Goal: Participate in discussion: Engage in conversation with other users on a specific topic

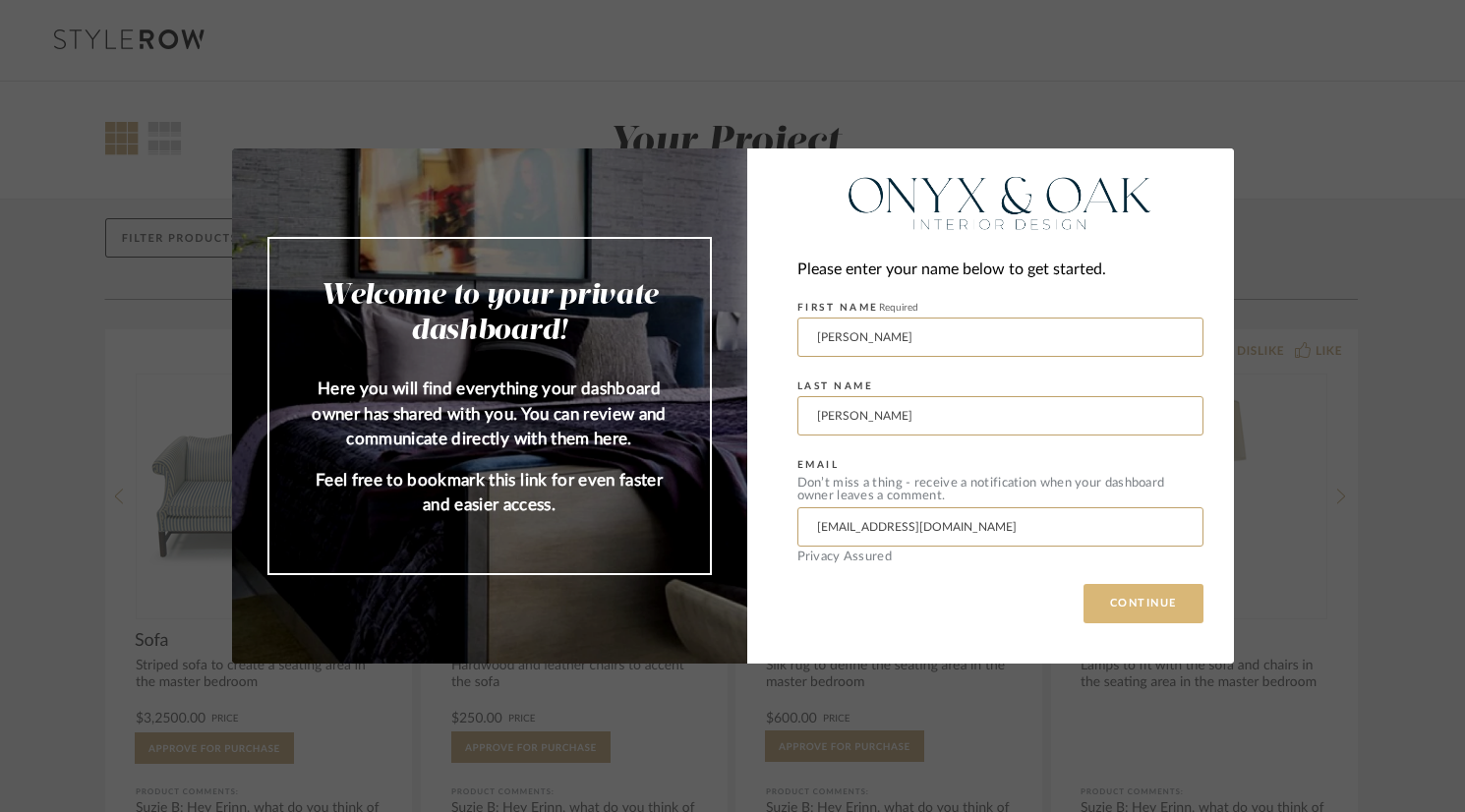
click at [1131, 604] on button "CONTINUE" at bounding box center [1143, 604] width 120 height 40
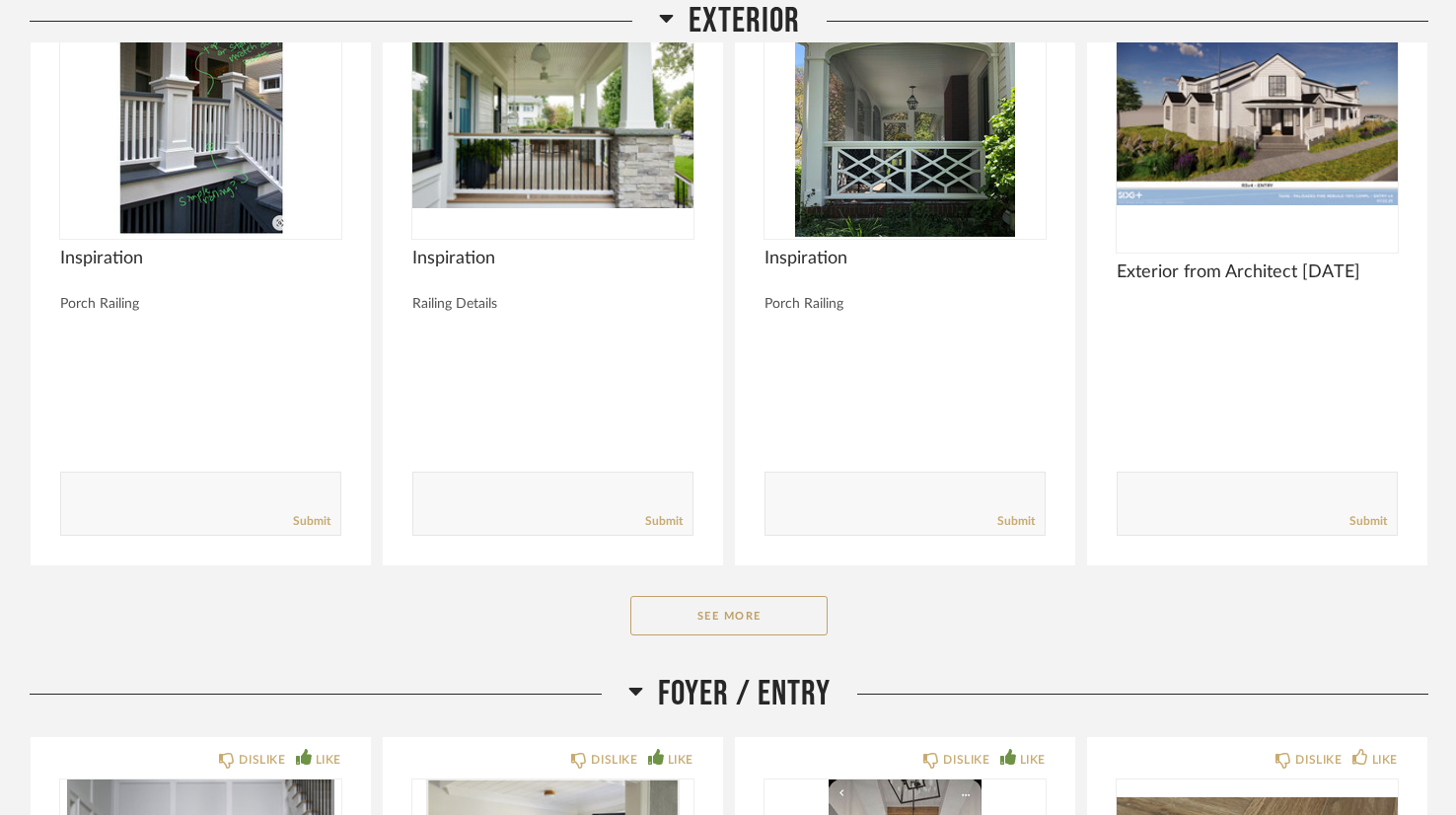
scroll to position [1218, 0]
click at [762, 634] on div "Exterior DISLIKE LIKE Inspiration Porch Railing Comments: Submit DISLIKE LIKE I…" at bounding box center [729, 277] width 1399 height 789
click at [750, 618] on button "See More" at bounding box center [729, 615] width 197 height 40
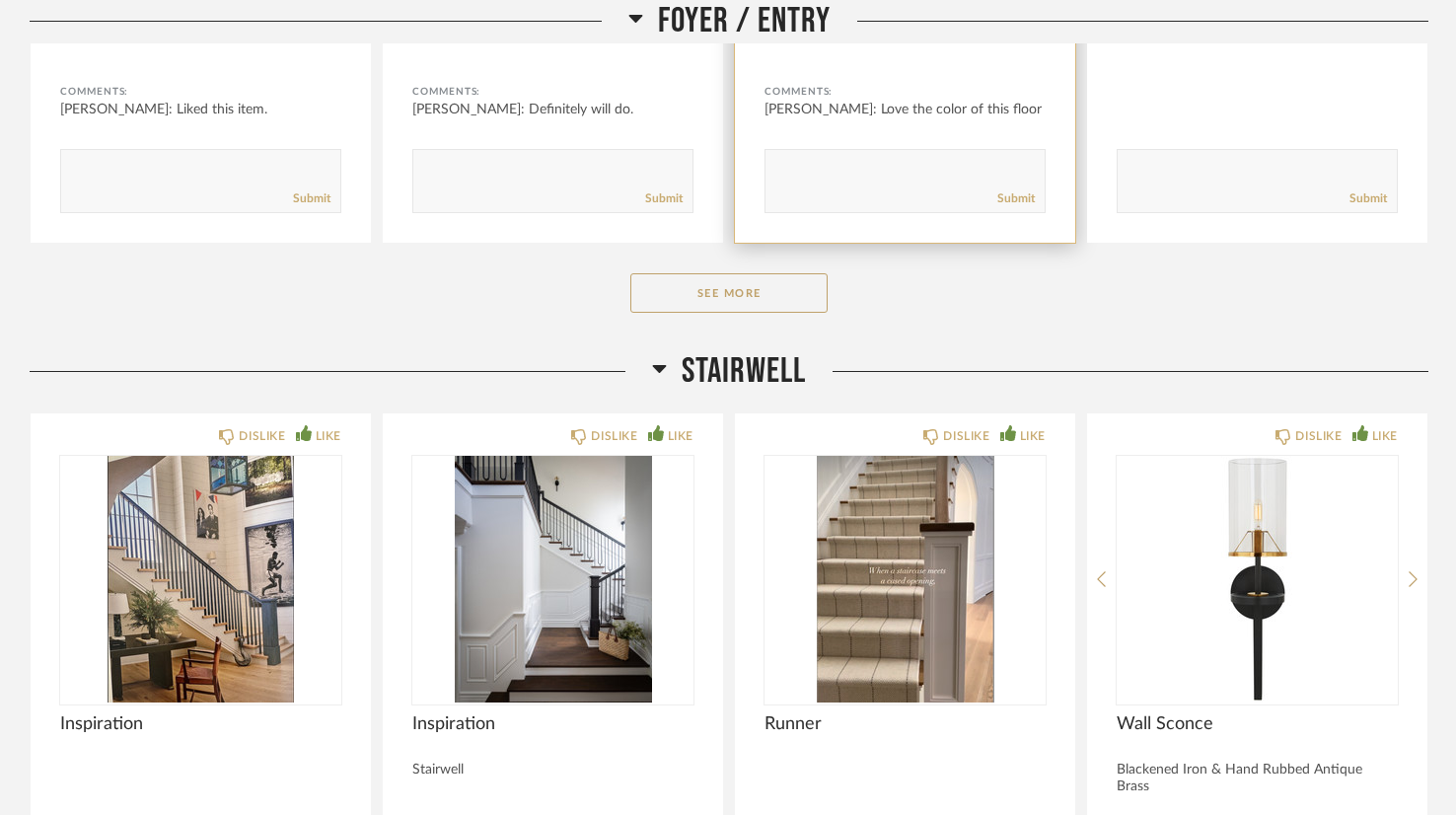
scroll to position [4858, 0]
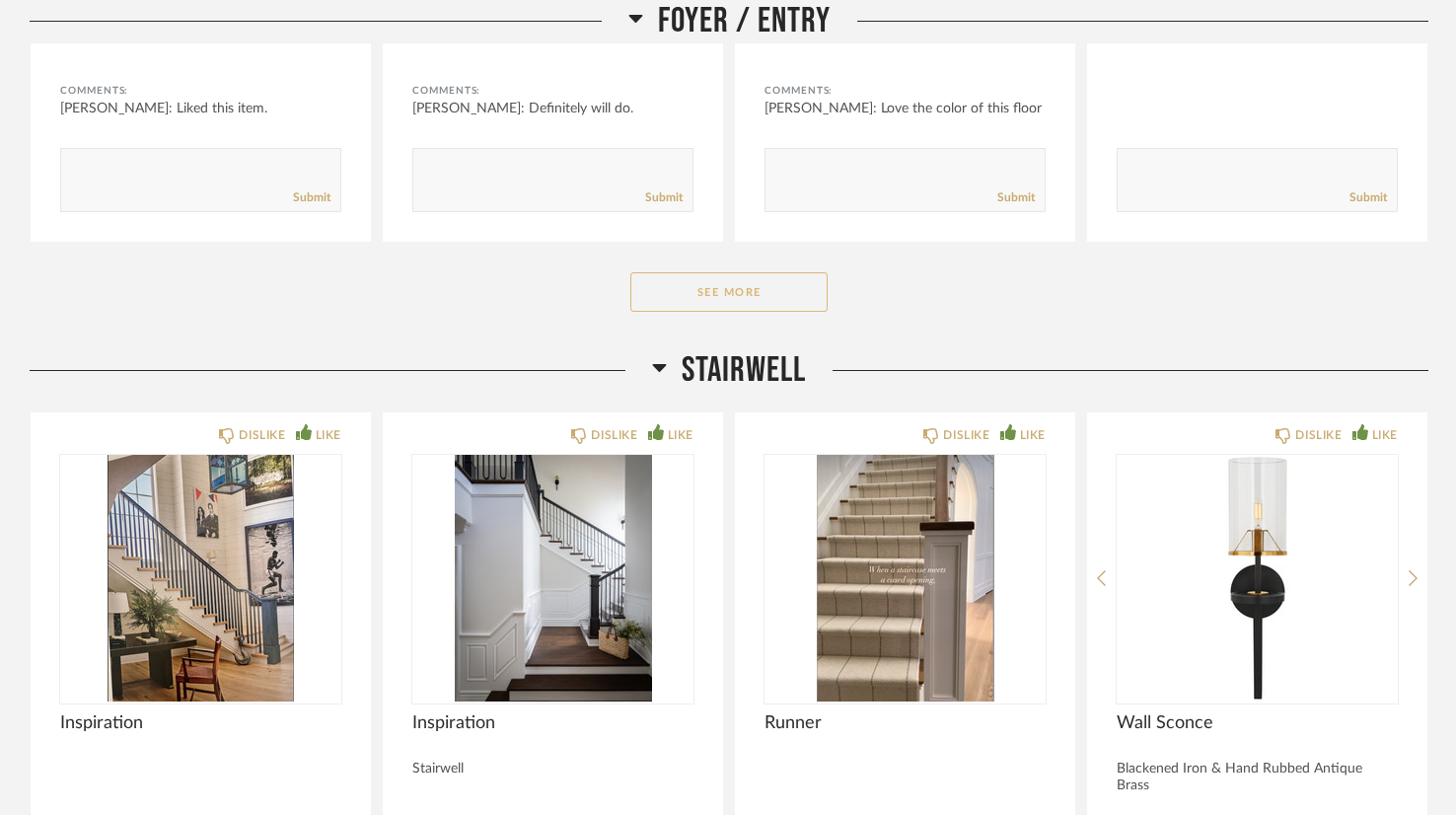
click at [717, 285] on button "See More" at bounding box center [729, 292] width 197 height 40
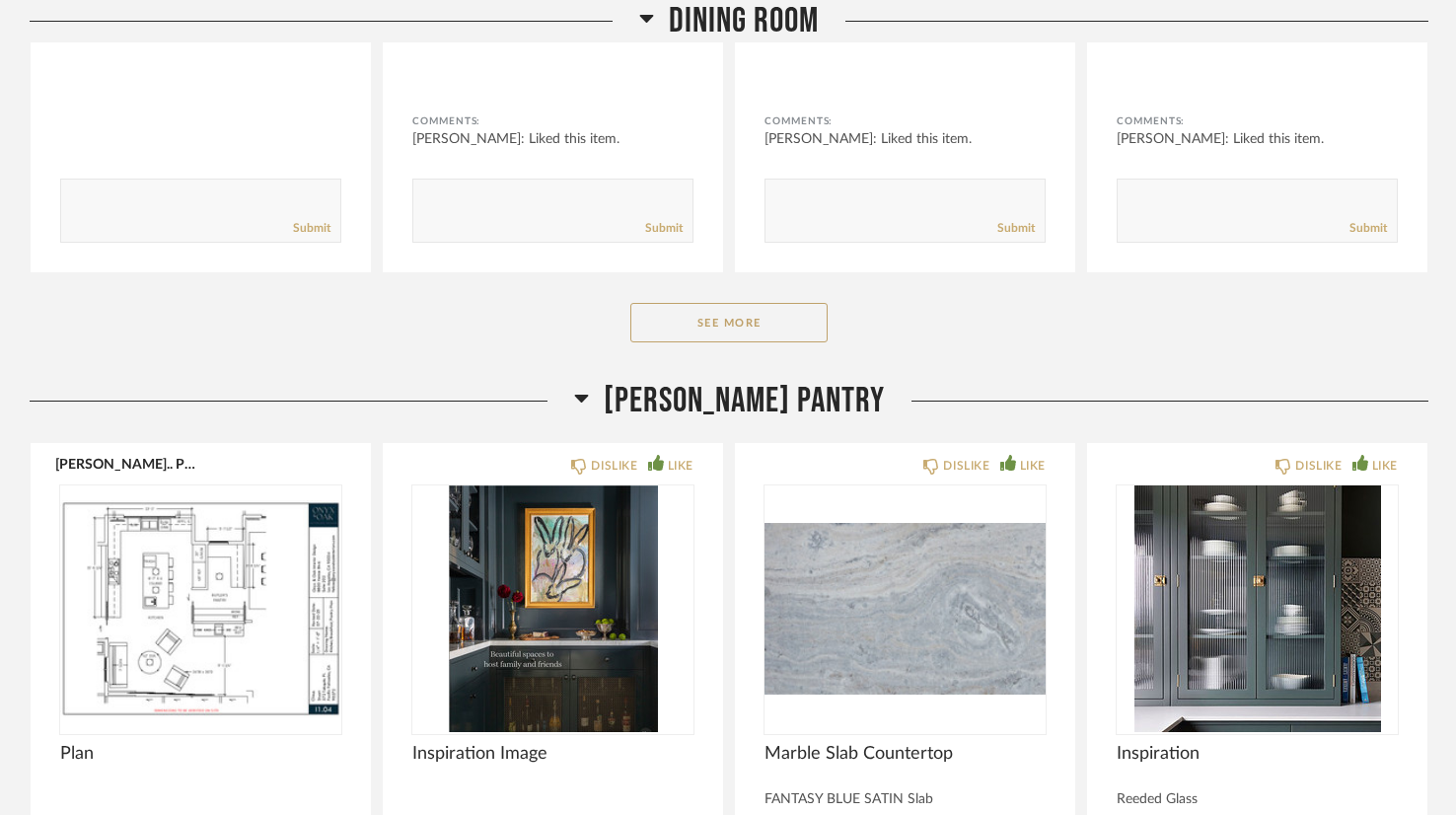
scroll to position [7726, 0]
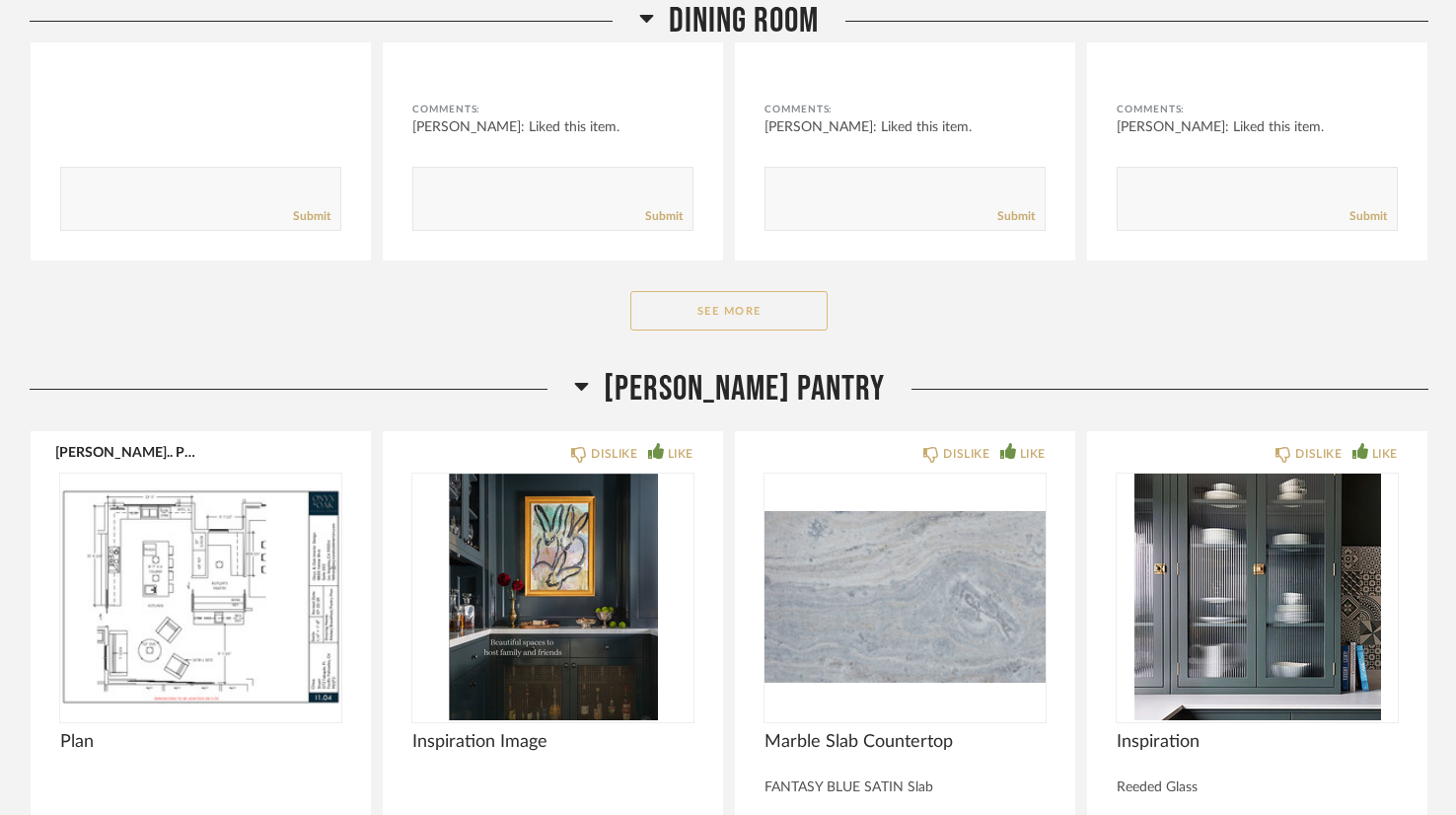
click at [717, 291] on button "See More" at bounding box center [729, 311] width 197 height 40
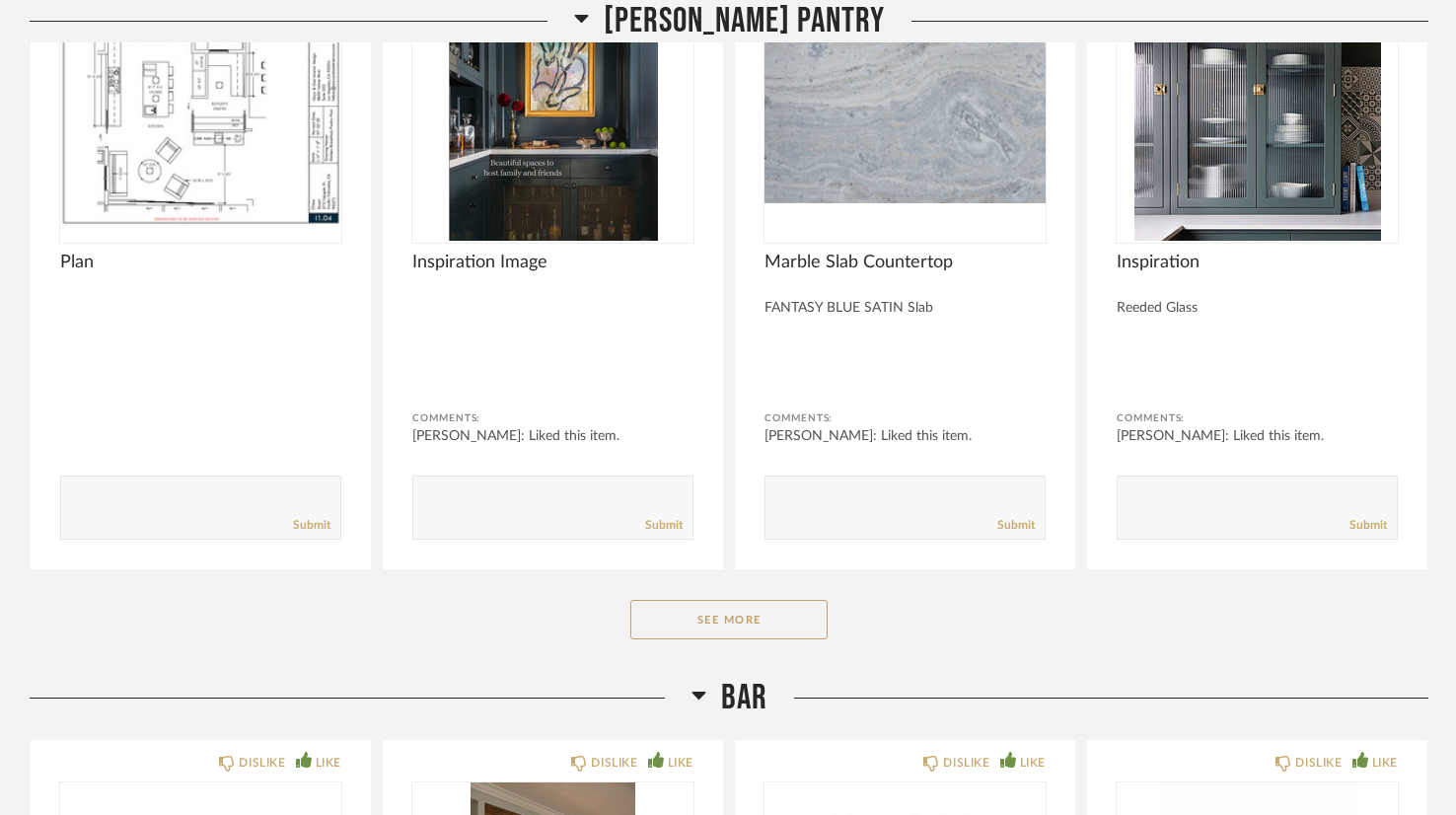
scroll to position [10129, 0]
click at [695, 600] on button "See More" at bounding box center [729, 619] width 197 height 40
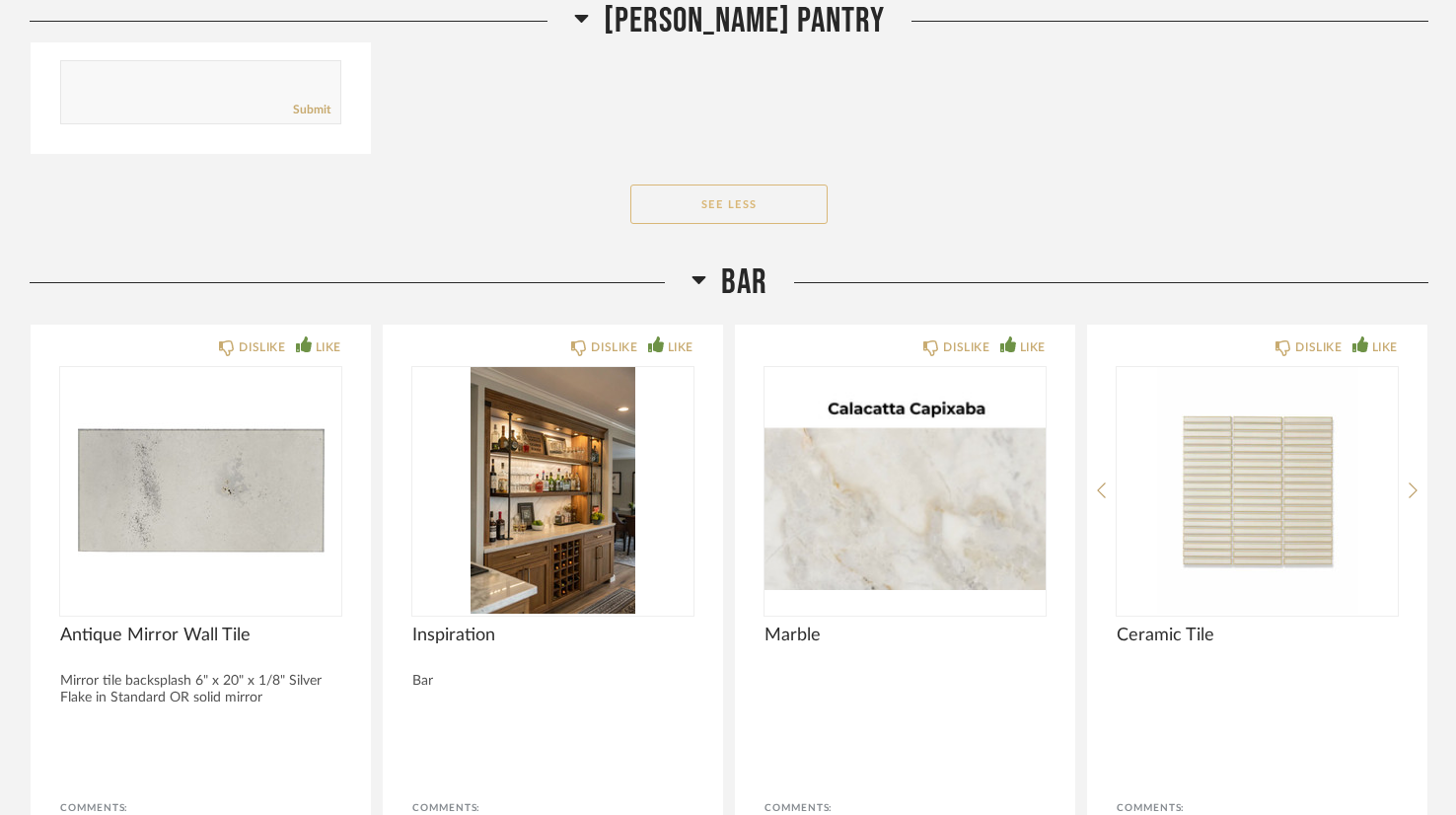
scroll to position [11453, 0]
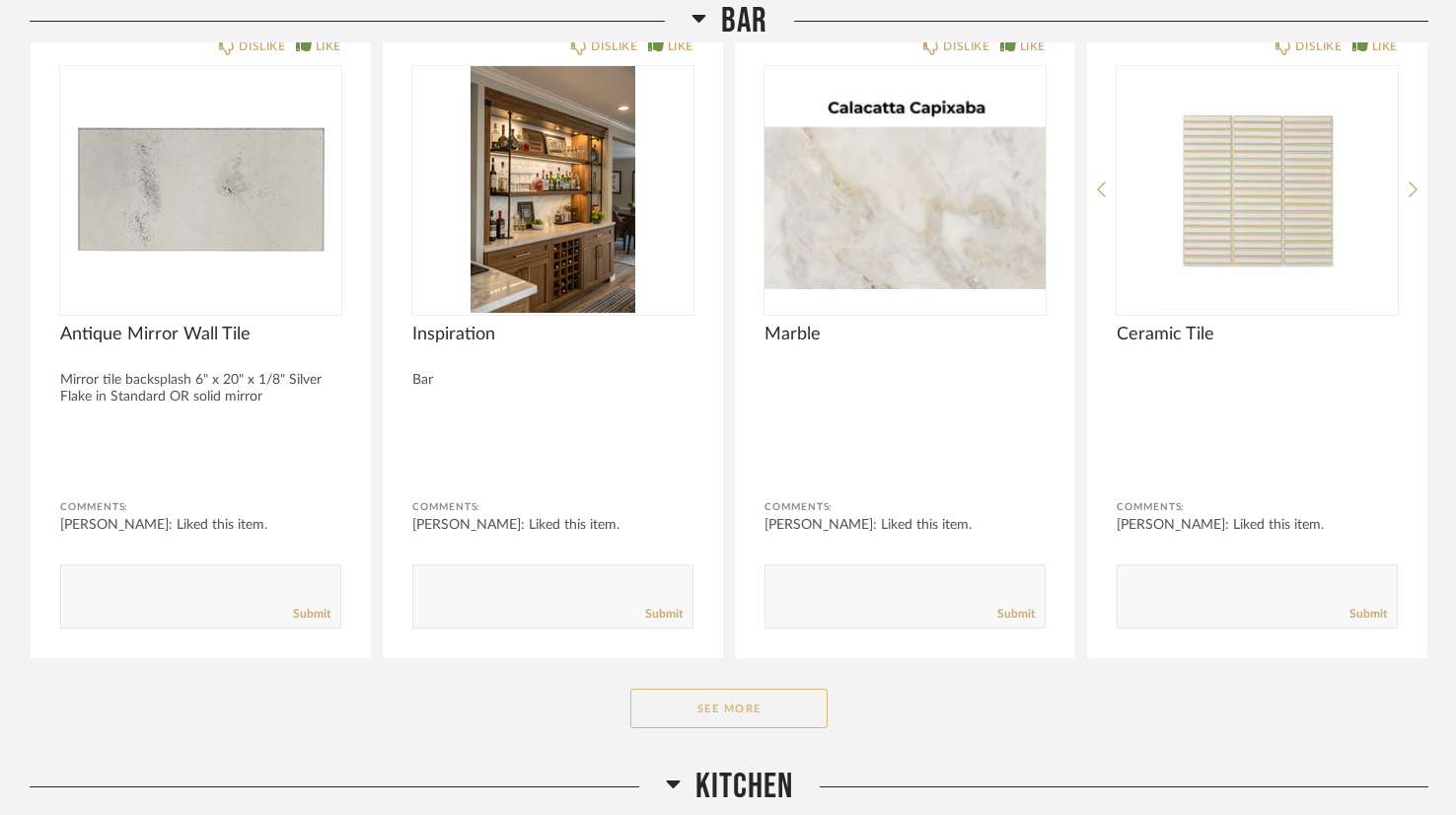
click at [730, 689] on button "See More" at bounding box center [729, 709] width 197 height 40
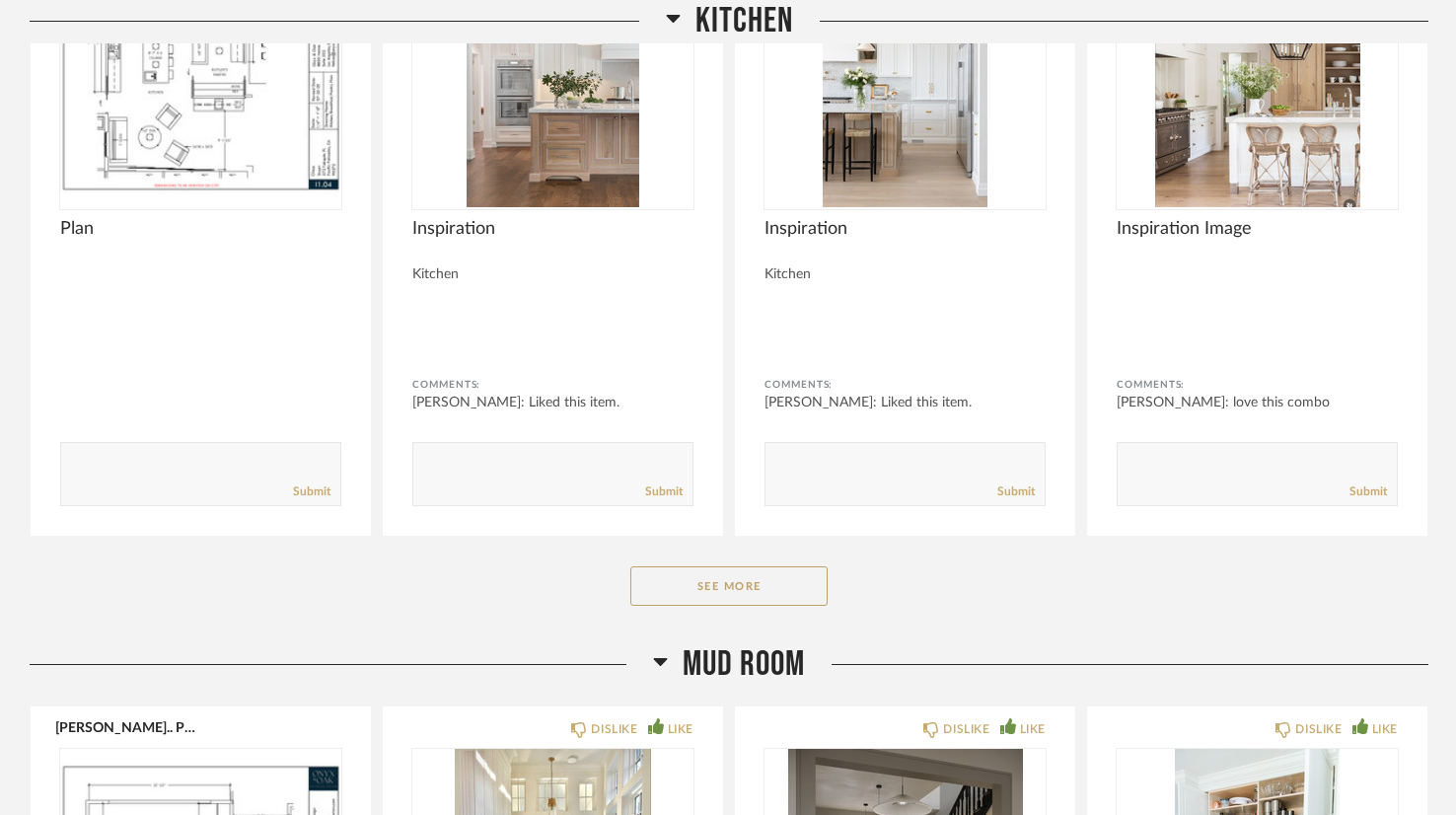
scroll to position [13017, 0]
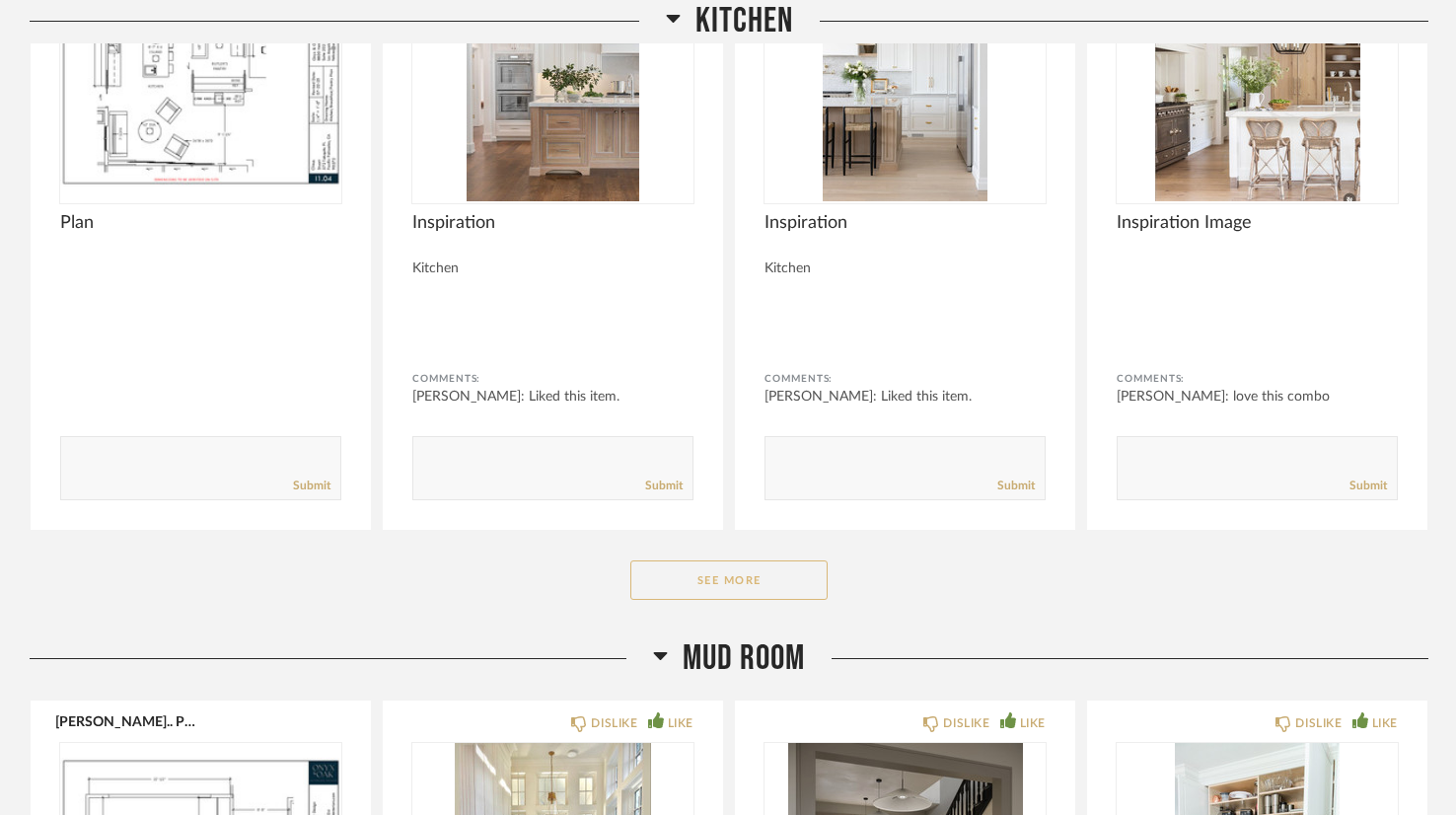
click at [754, 561] on button "See More" at bounding box center [729, 581] width 197 height 40
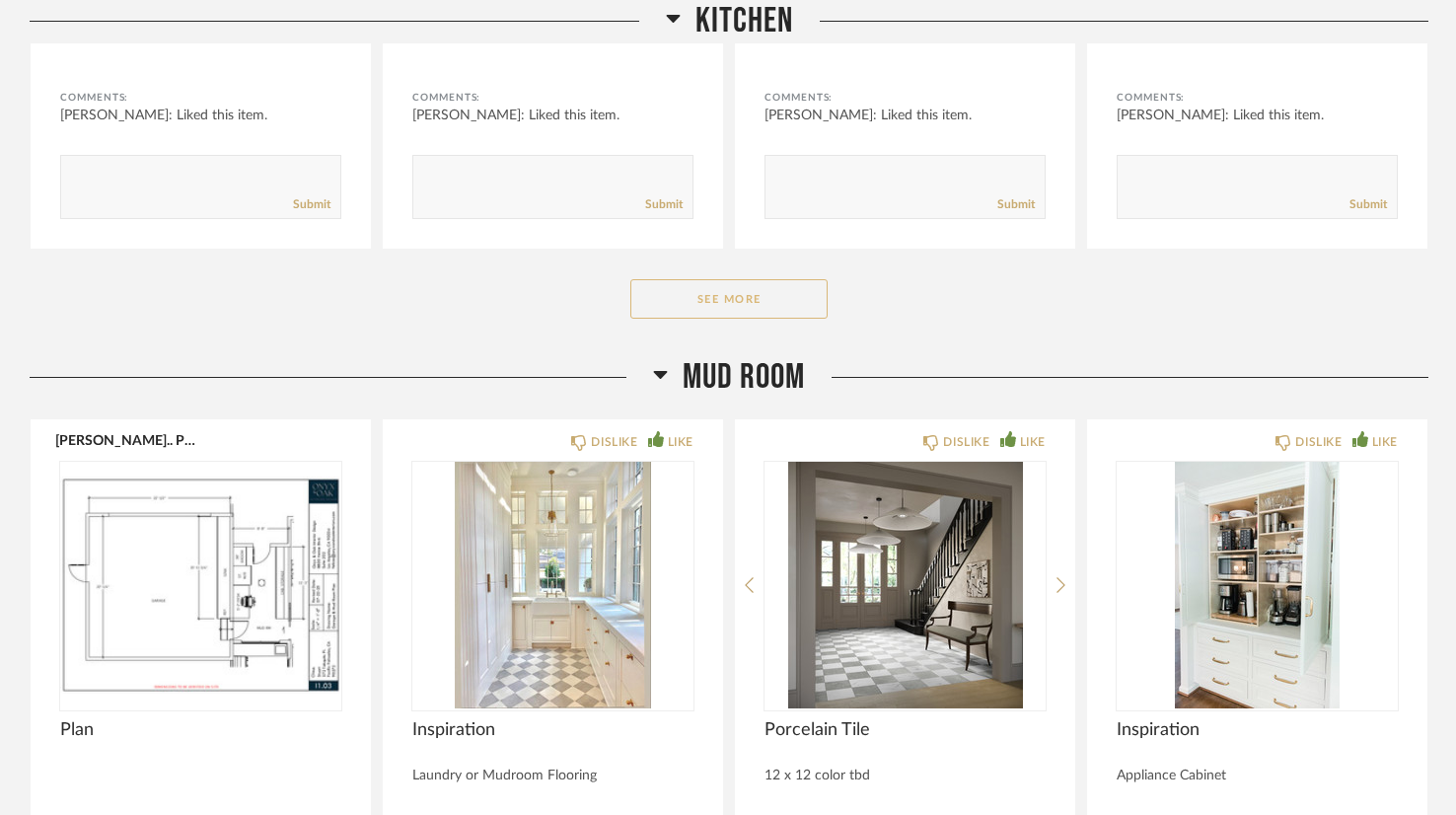
scroll to position [15852, 0]
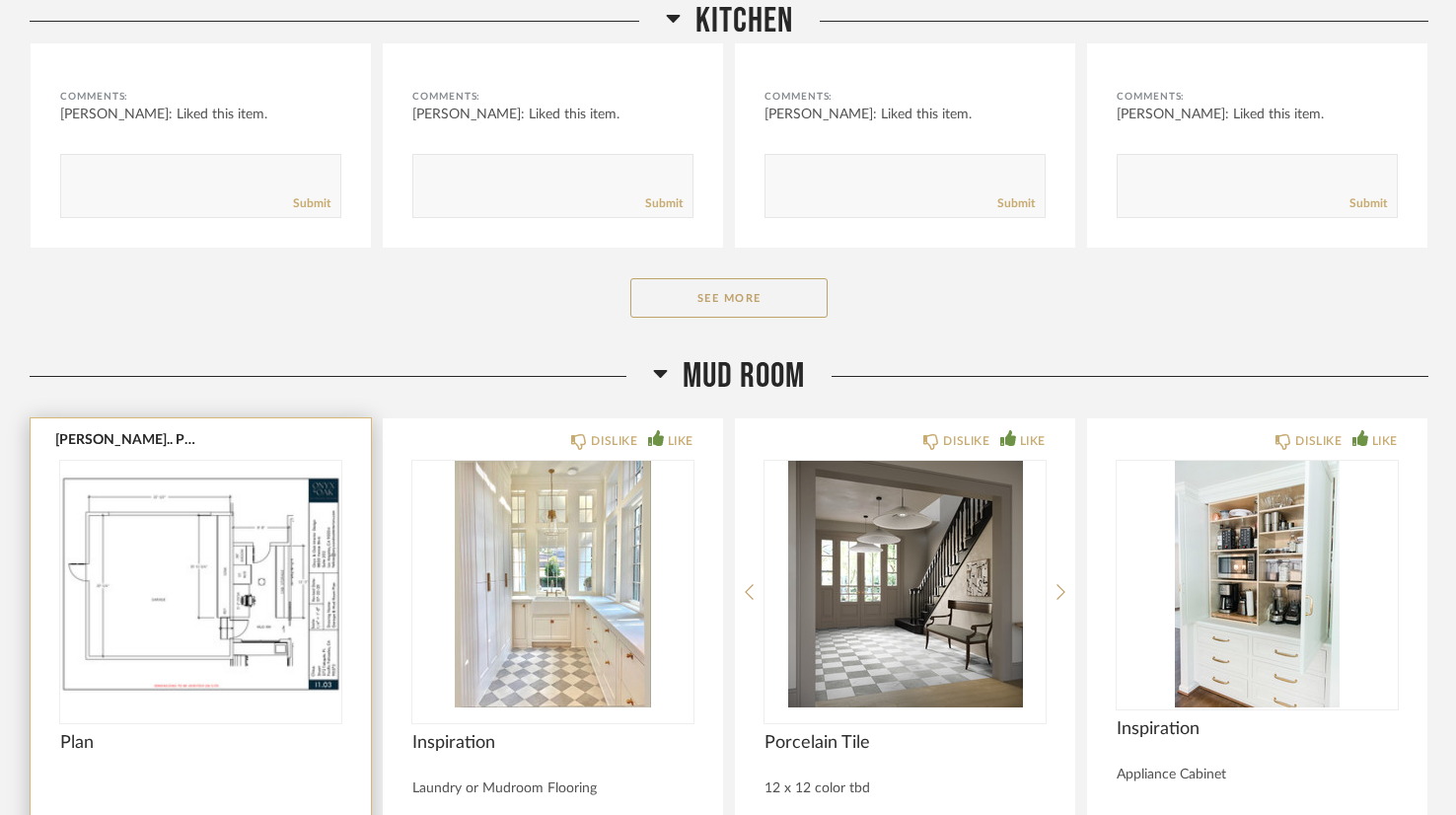
click at [266, 584] on img "0" at bounding box center [200, 584] width 281 height 246
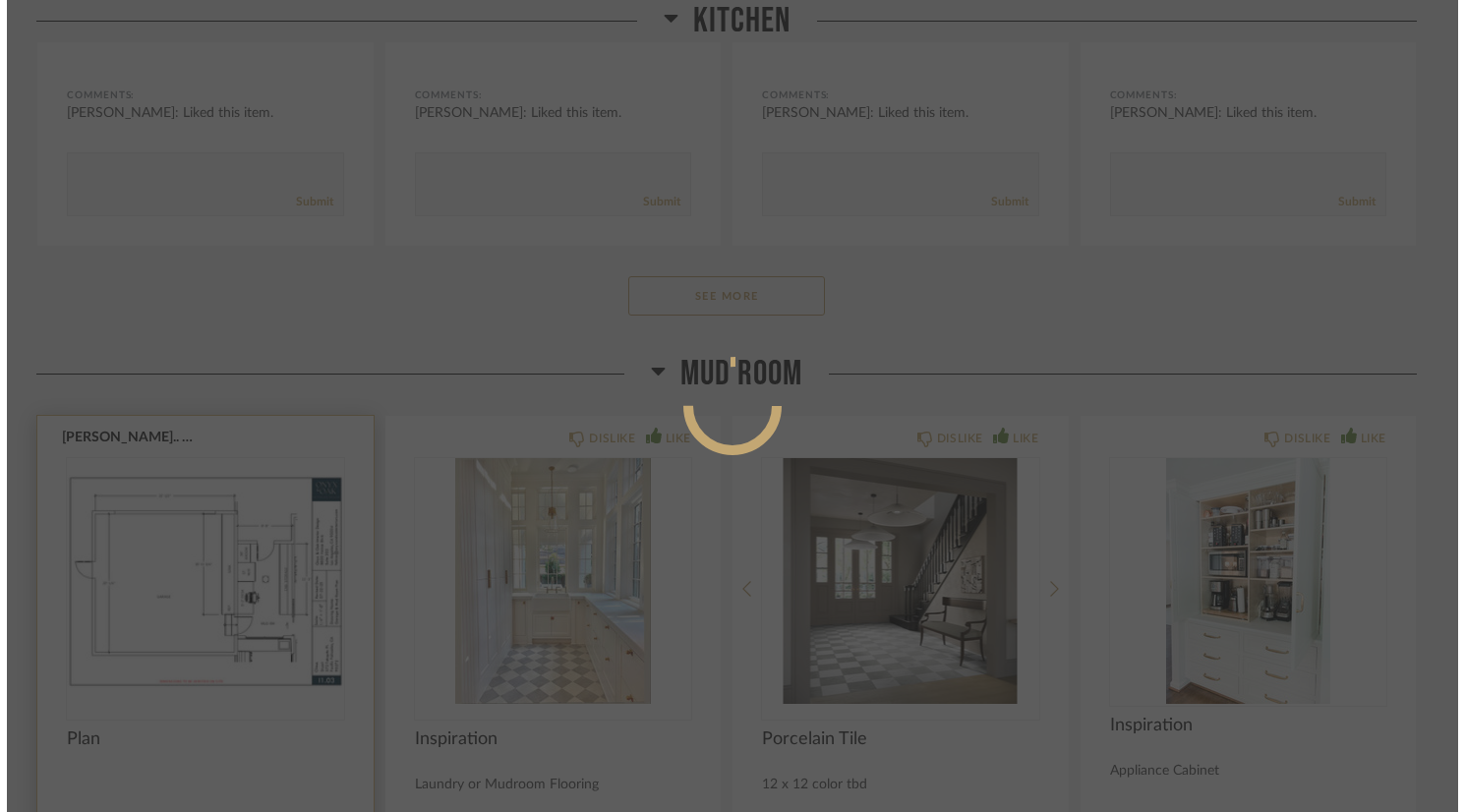
scroll to position [0, 0]
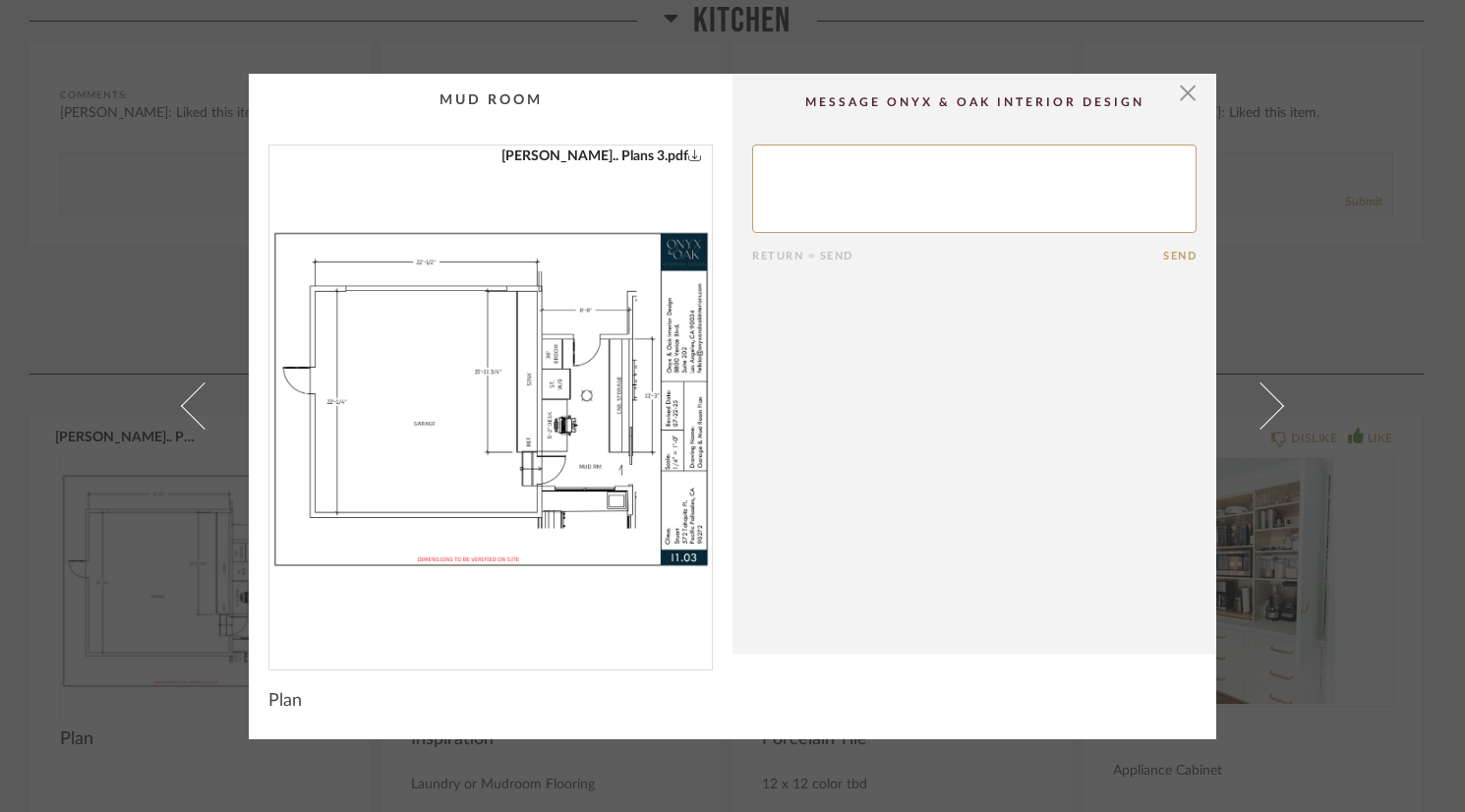
click at [833, 172] on textarea at bounding box center [974, 188] width 444 height 88
type textarea "I'm thinking the desk might be better on the opposite wall so my back isn't too…"
click at [1172, 252] on button "Send" at bounding box center [1180, 255] width 34 height 13
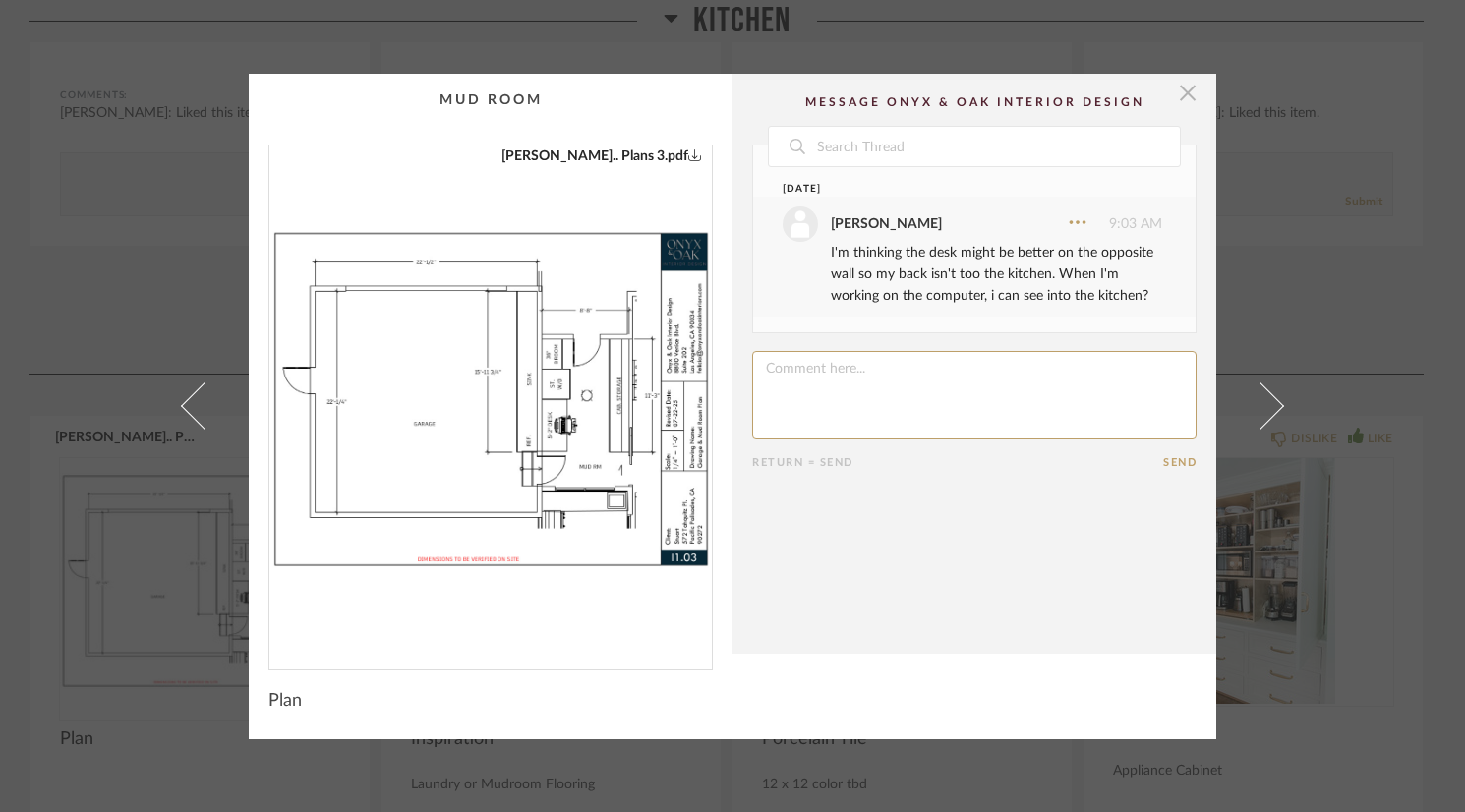
click at [1177, 95] on span "button" at bounding box center [1188, 93] width 40 height 40
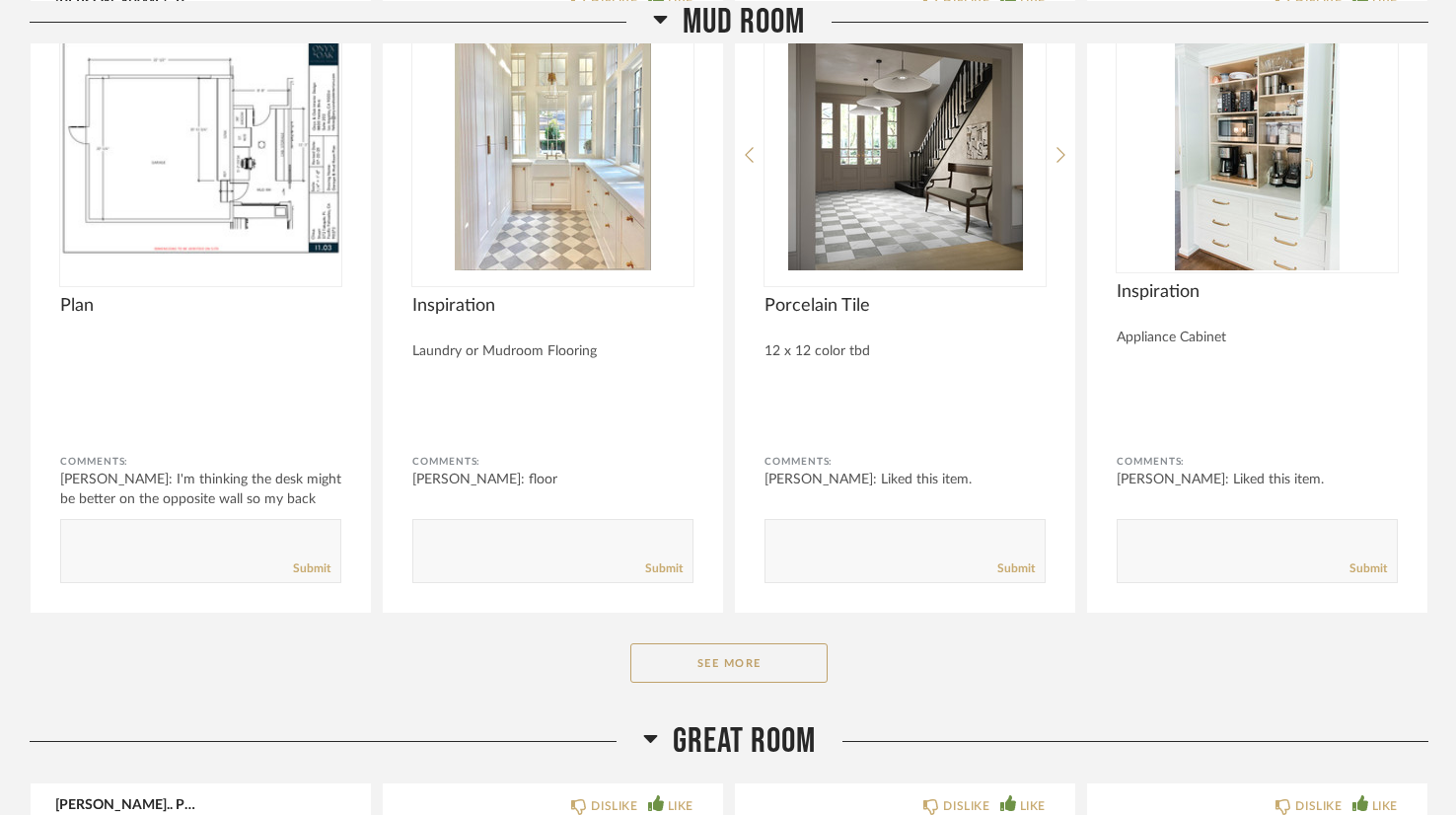
scroll to position [16290, 0]
click at [806, 642] on button "See More" at bounding box center [729, 662] width 197 height 40
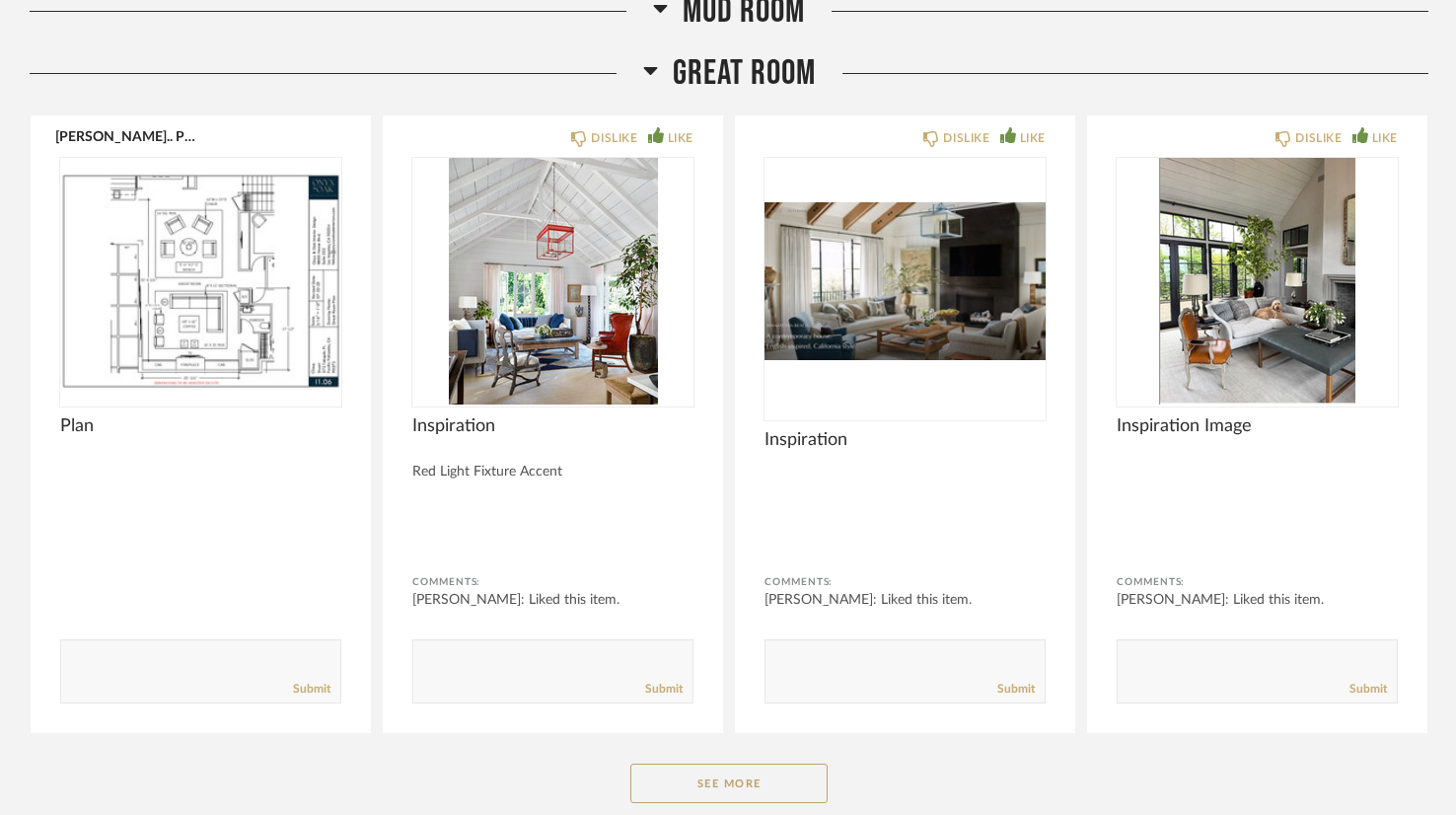
scroll to position [18262, 0]
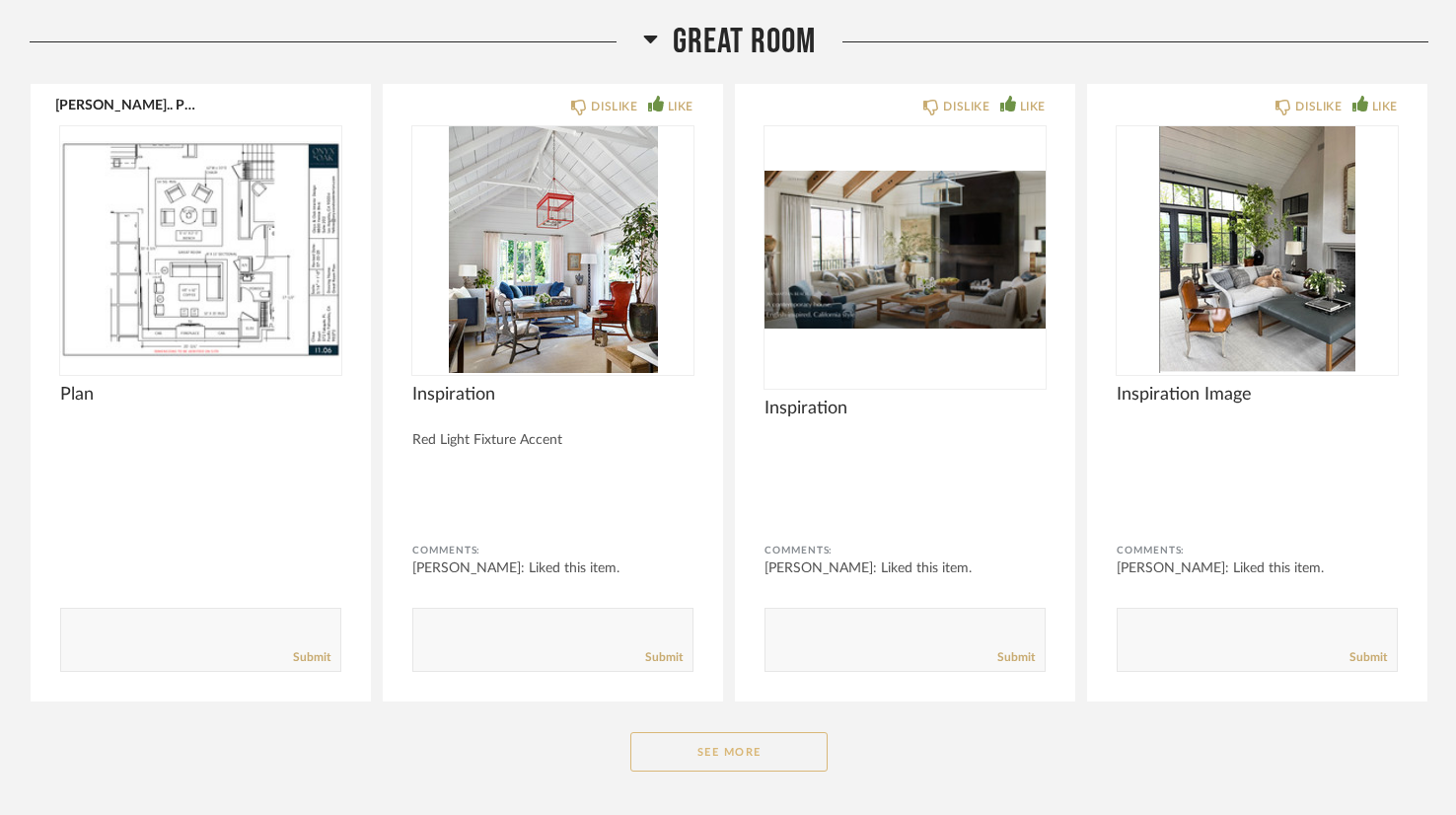
click at [773, 732] on button "See More" at bounding box center [729, 752] width 197 height 40
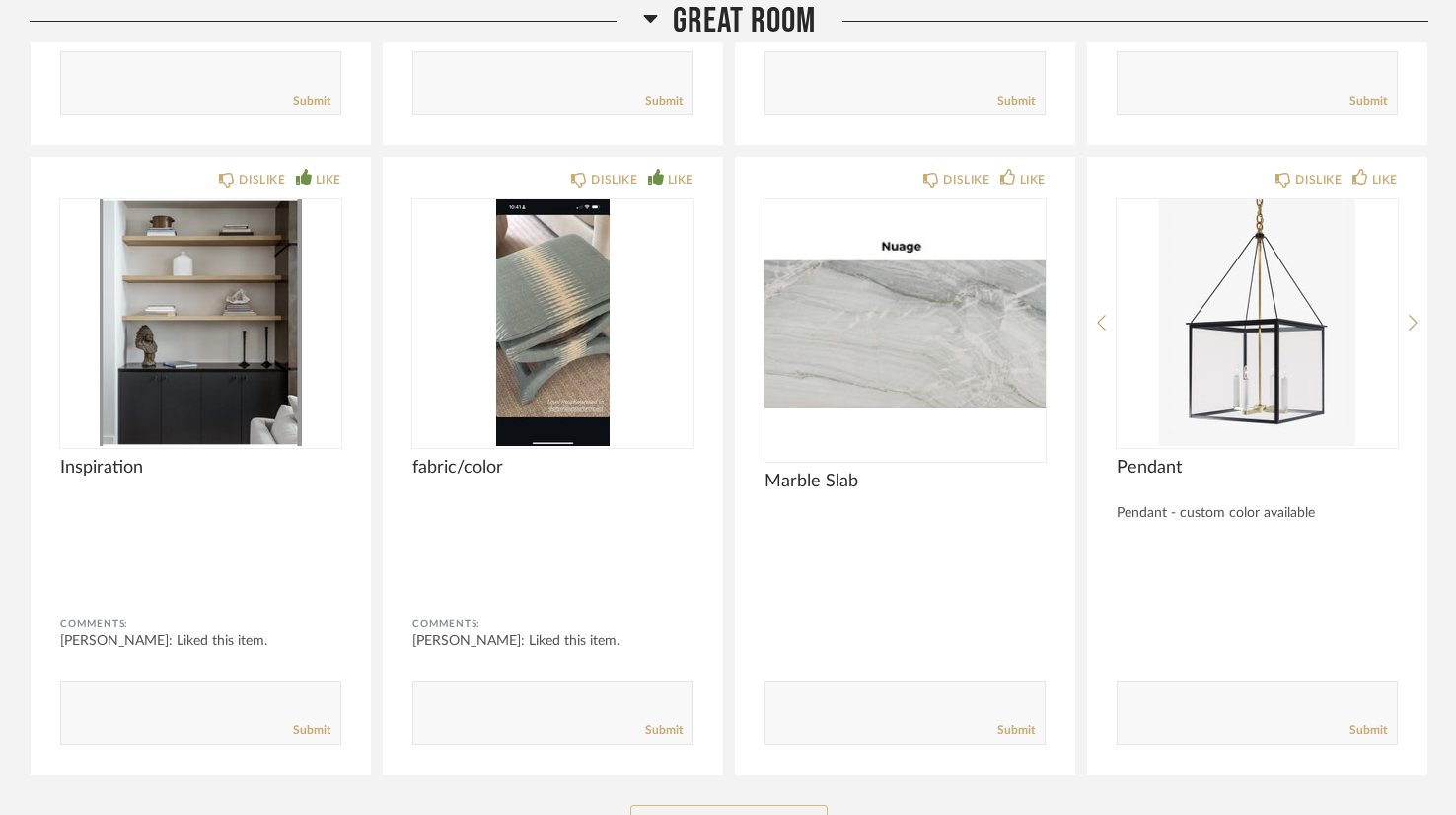
scroll to position [20739, 0]
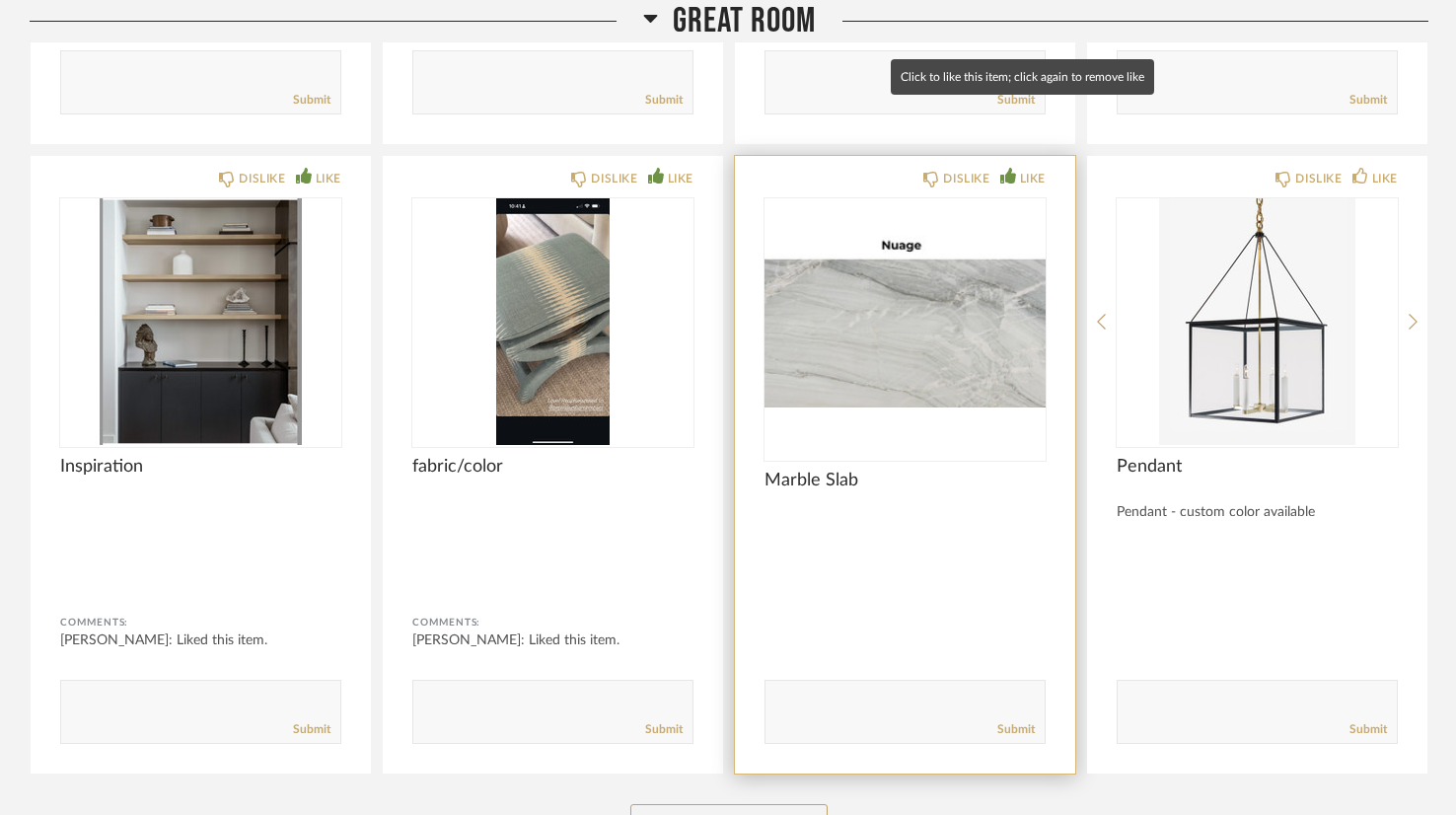
click at [1037, 169] on div "LIKE" at bounding box center [1033, 179] width 26 height 20
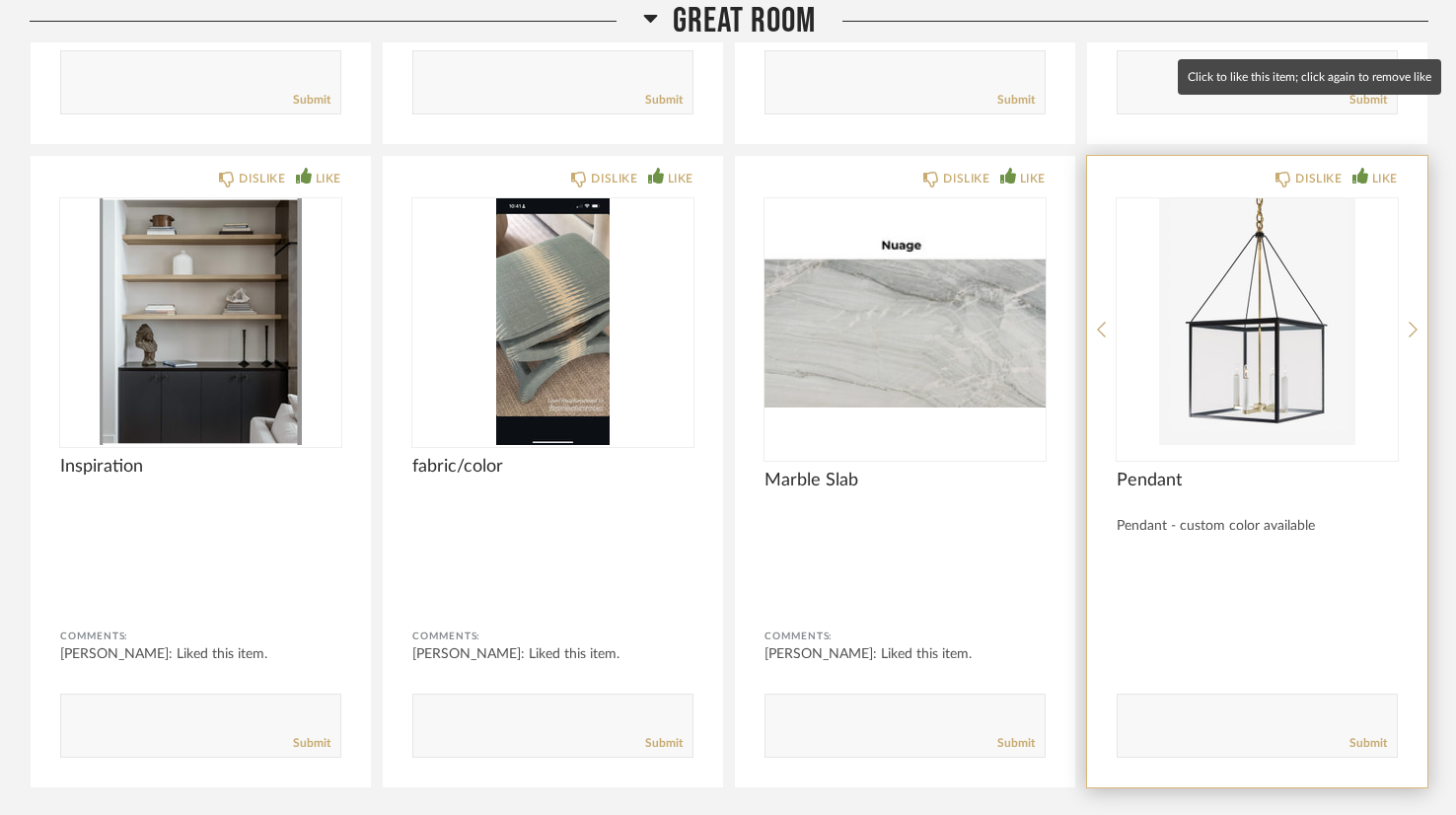
click at [1385, 169] on div "LIKE" at bounding box center [1385, 179] width 26 height 20
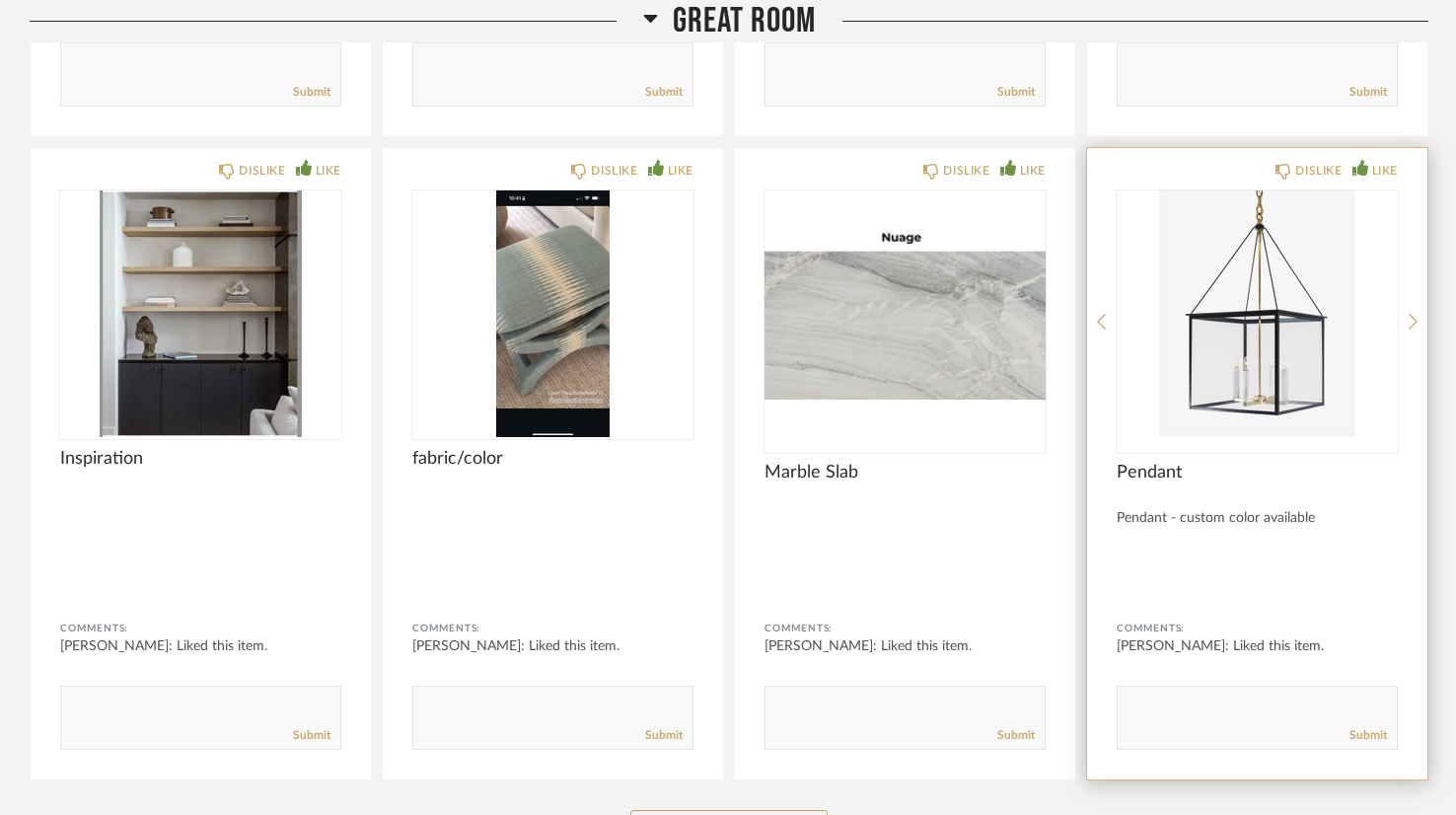
scroll to position [20743, 0]
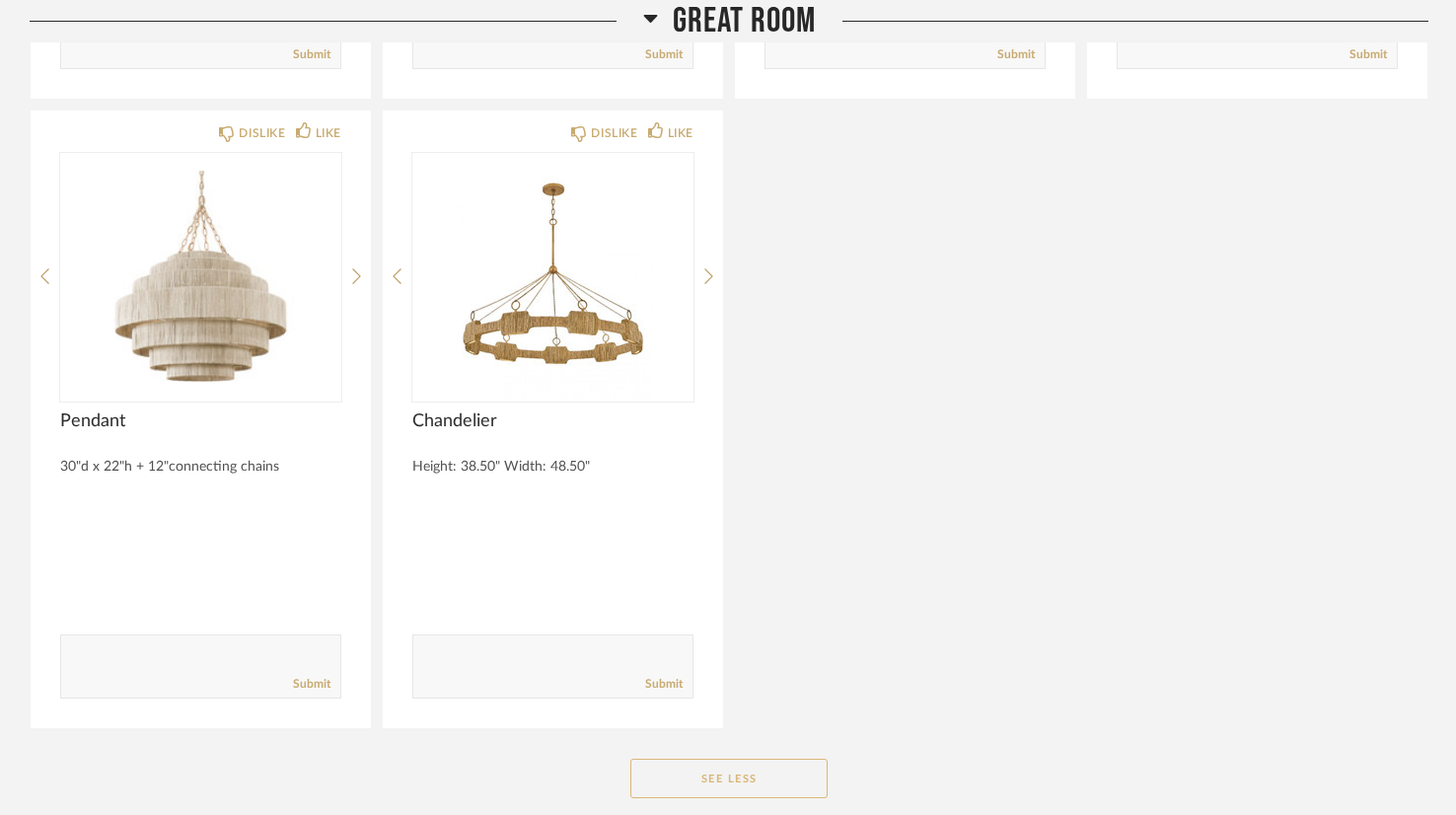
scroll to position [21426, 0]
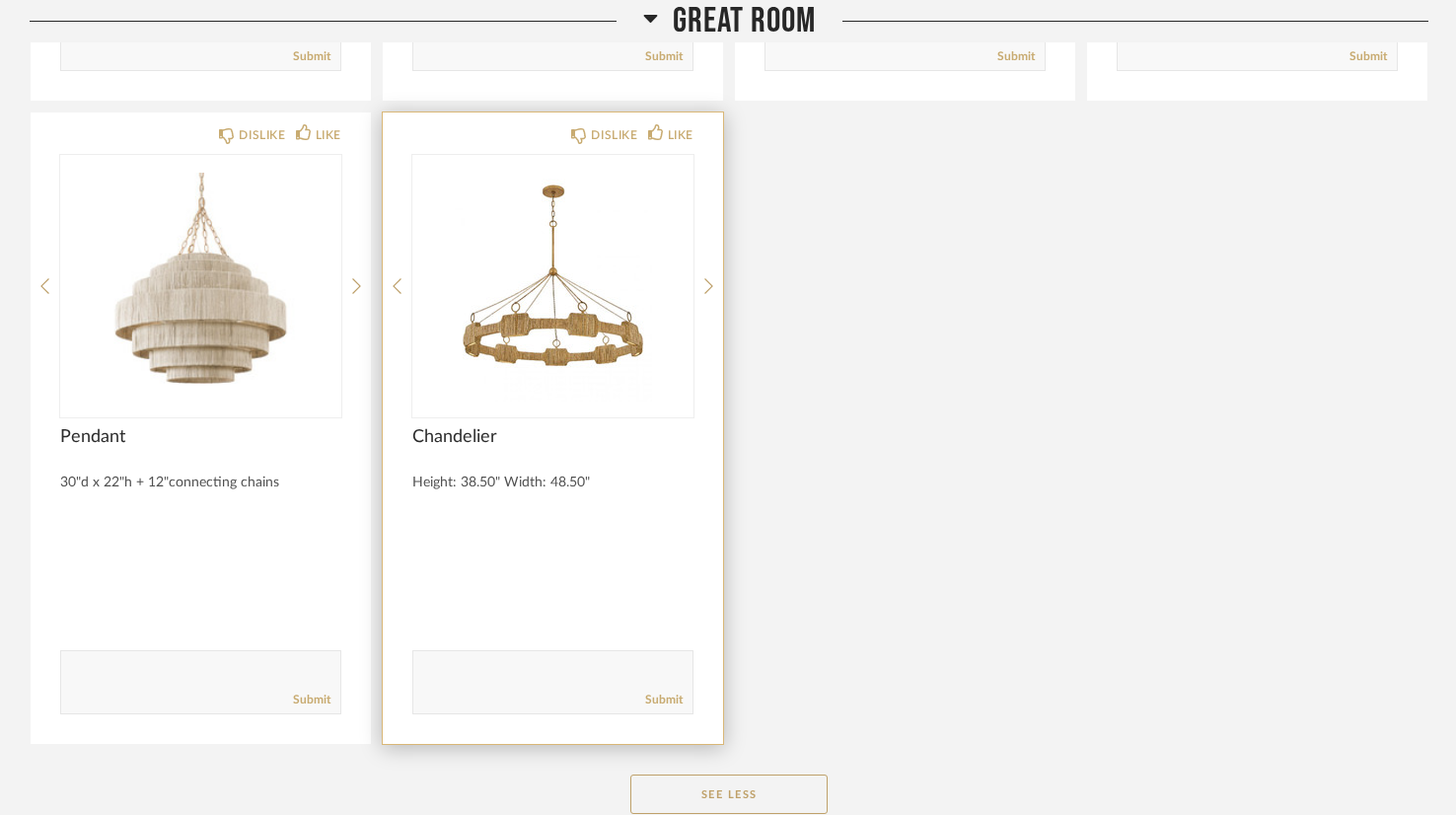
click at [550, 282] on img "0" at bounding box center [553, 277] width 281 height 246
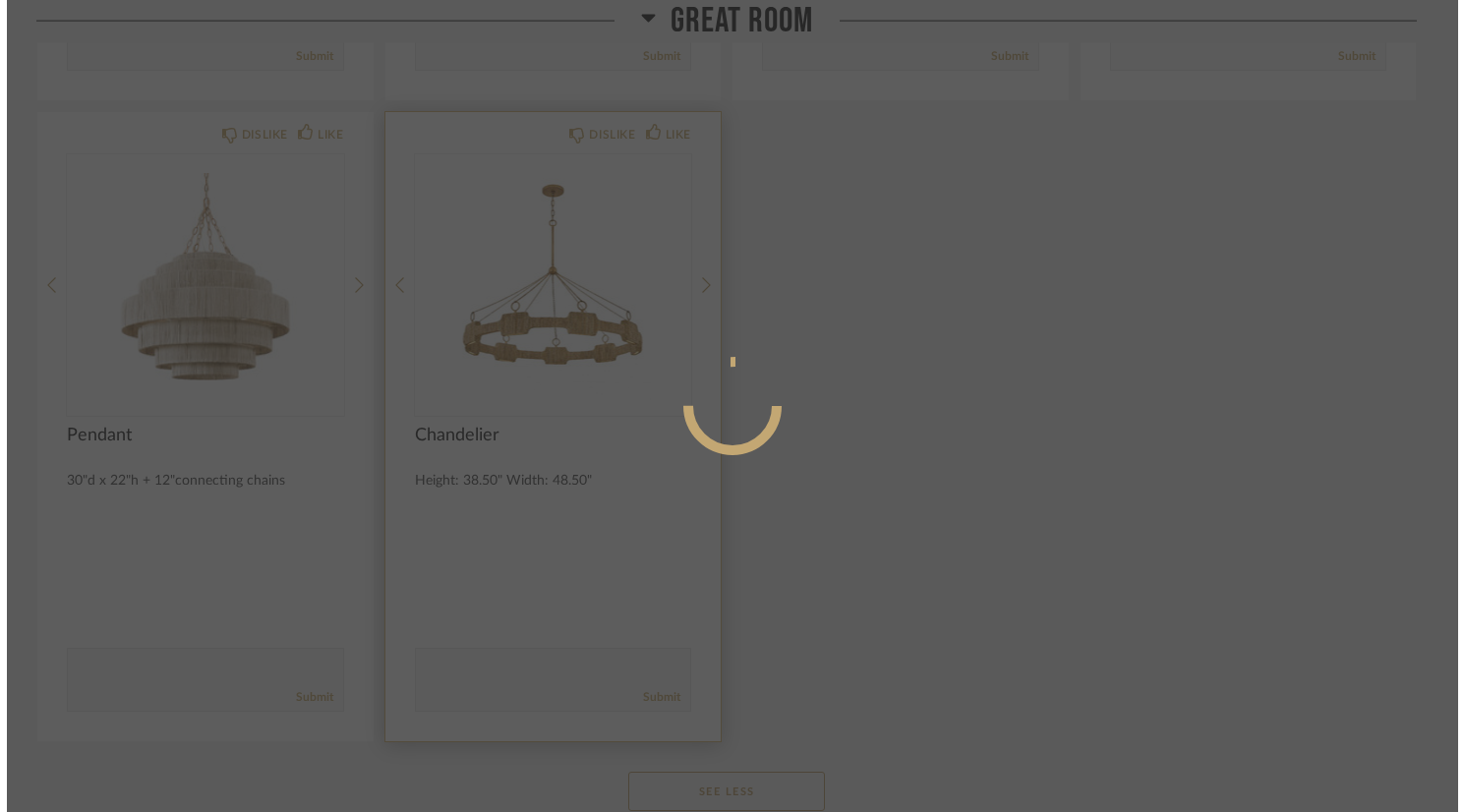
scroll to position [0, 0]
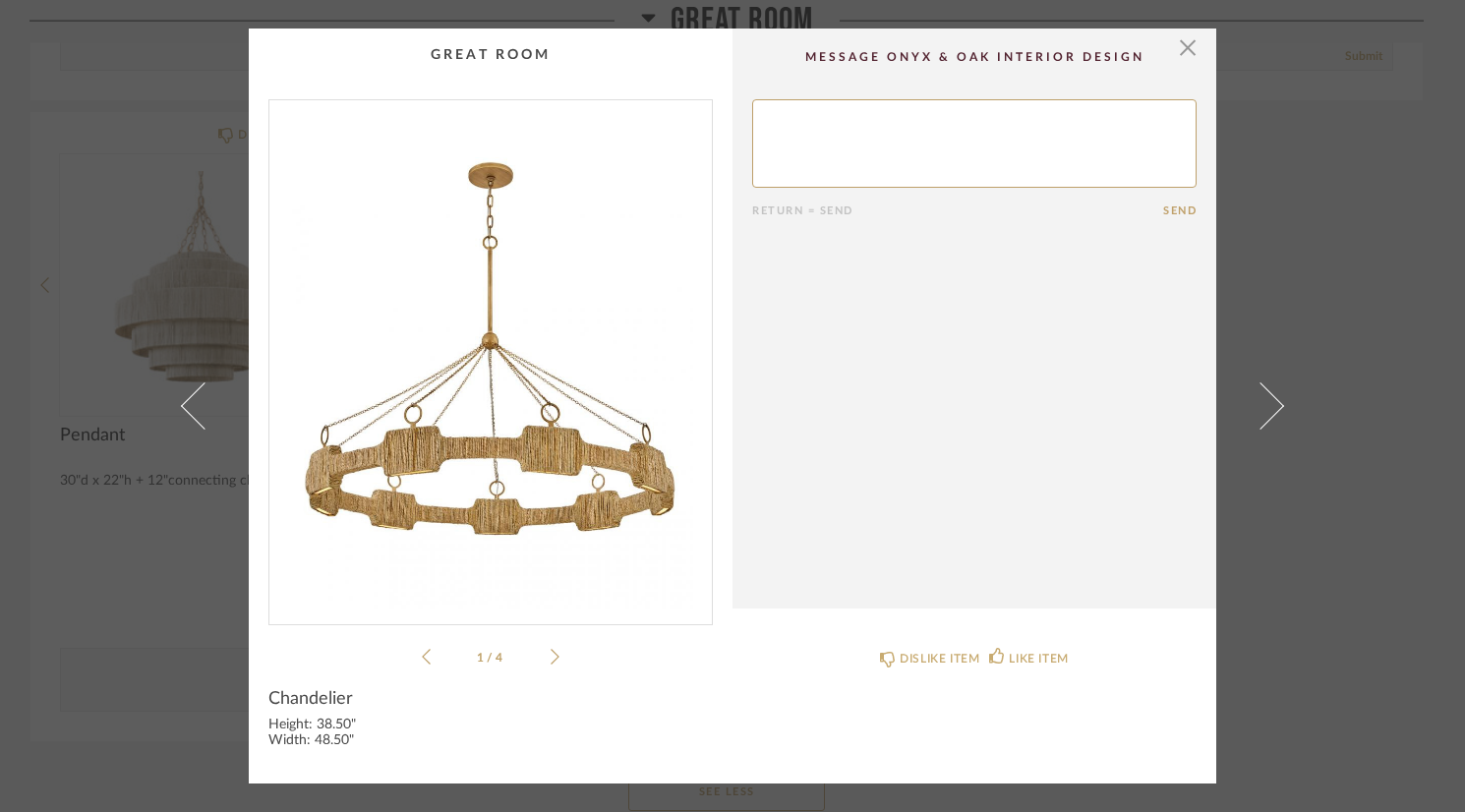
click at [551, 650] on icon at bounding box center [555, 657] width 9 height 18
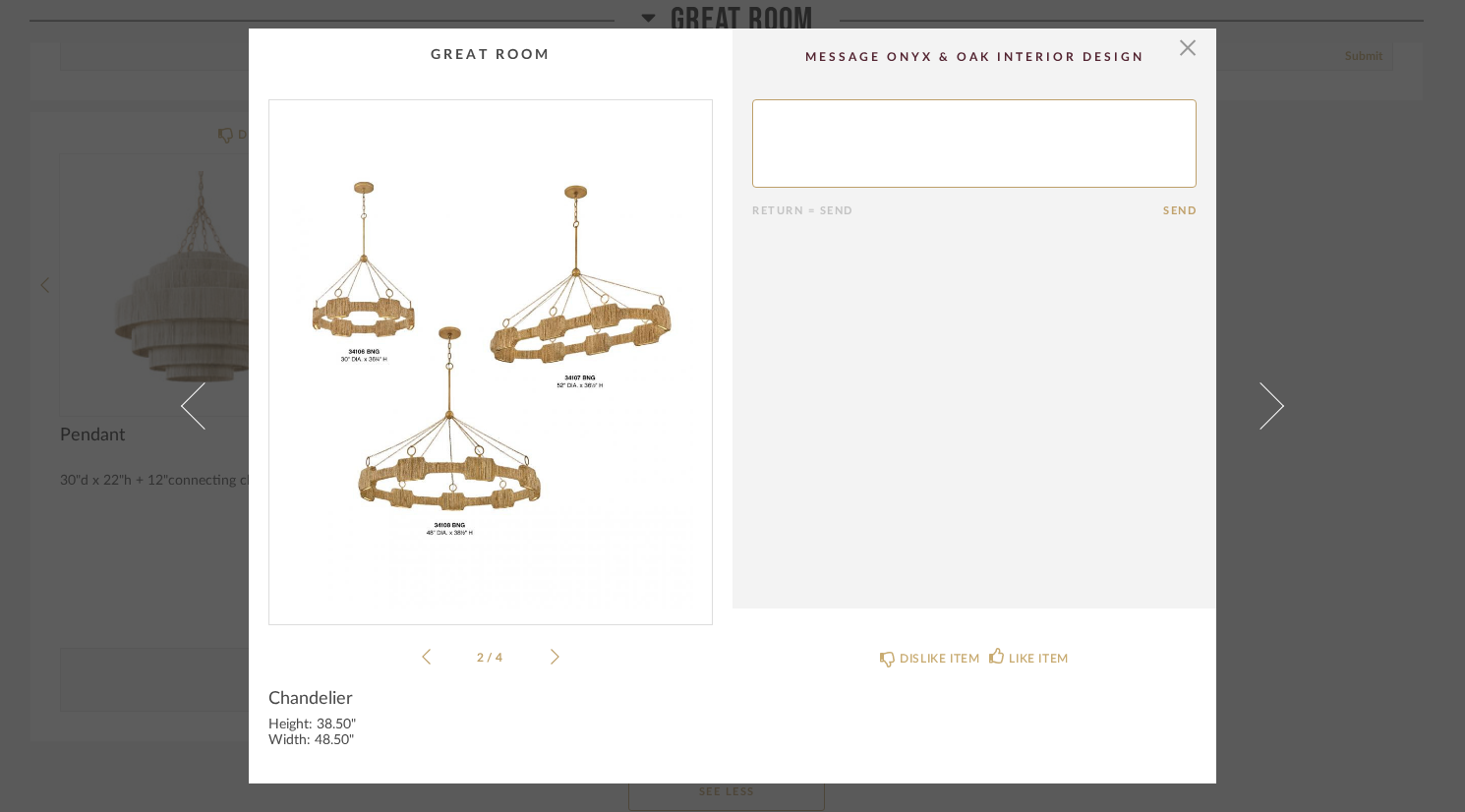
click at [551, 650] on icon at bounding box center [555, 657] width 9 height 18
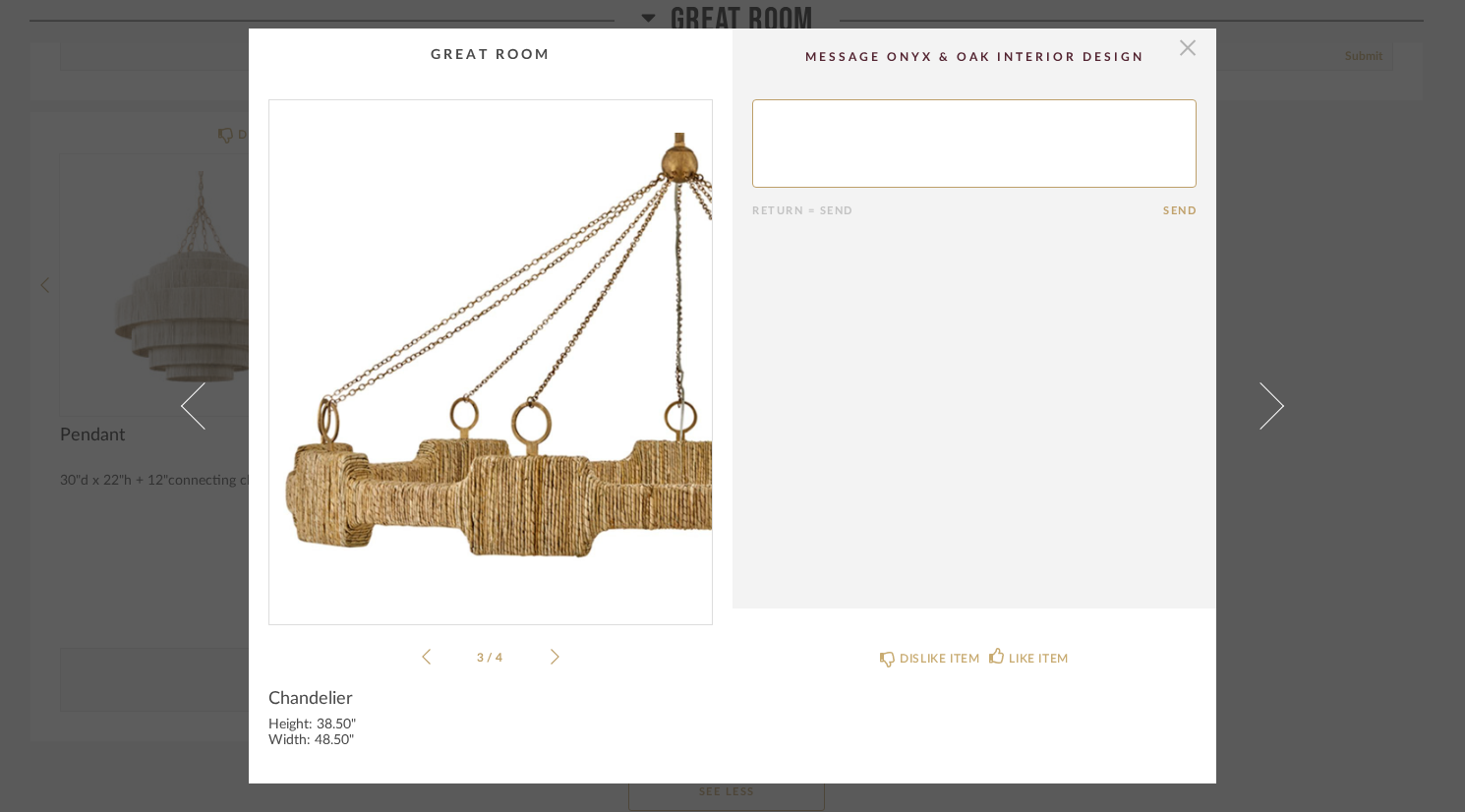
click at [1187, 47] on span "button" at bounding box center [1188, 49] width 40 height 40
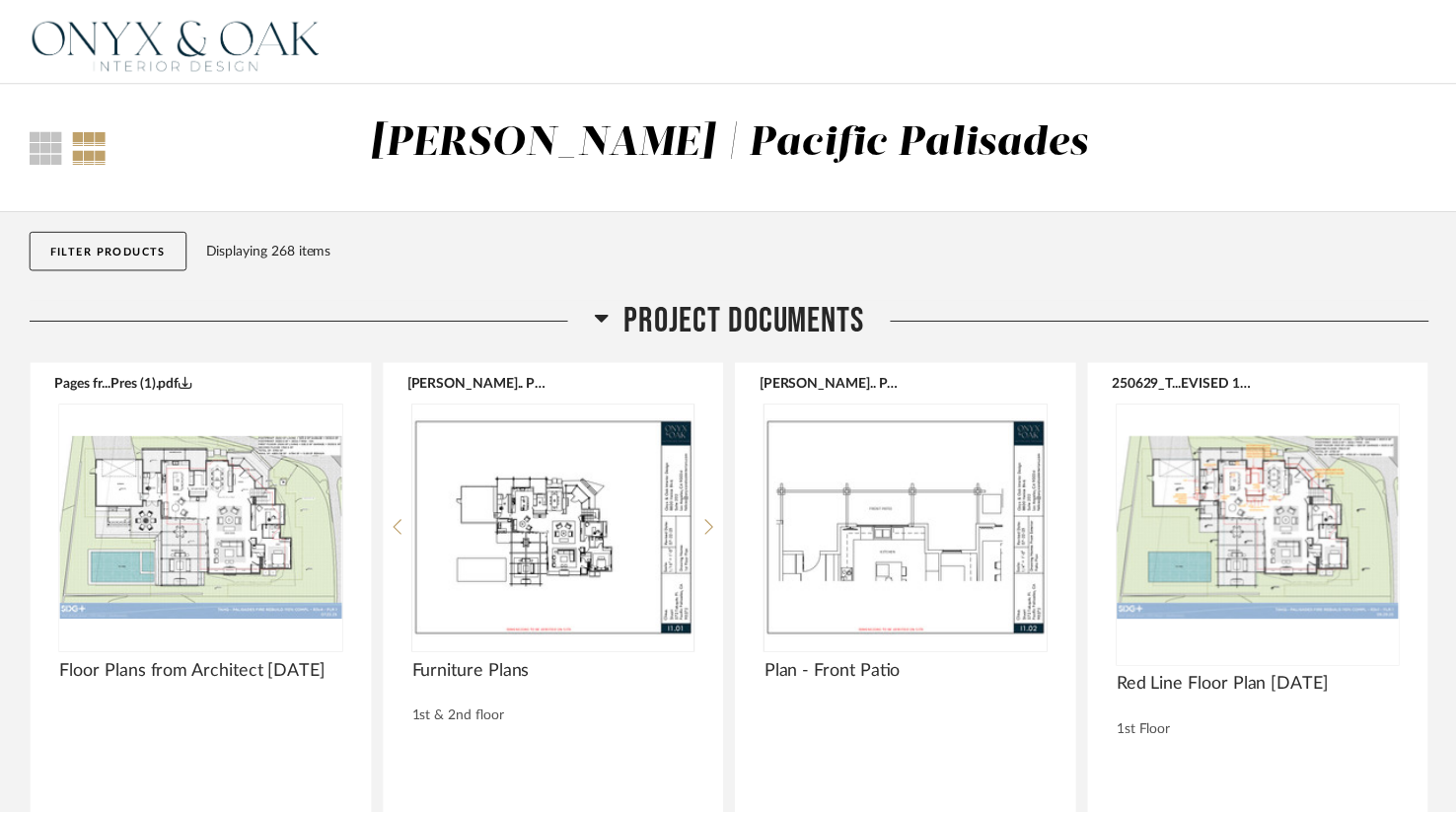
scroll to position [21426, 0]
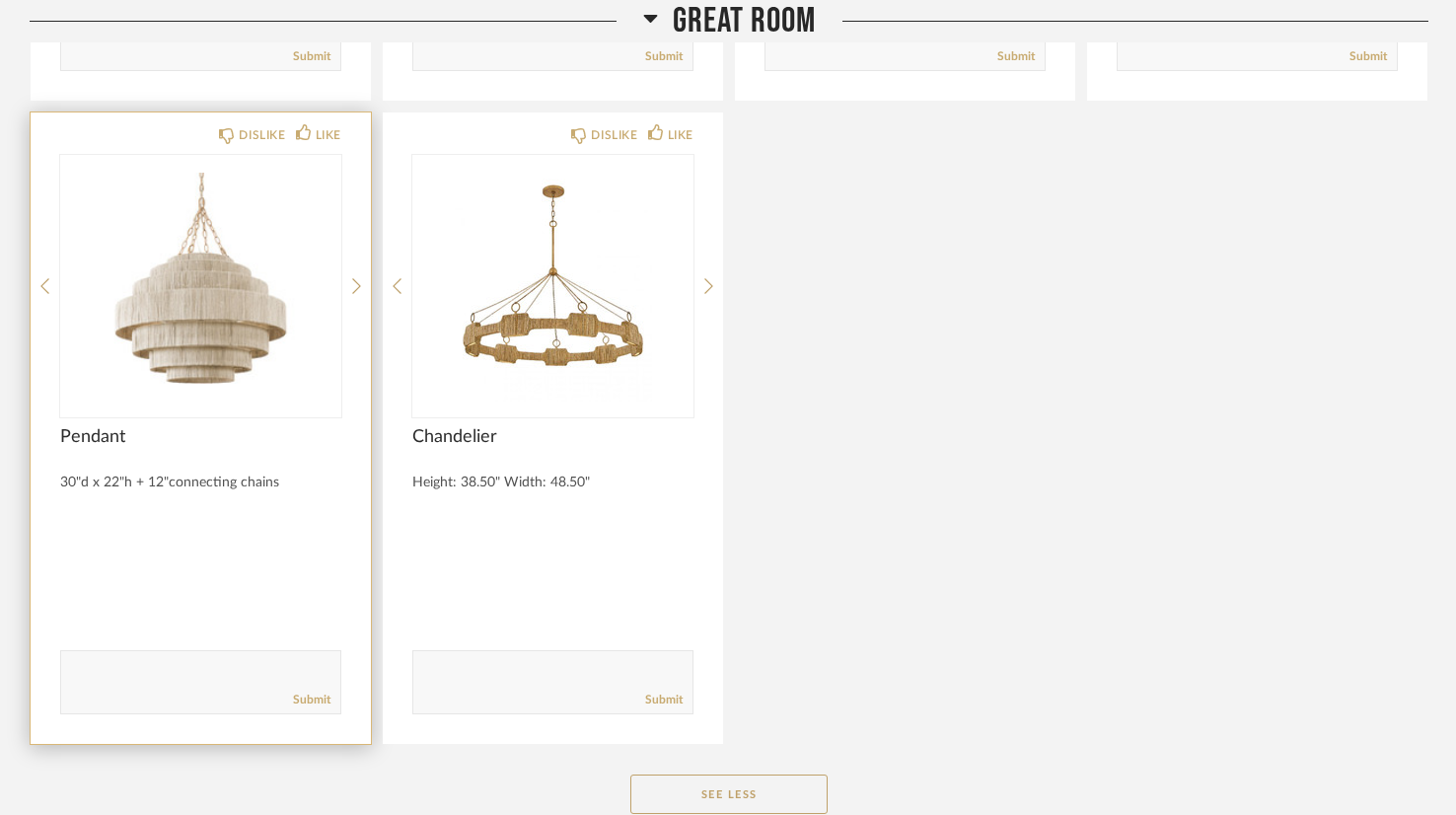
click at [202, 232] on img "0" at bounding box center [200, 277] width 281 height 246
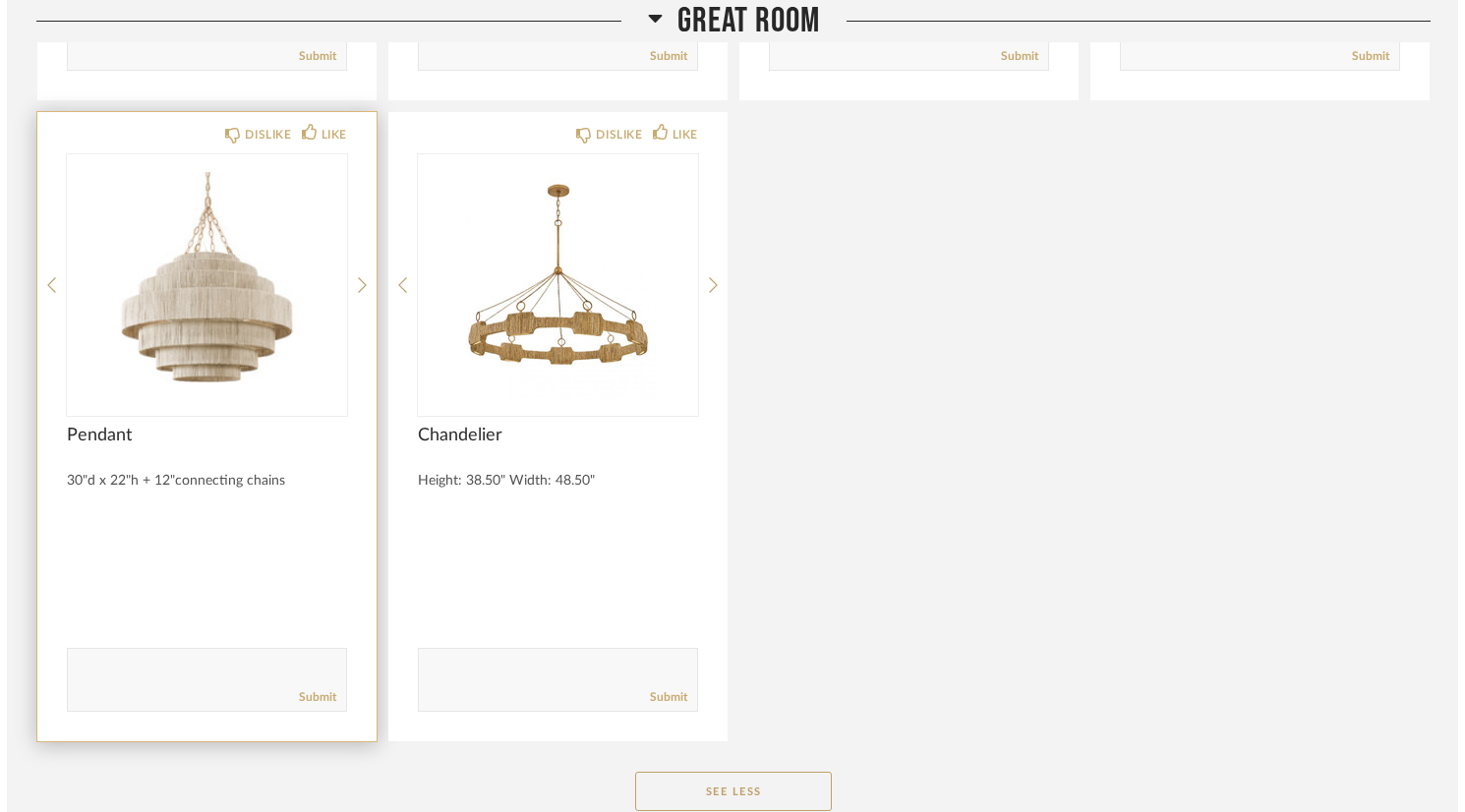
scroll to position [0, 0]
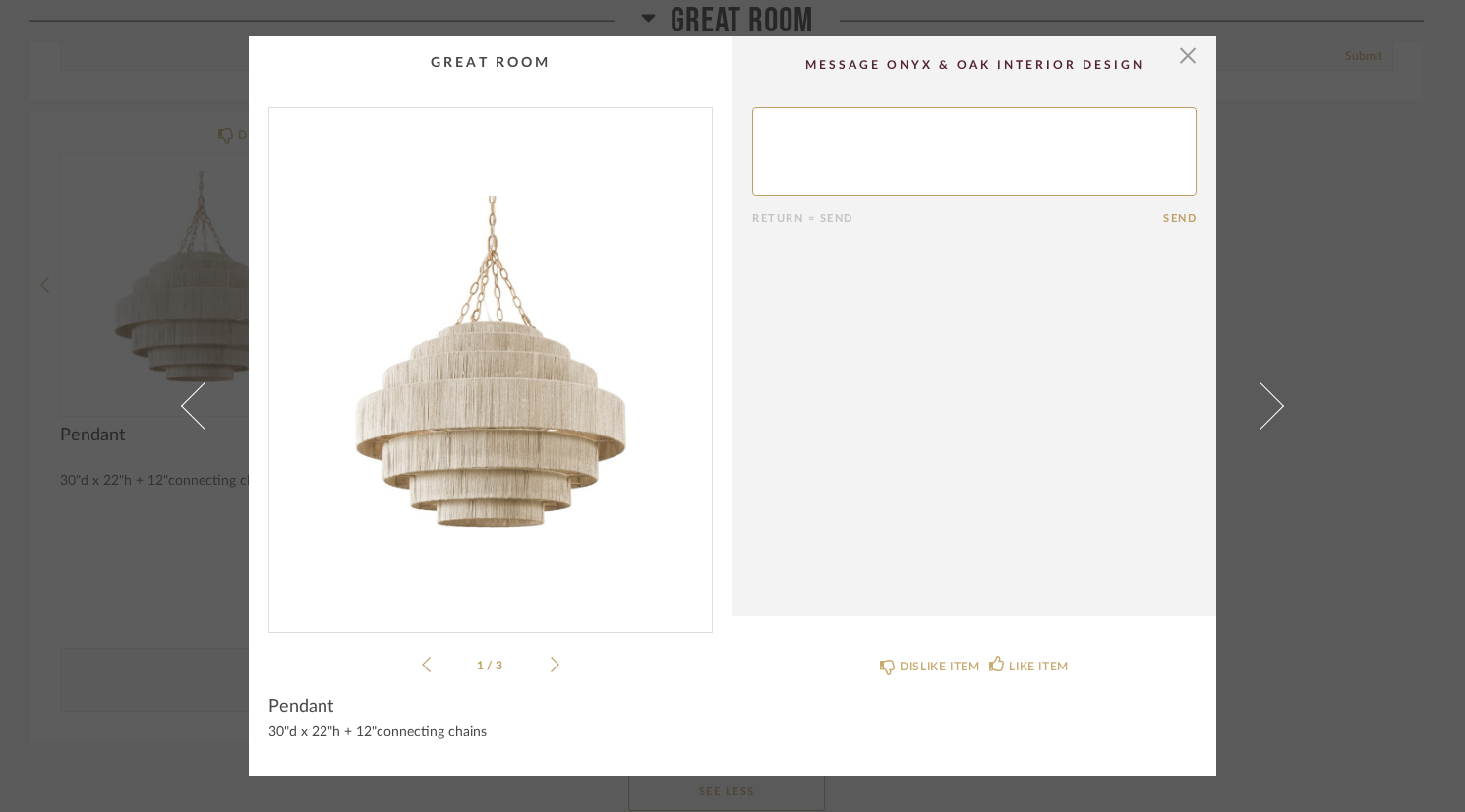
click at [551, 670] on icon at bounding box center [555, 665] width 9 height 18
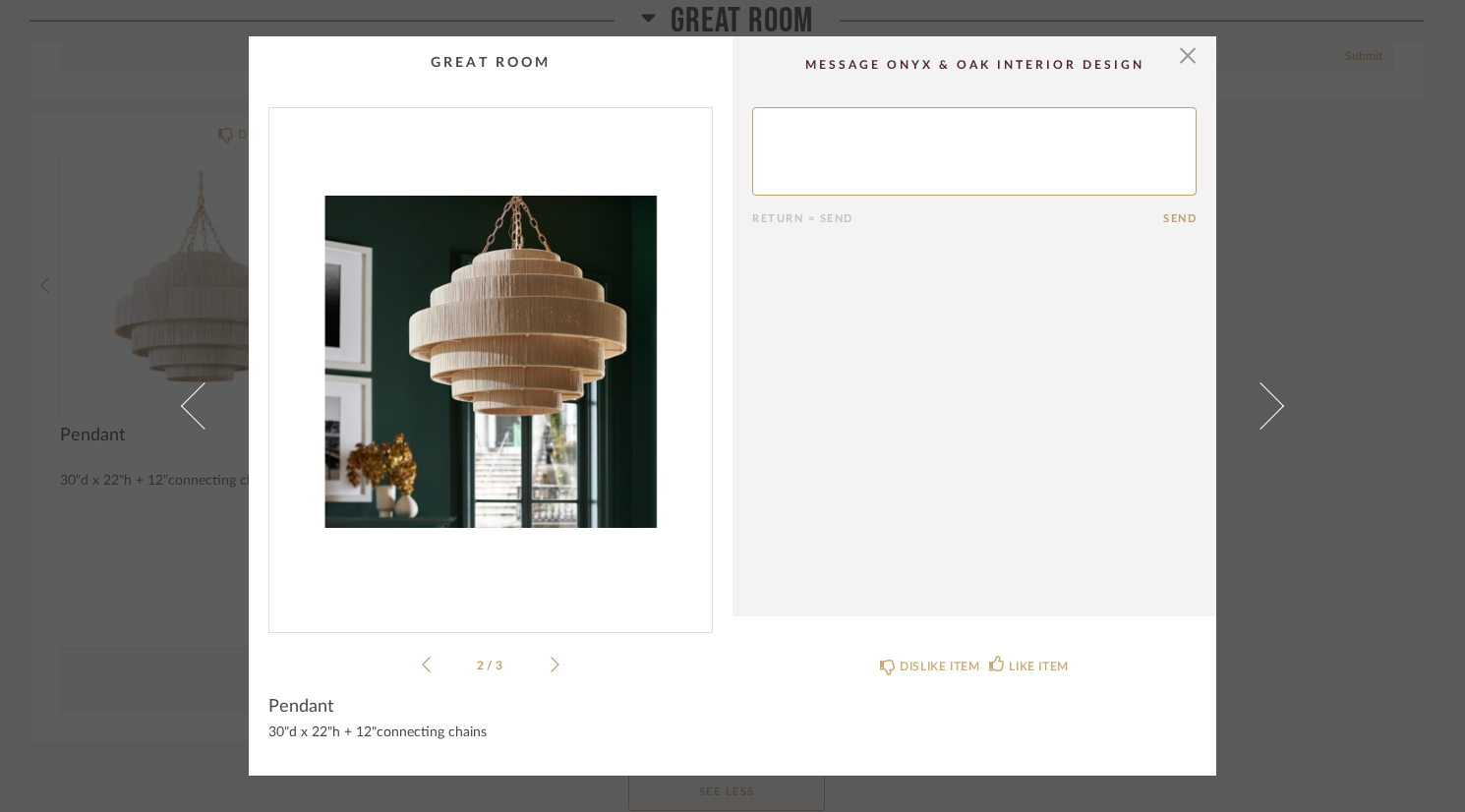
click at [551, 670] on icon at bounding box center [555, 665] width 9 height 18
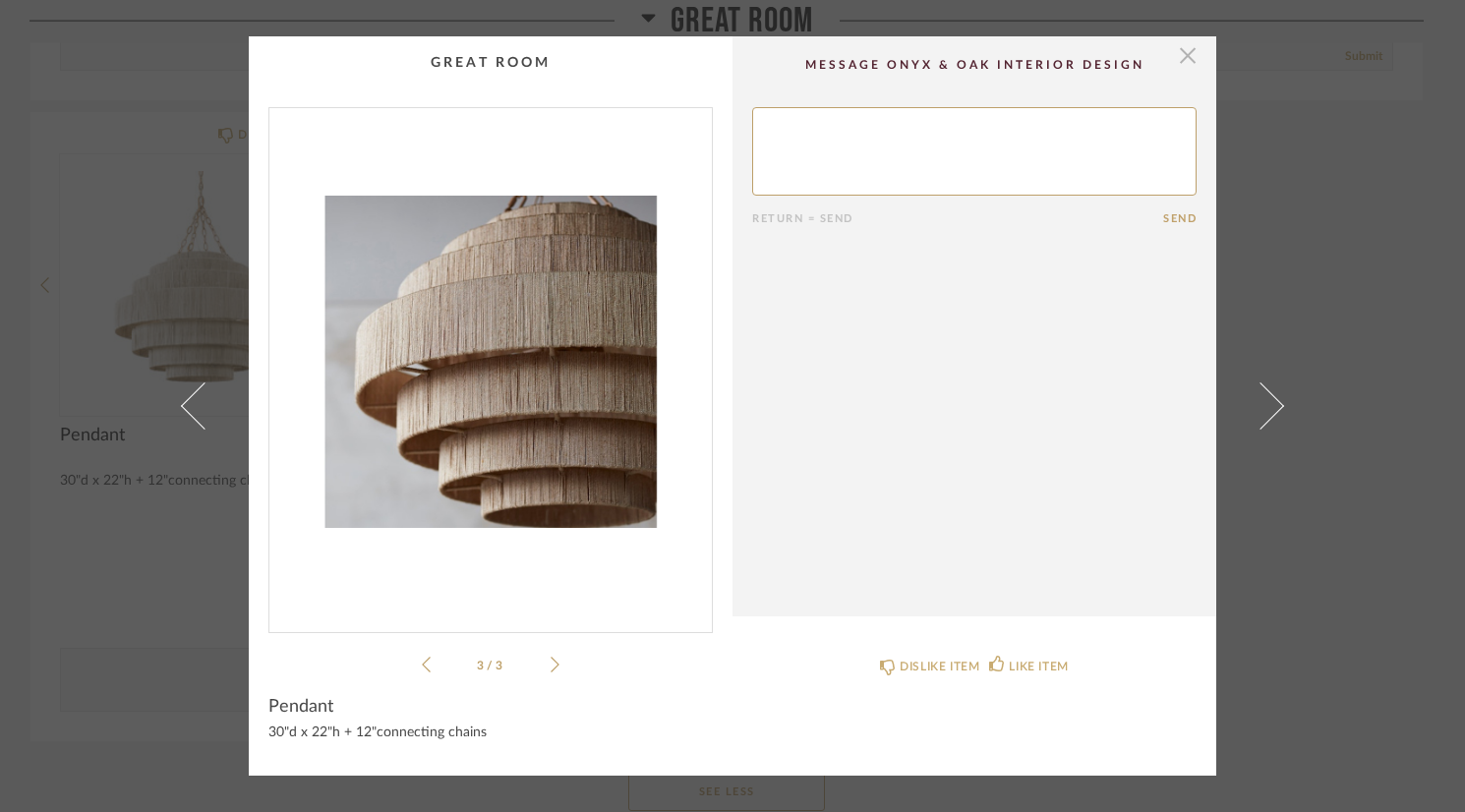
click at [1178, 60] on span "button" at bounding box center [1188, 57] width 40 height 40
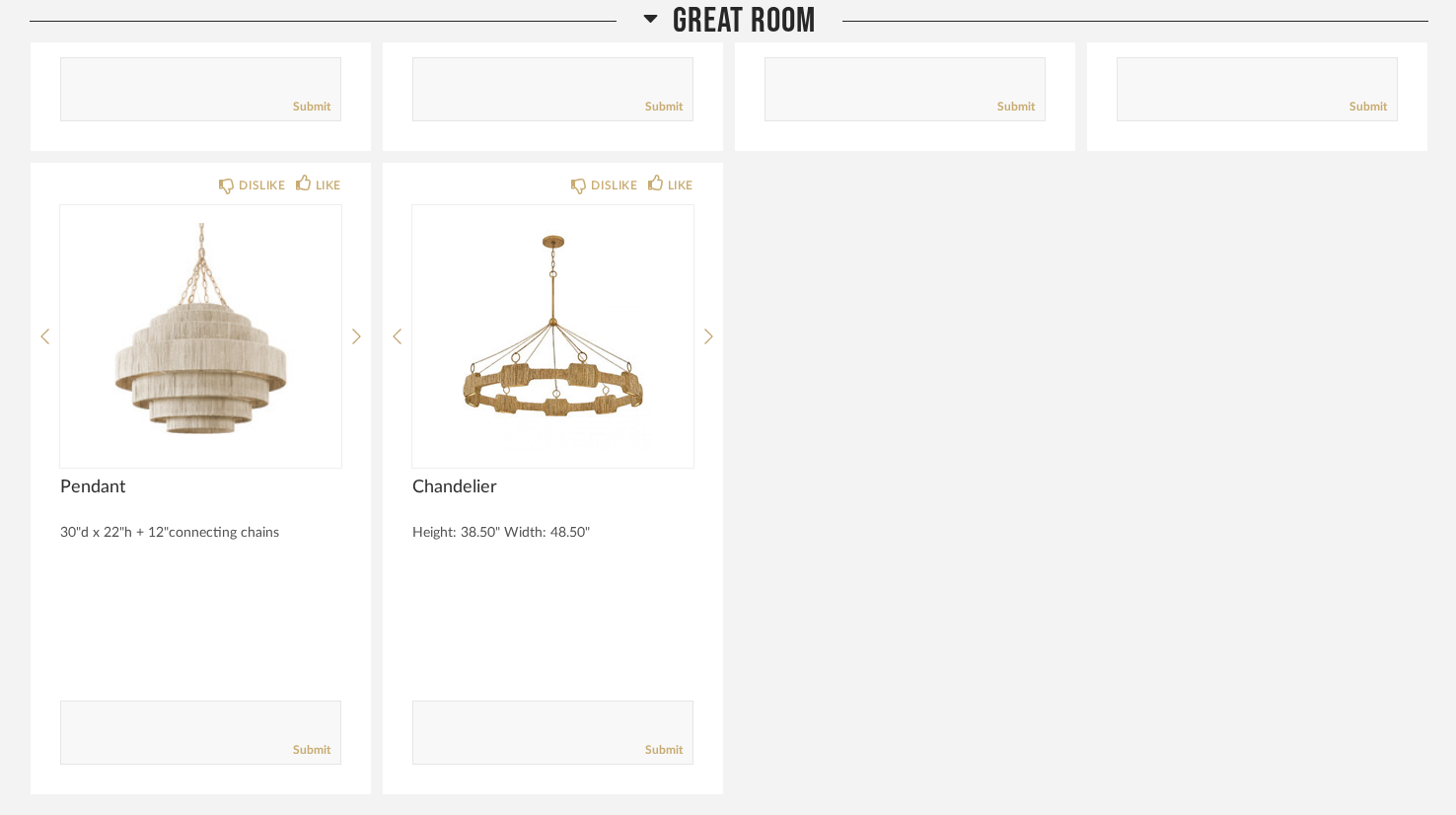
scroll to position [21377, 0]
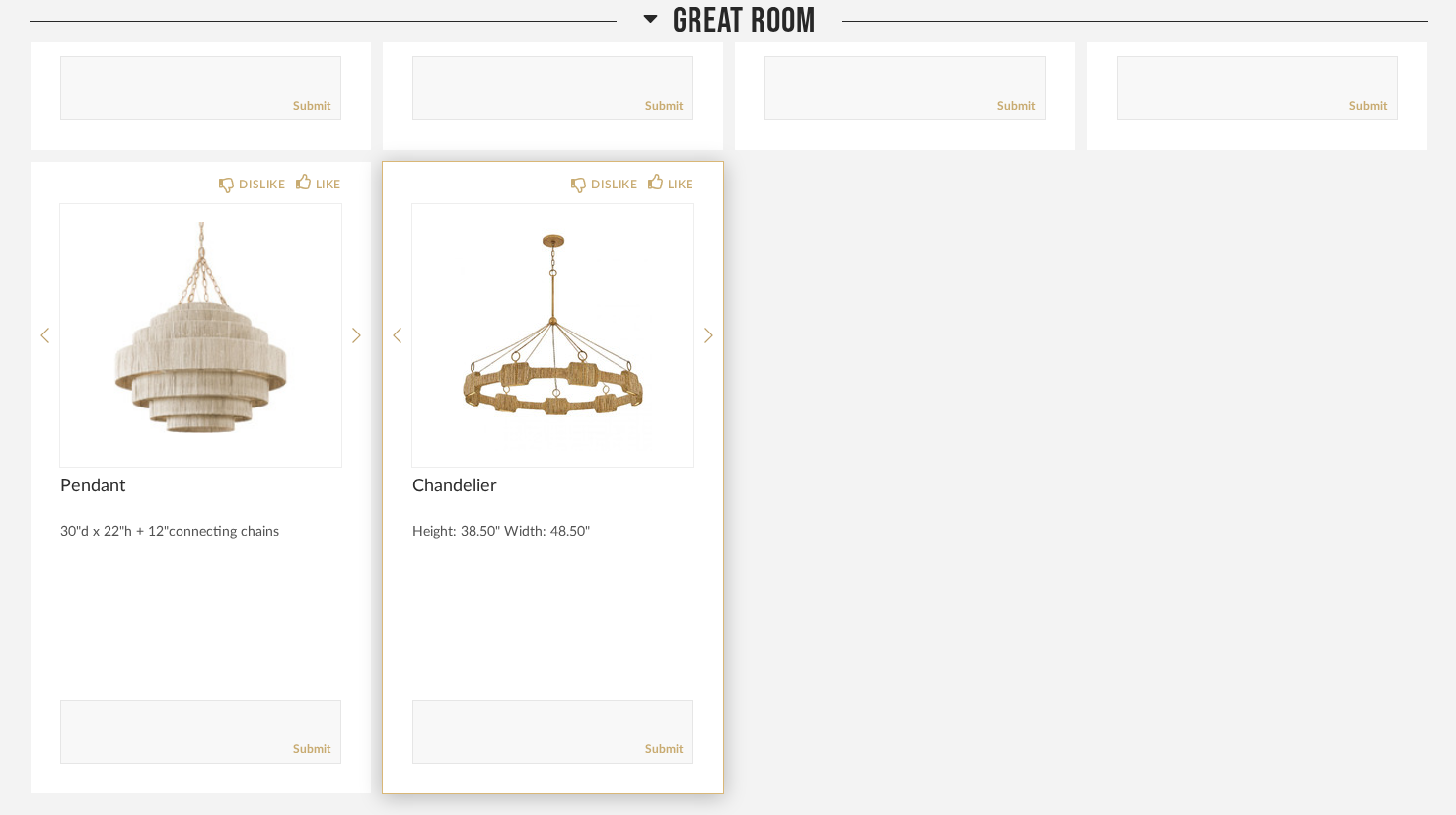
click at [518, 709] on textarea at bounding box center [553, 722] width 279 height 27
type textarea "I"
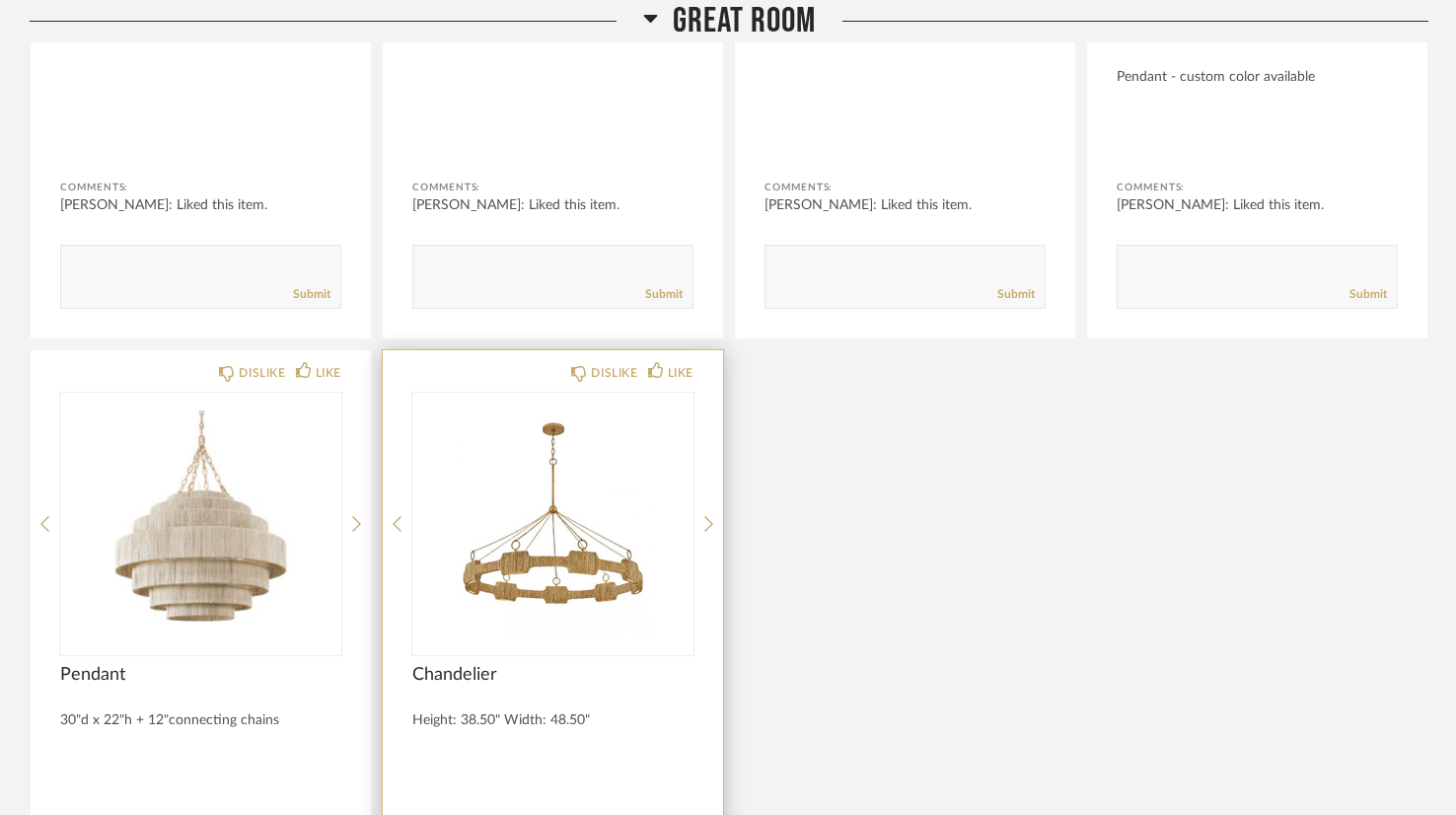
scroll to position [21191, 0]
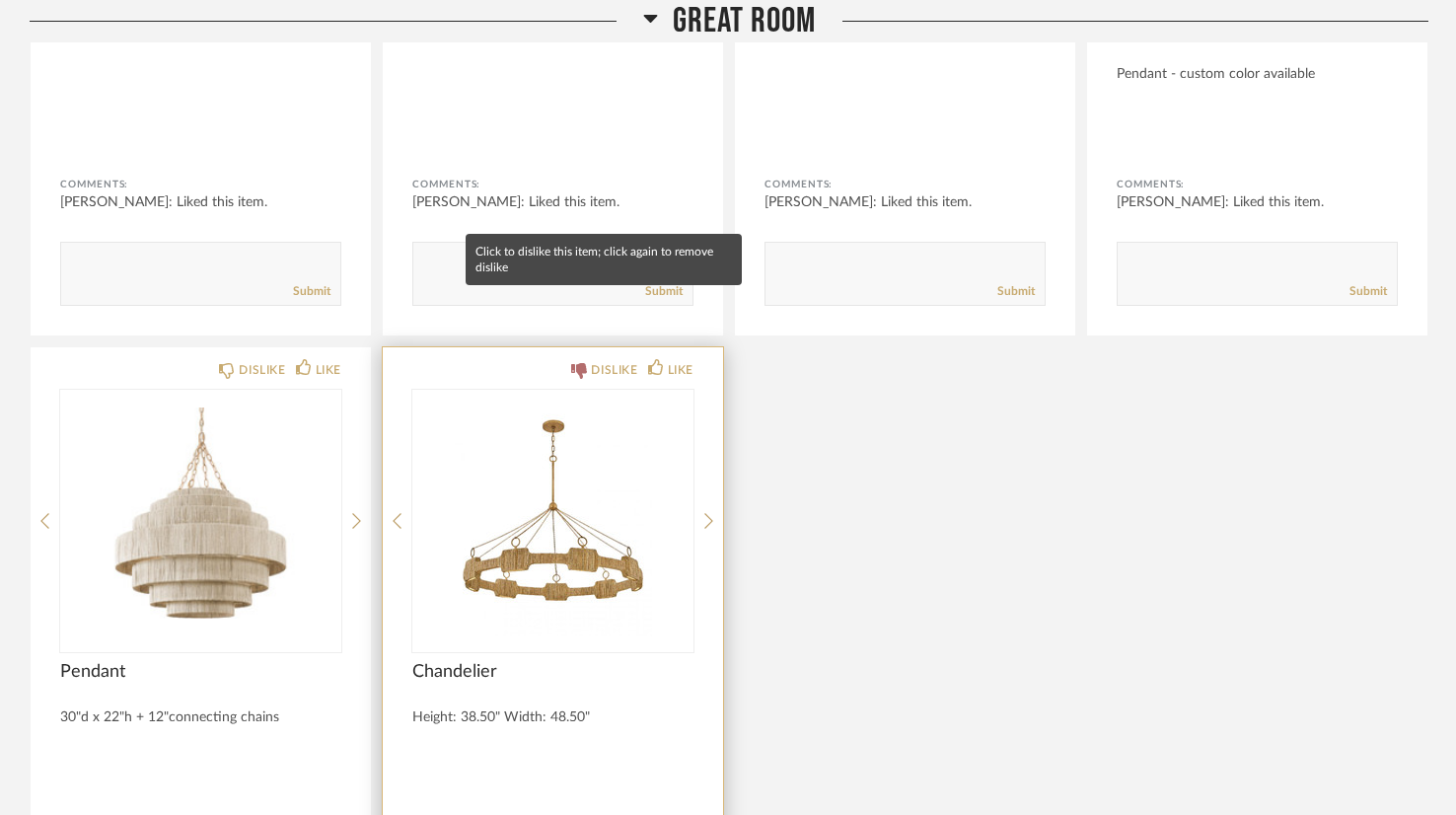
click at [600, 360] on div "DISLIKE" at bounding box center [614, 370] width 47 height 20
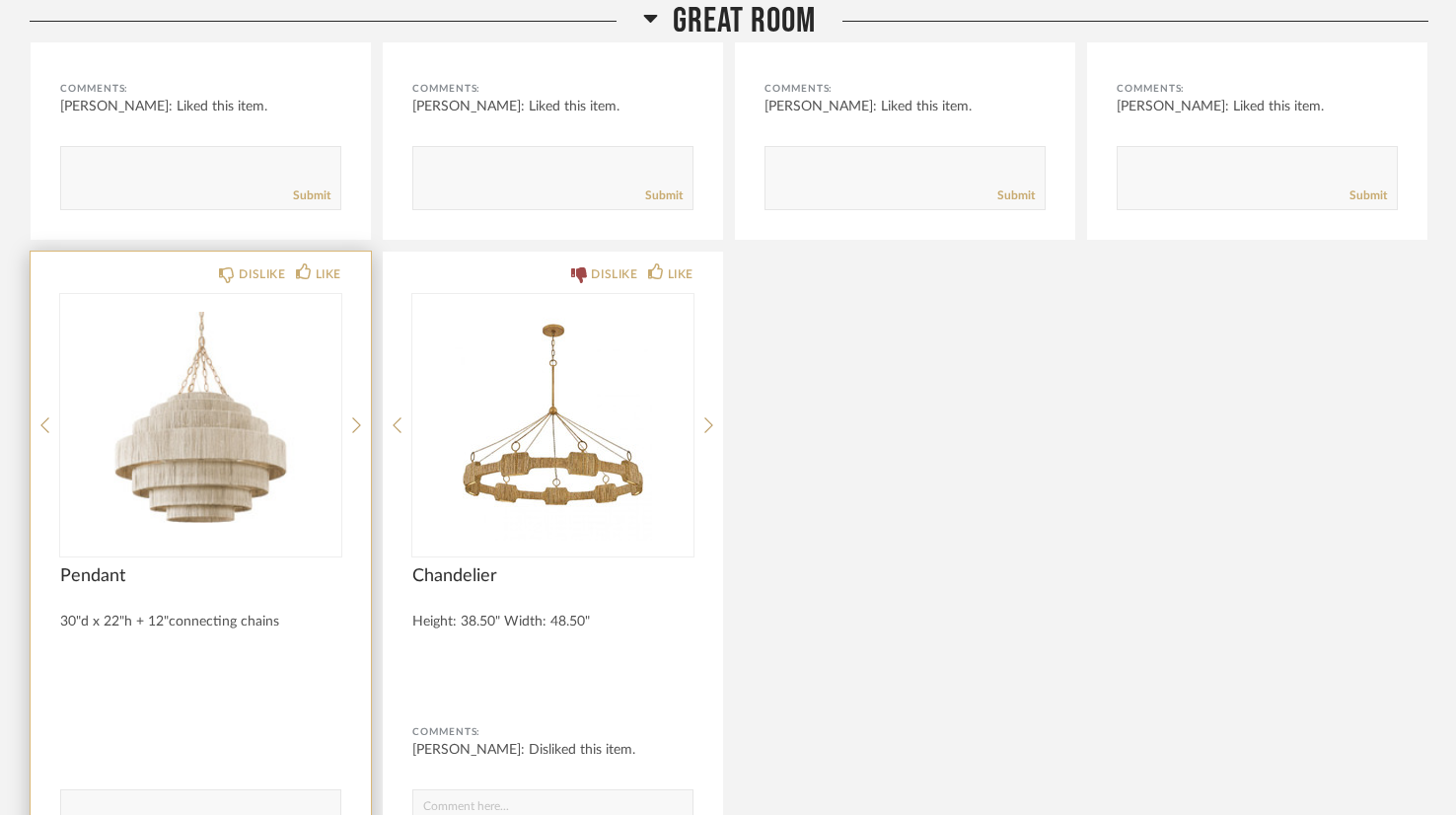
scroll to position [21366, 0]
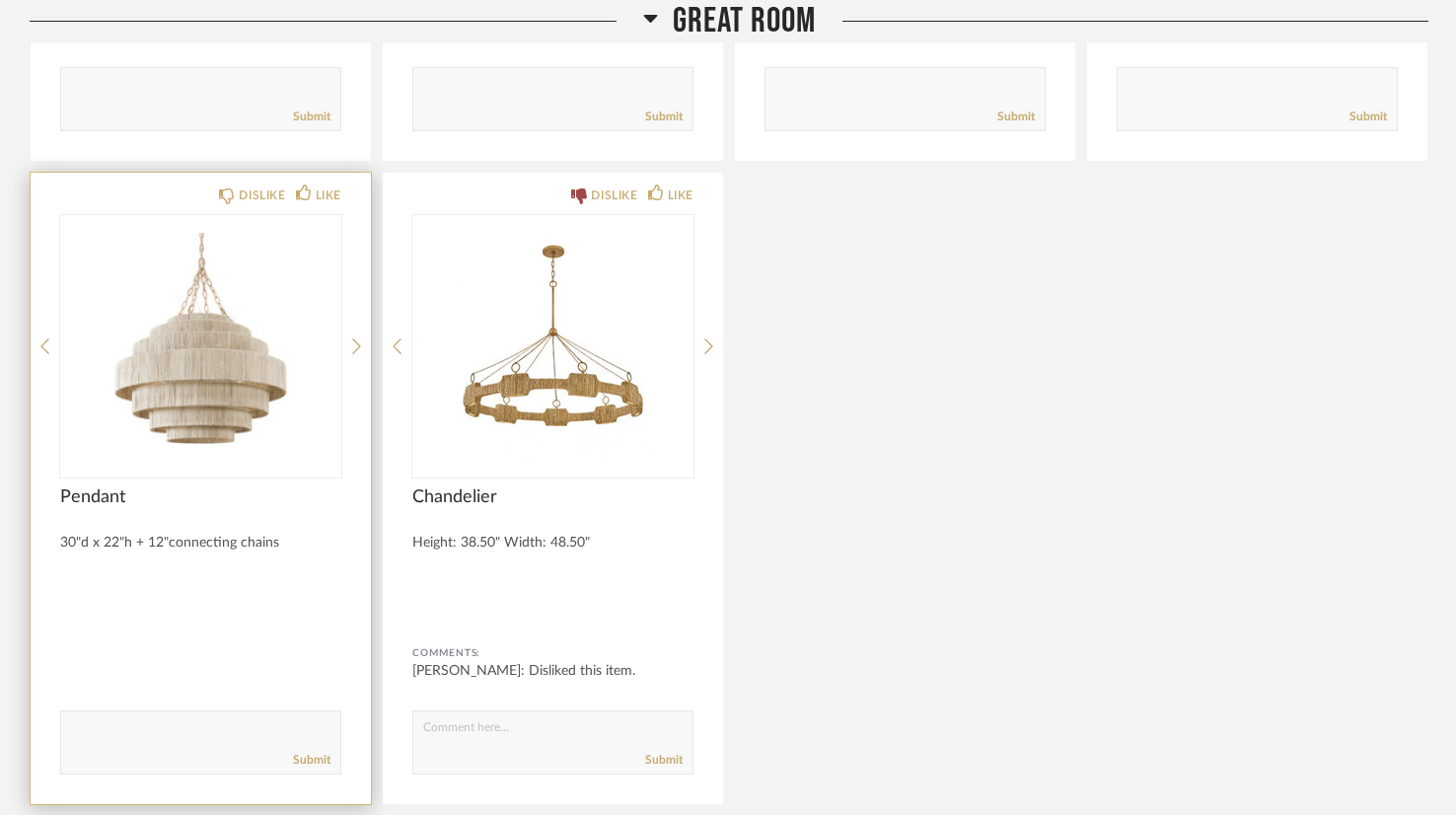
click at [147, 720] on textarea at bounding box center [200, 733] width 279 height 27
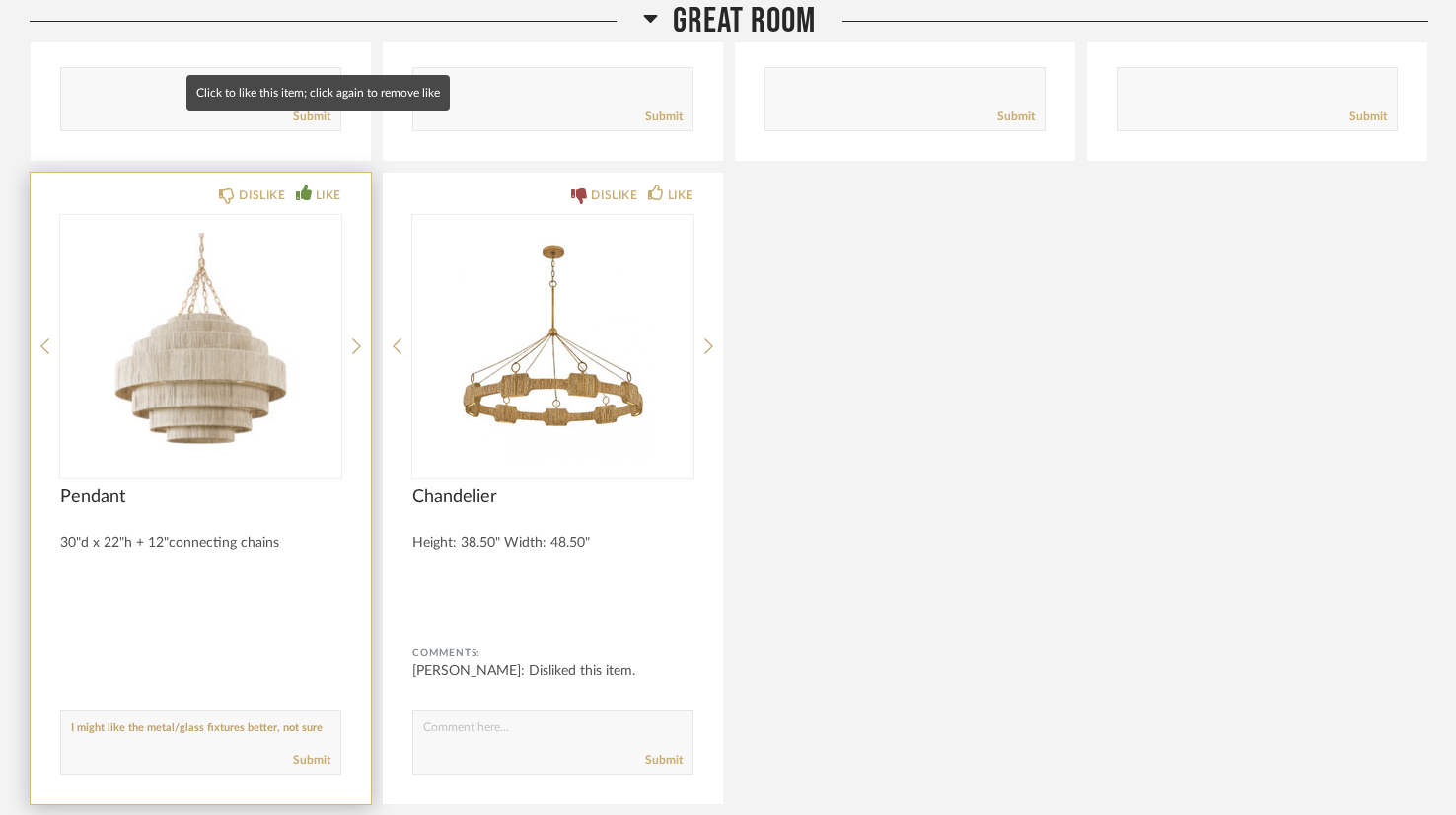
type textarea "I might like the metal/glass fixtures better, not sure"
click at [332, 186] on div "LIKE" at bounding box center [329, 196] width 26 height 20
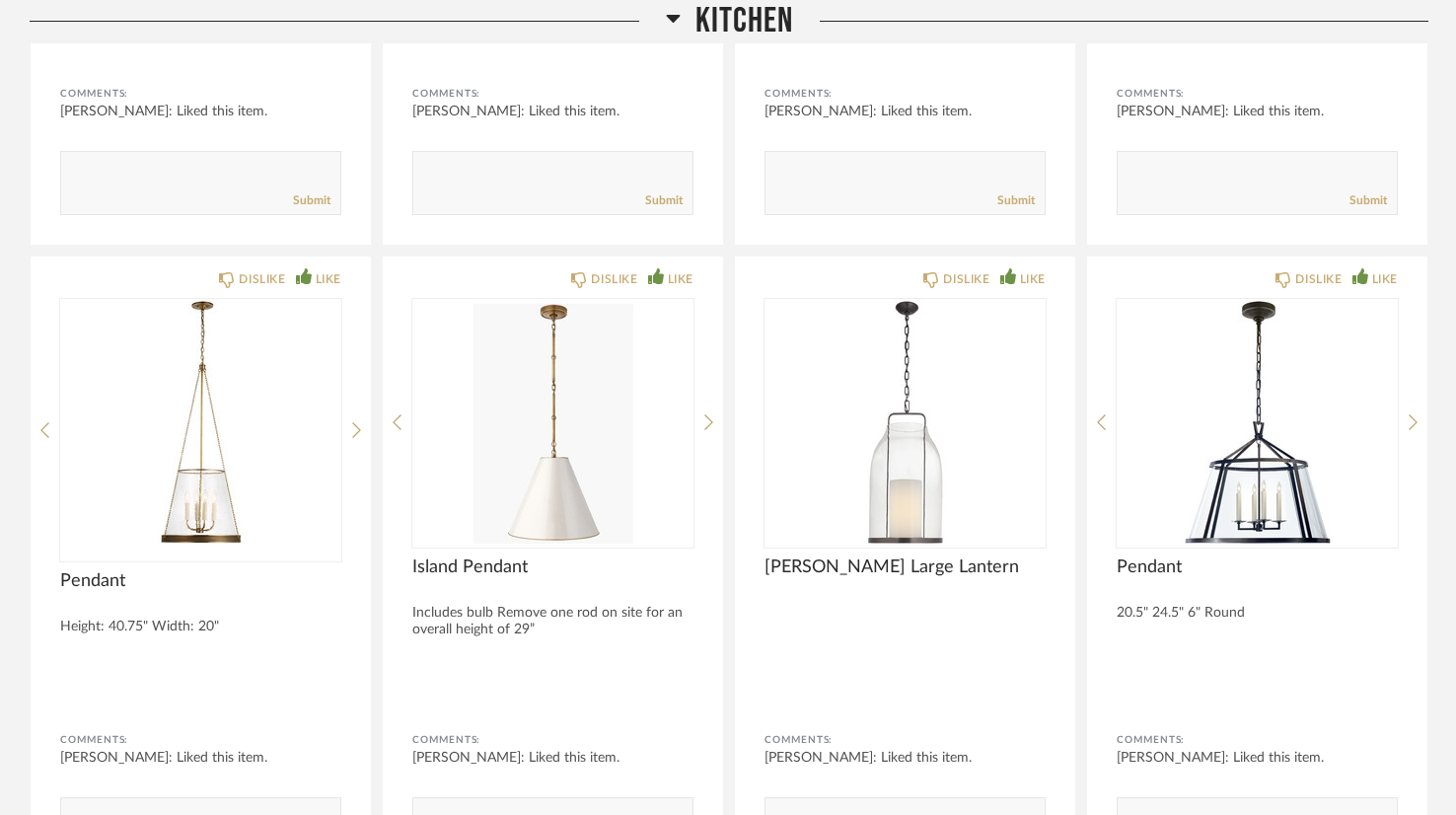
scroll to position [14579, 0]
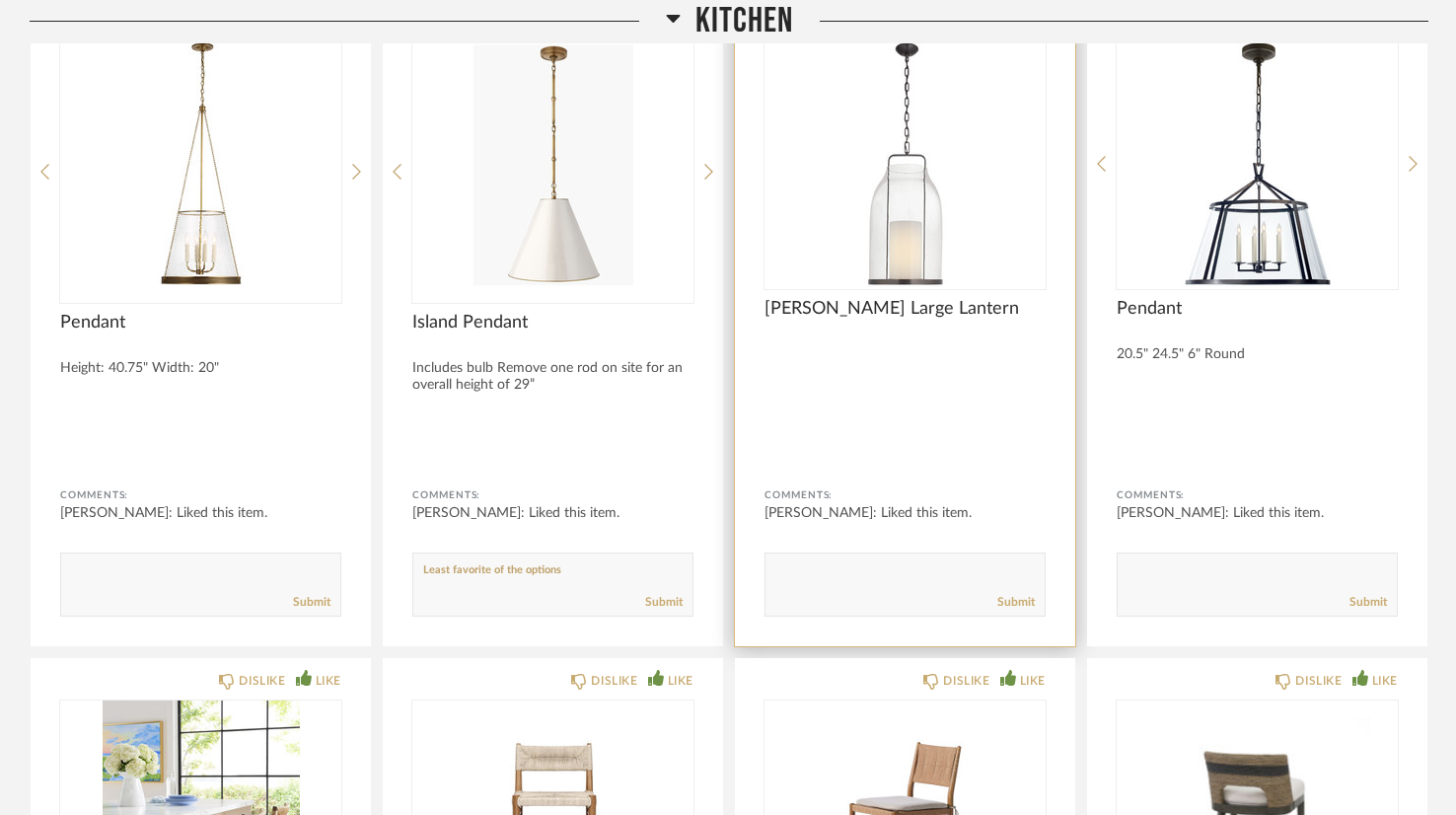
scroll to position [14845, 0]
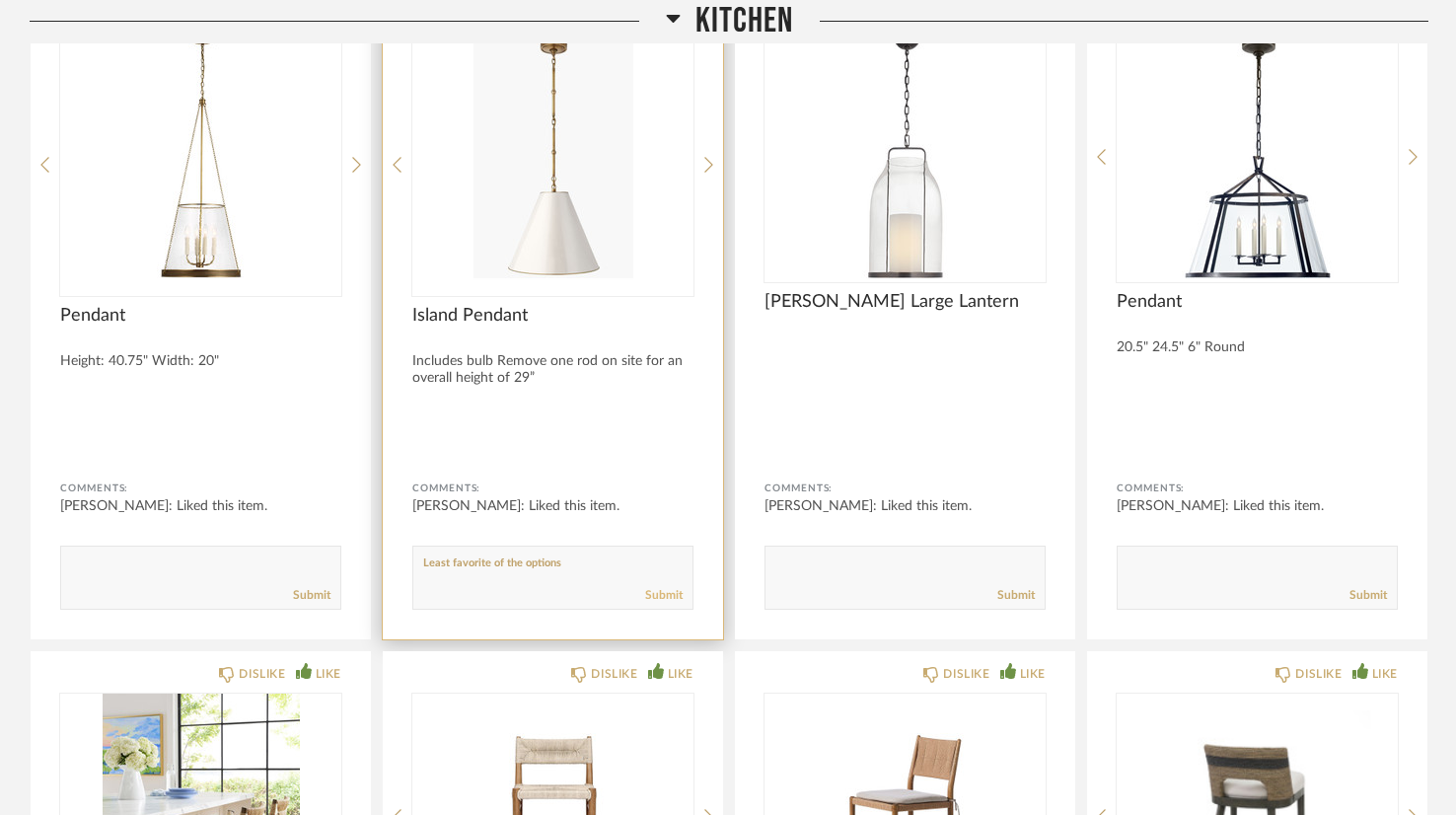
type textarea "Least favorite of the options"
click at [667, 588] on link "Submit" at bounding box center [664, 596] width 38 height 17
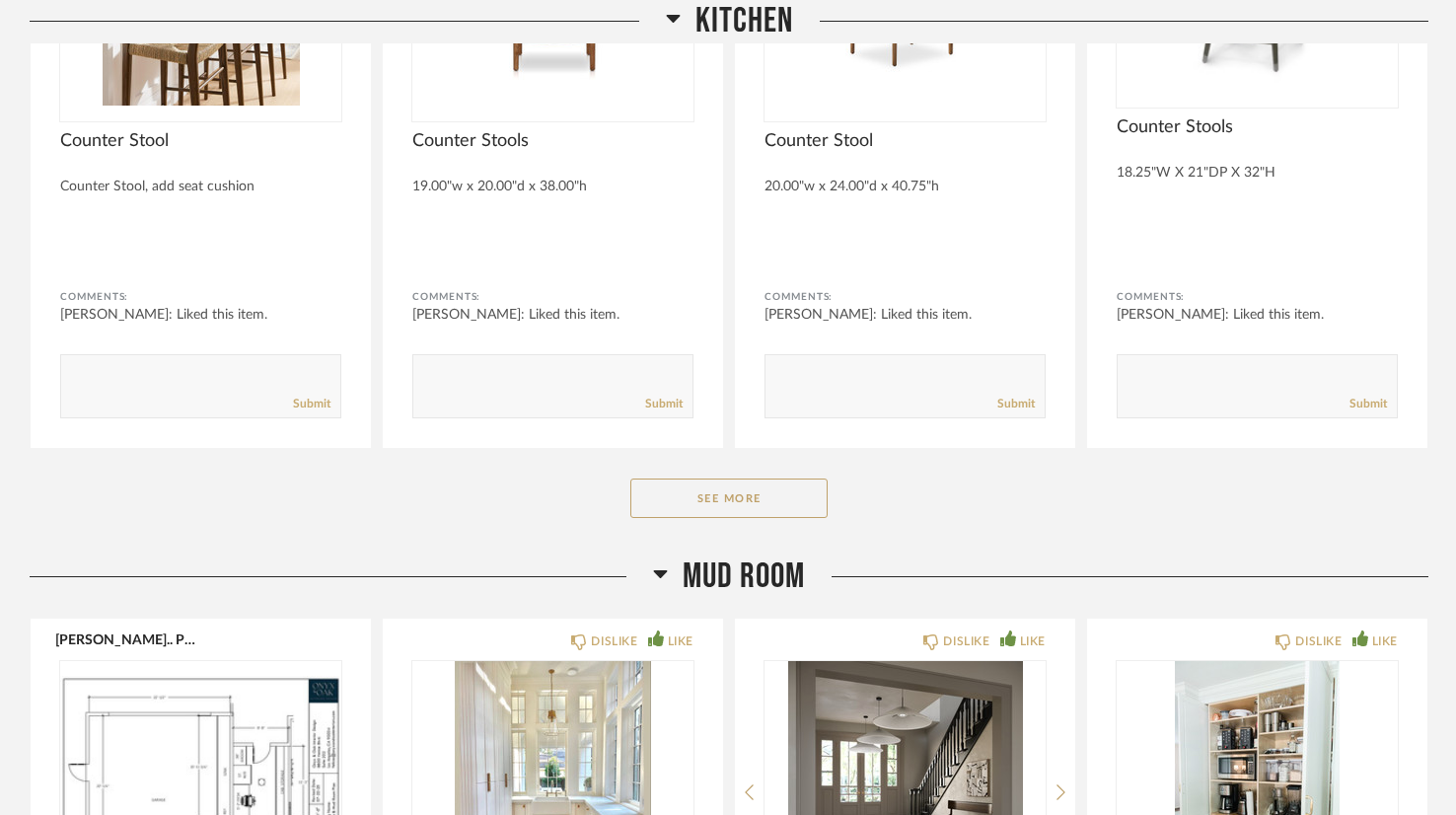
scroll to position [15681, 0]
click at [715, 478] on button "See More" at bounding box center [729, 498] width 197 height 40
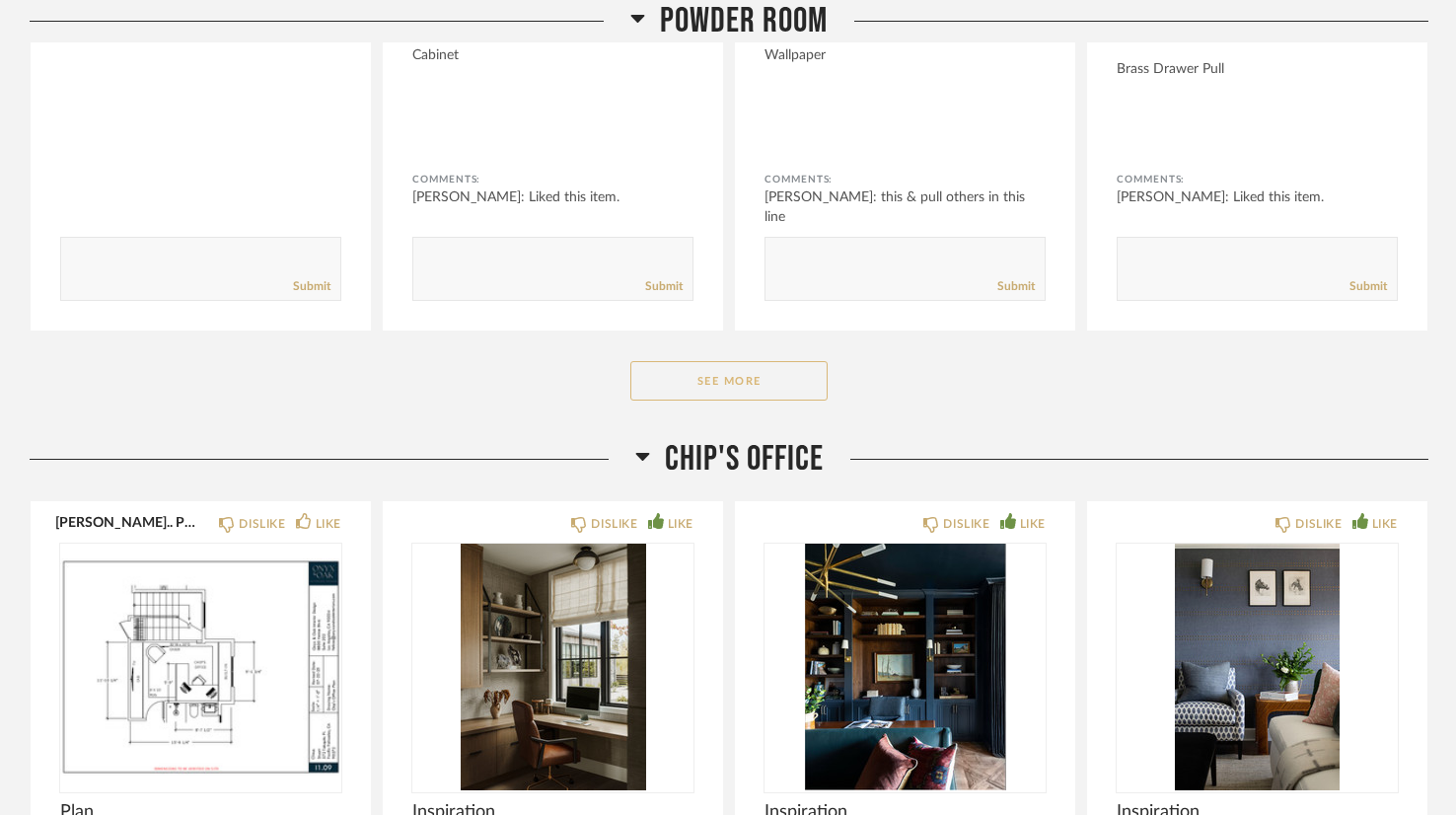
scroll to position [23300, 0]
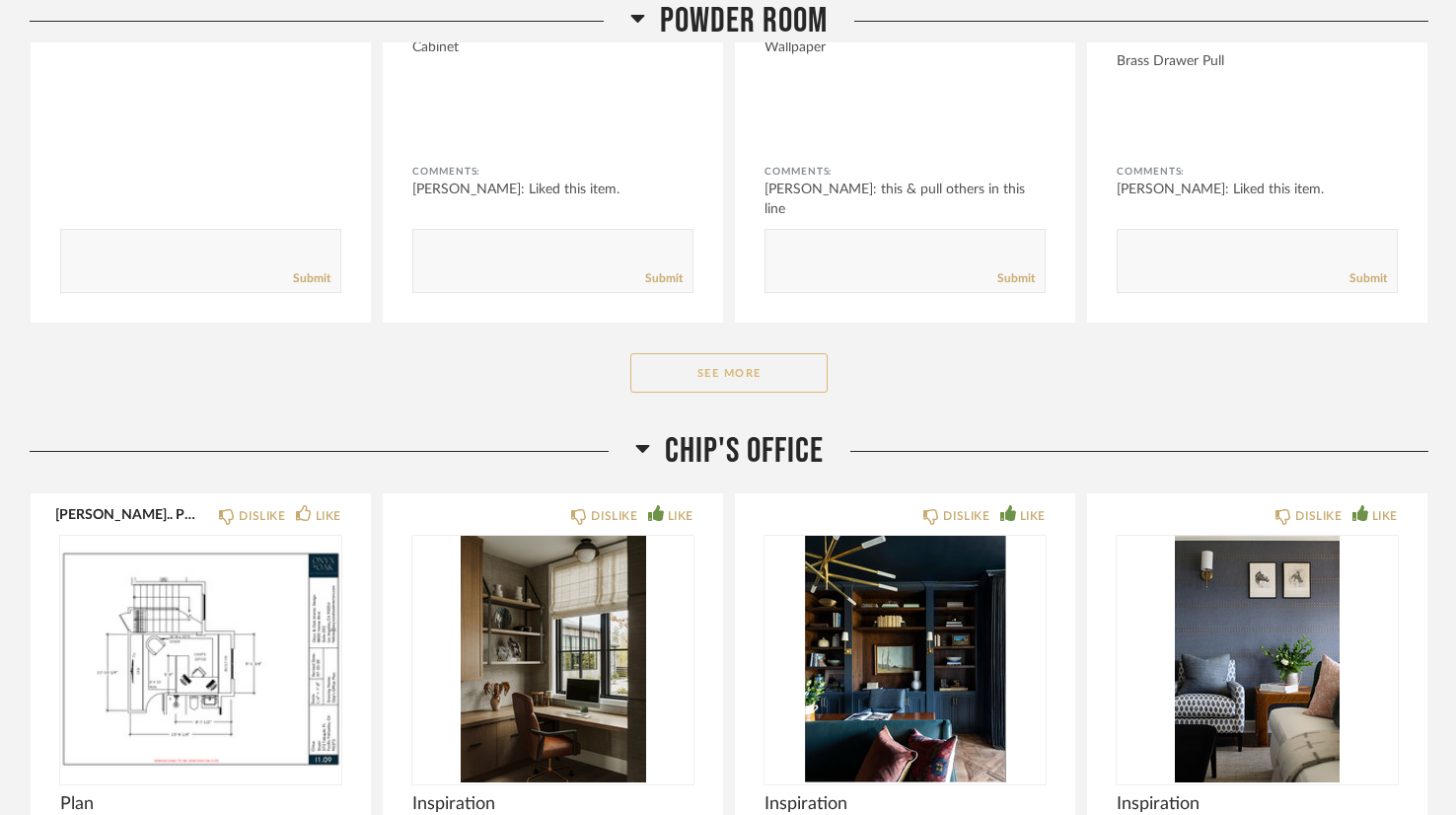
drag, startPoint x: 734, startPoint y: 296, endPoint x: 682, endPoint y: 296, distance: 52.0
click at [682, 353] on button "See More" at bounding box center [729, 373] width 197 height 40
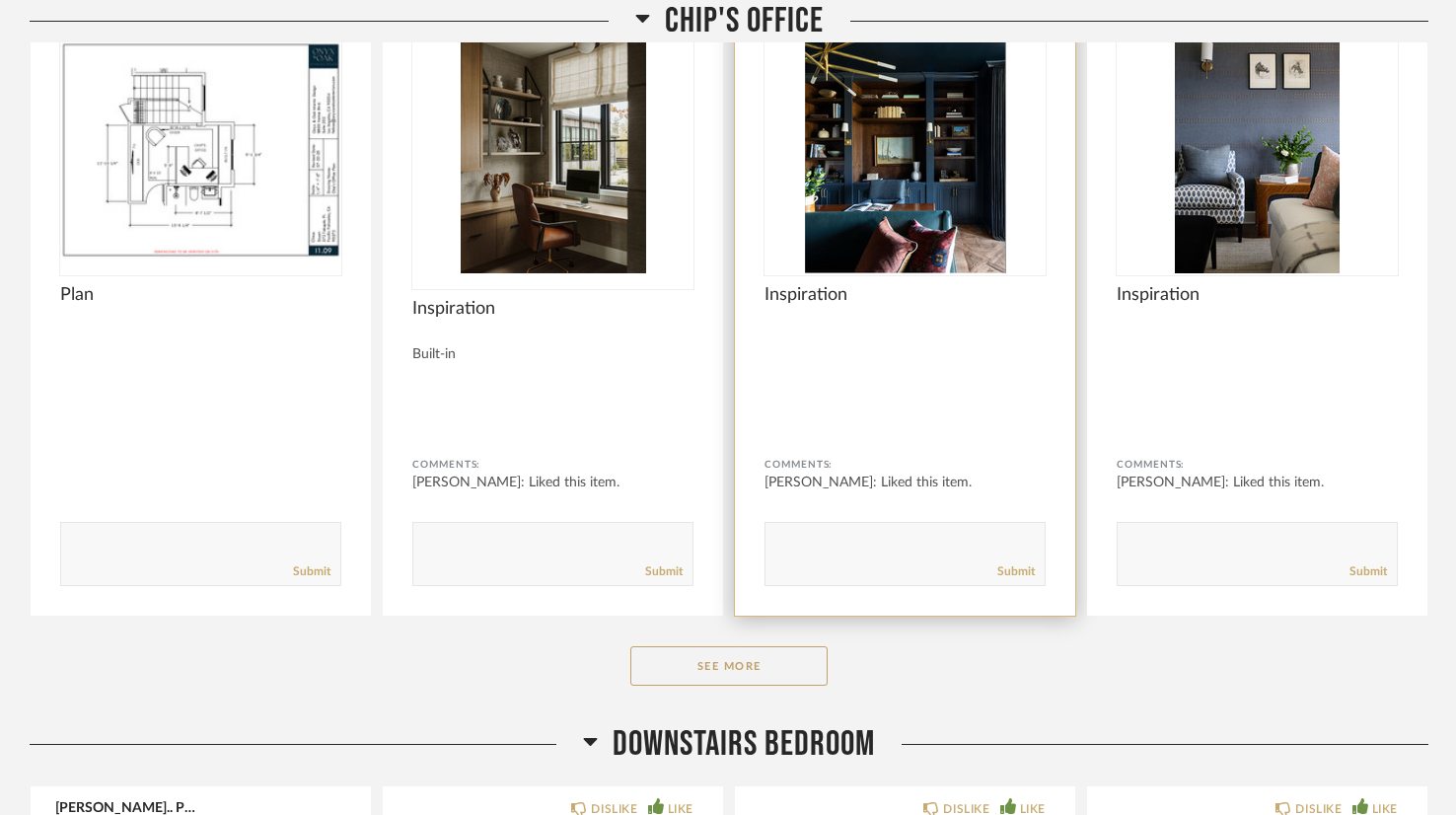
scroll to position [24459, 0]
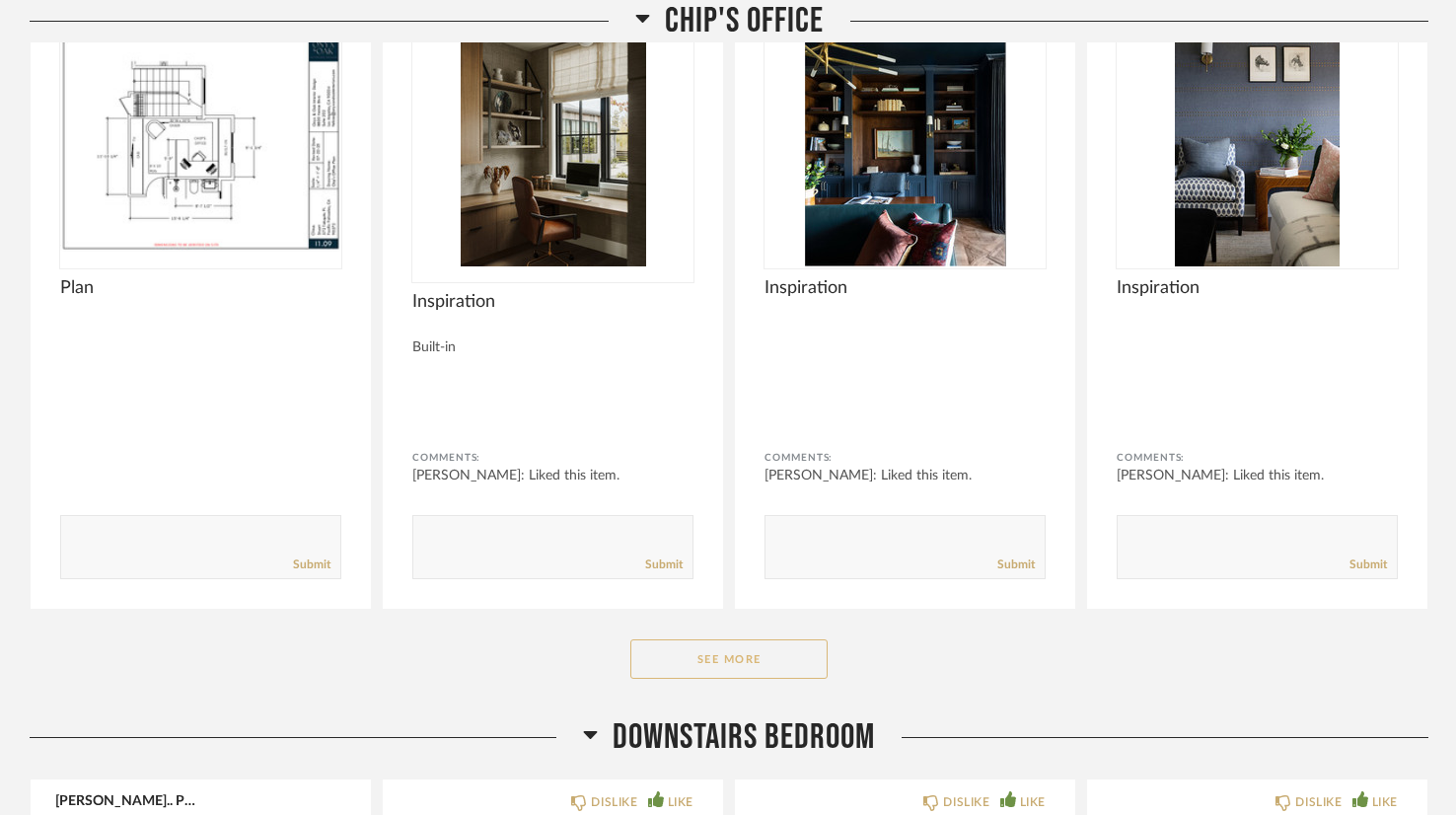
click at [704, 639] on button "See More" at bounding box center [729, 659] width 197 height 40
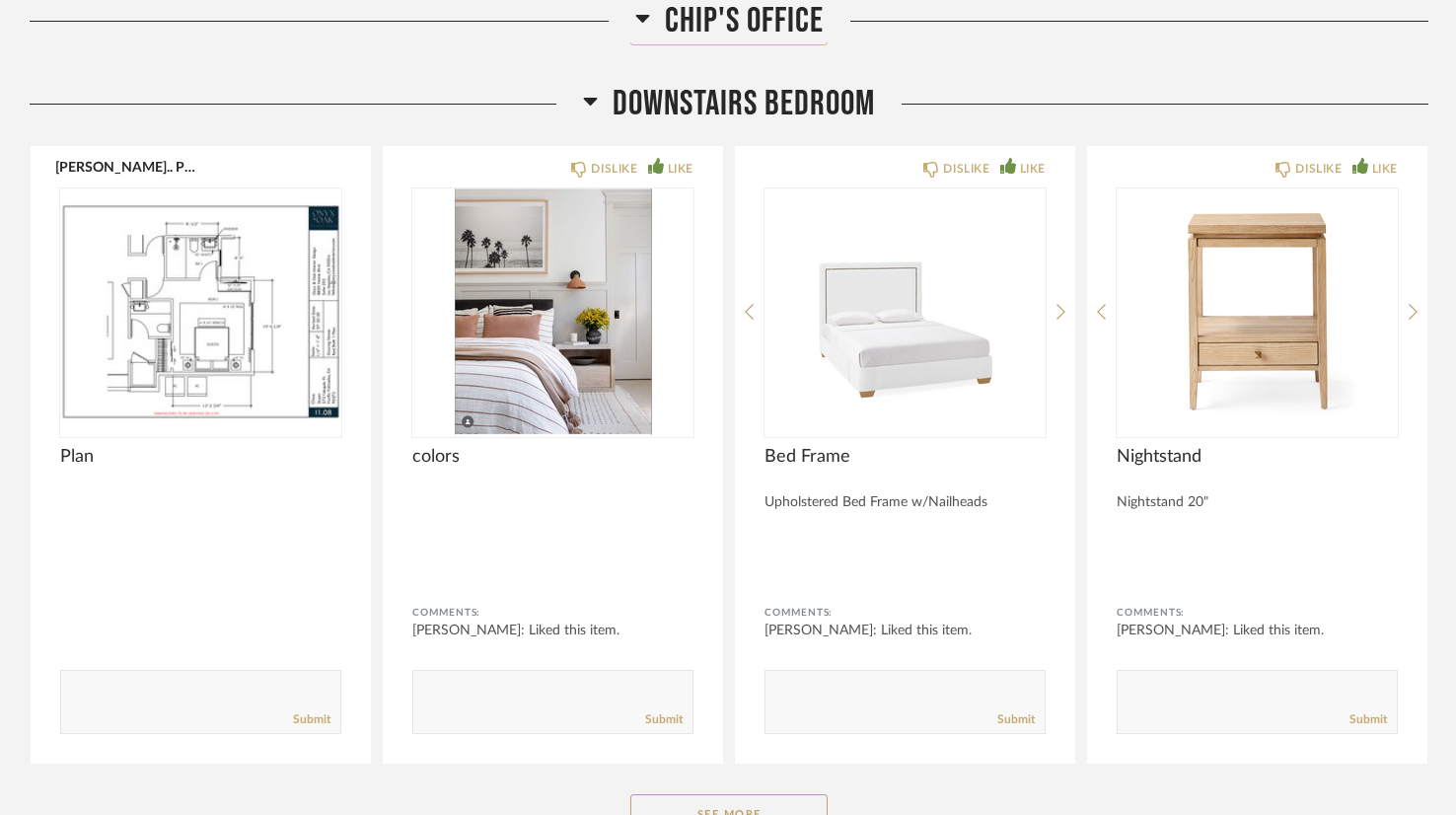
scroll to position [27091, 0]
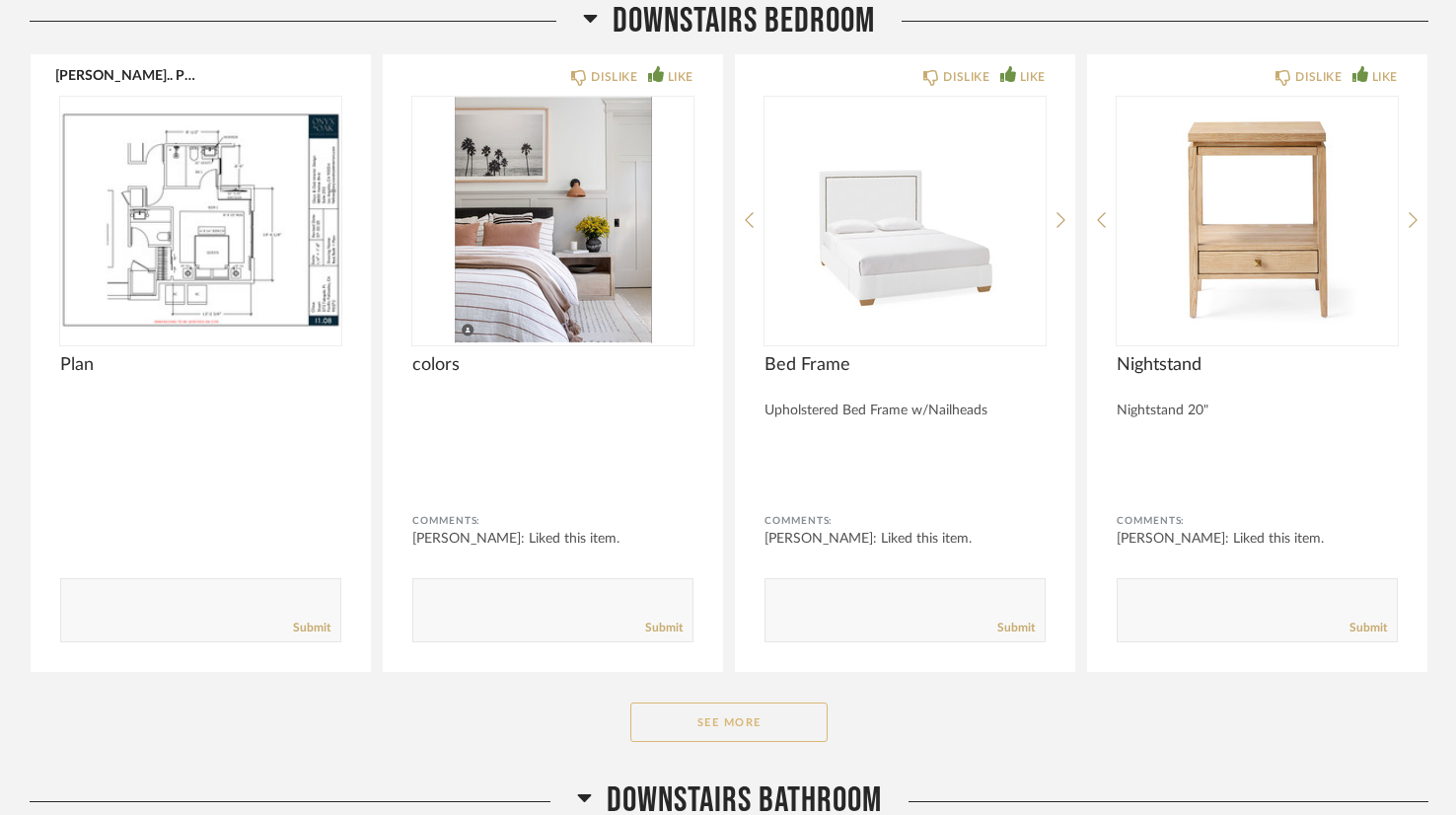
click at [718, 702] on button "See More" at bounding box center [729, 722] width 197 height 40
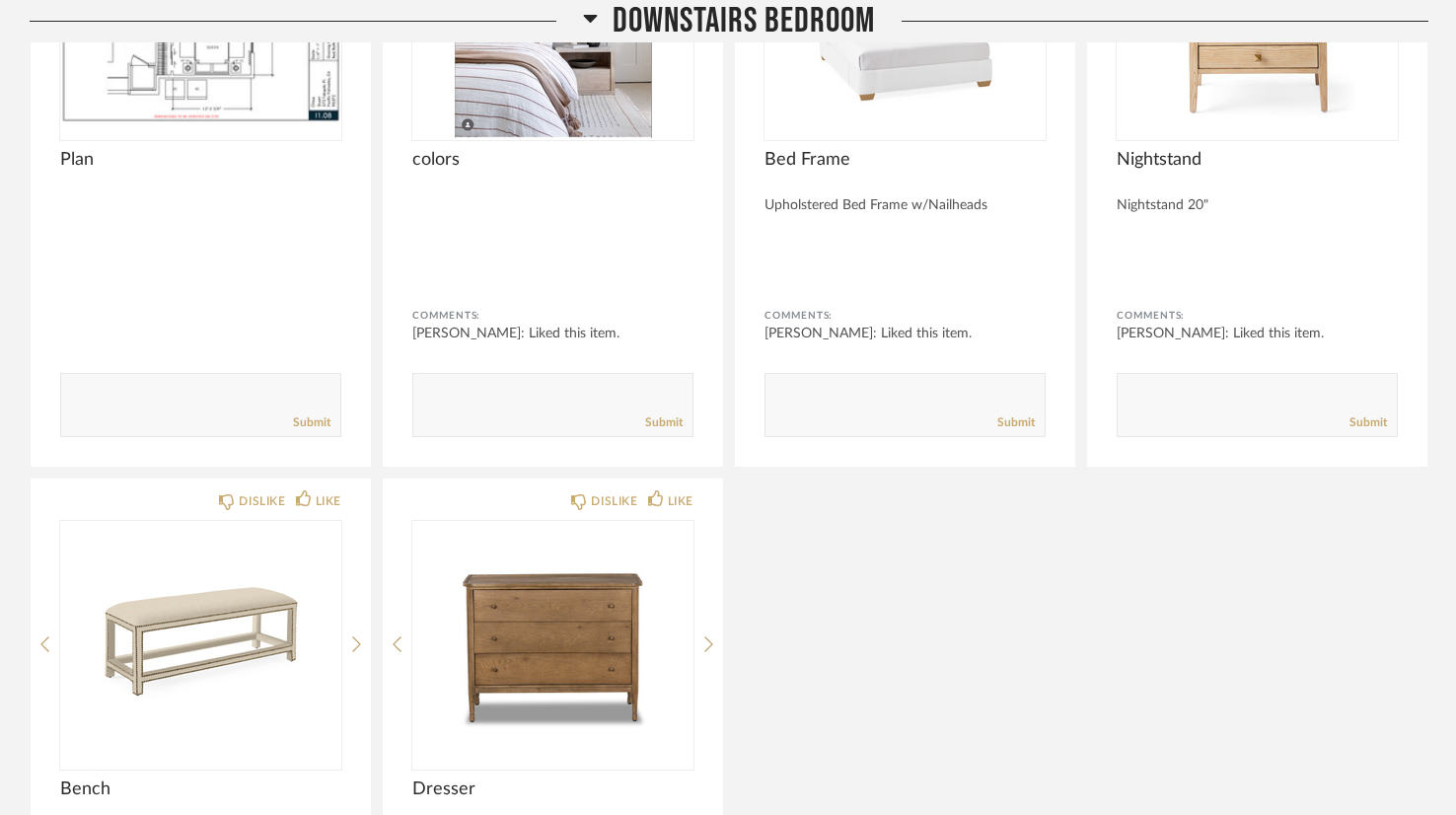
scroll to position [27298, 0]
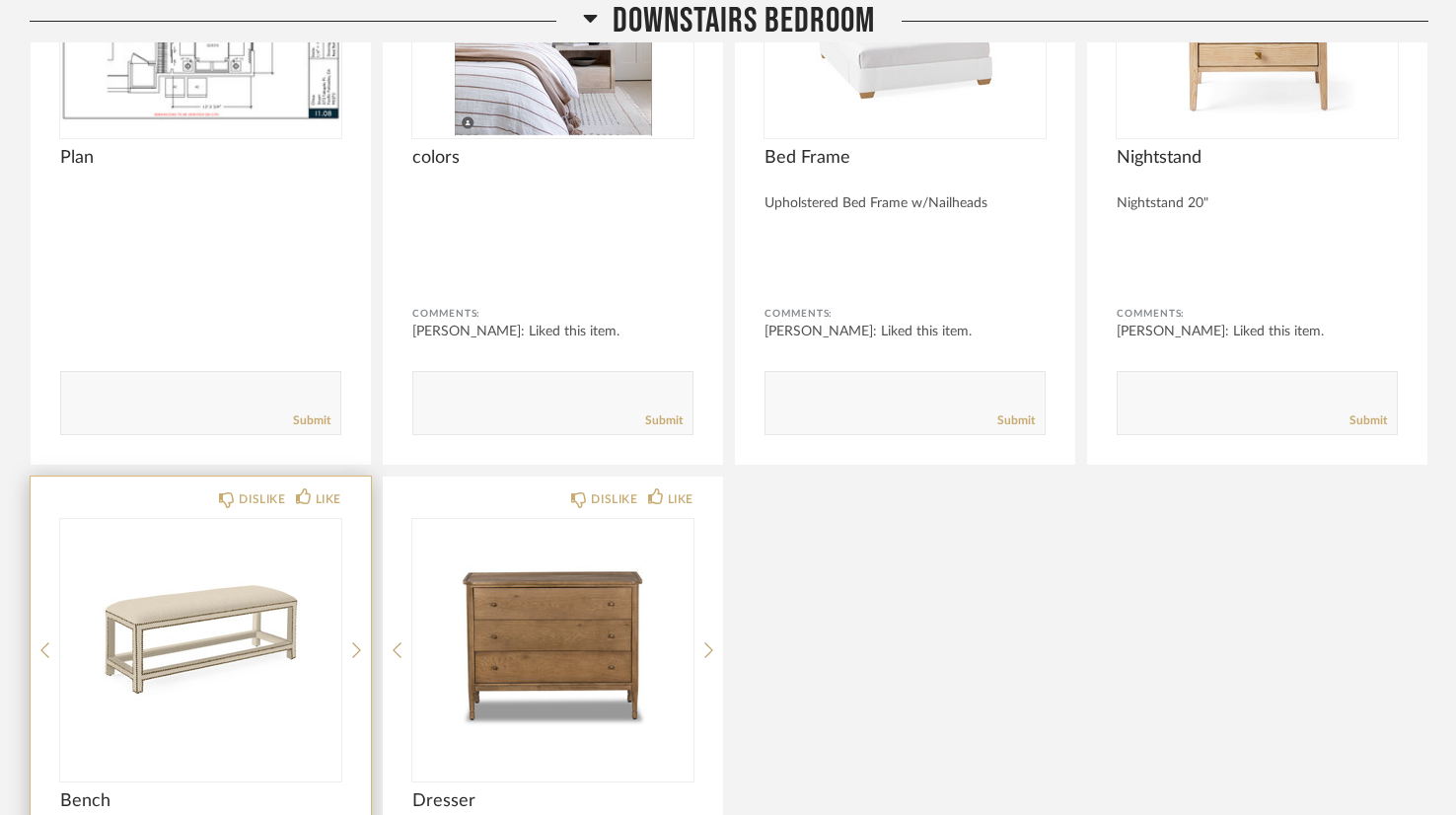
click at [279, 554] on img "0" at bounding box center [200, 641] width 281 height 246
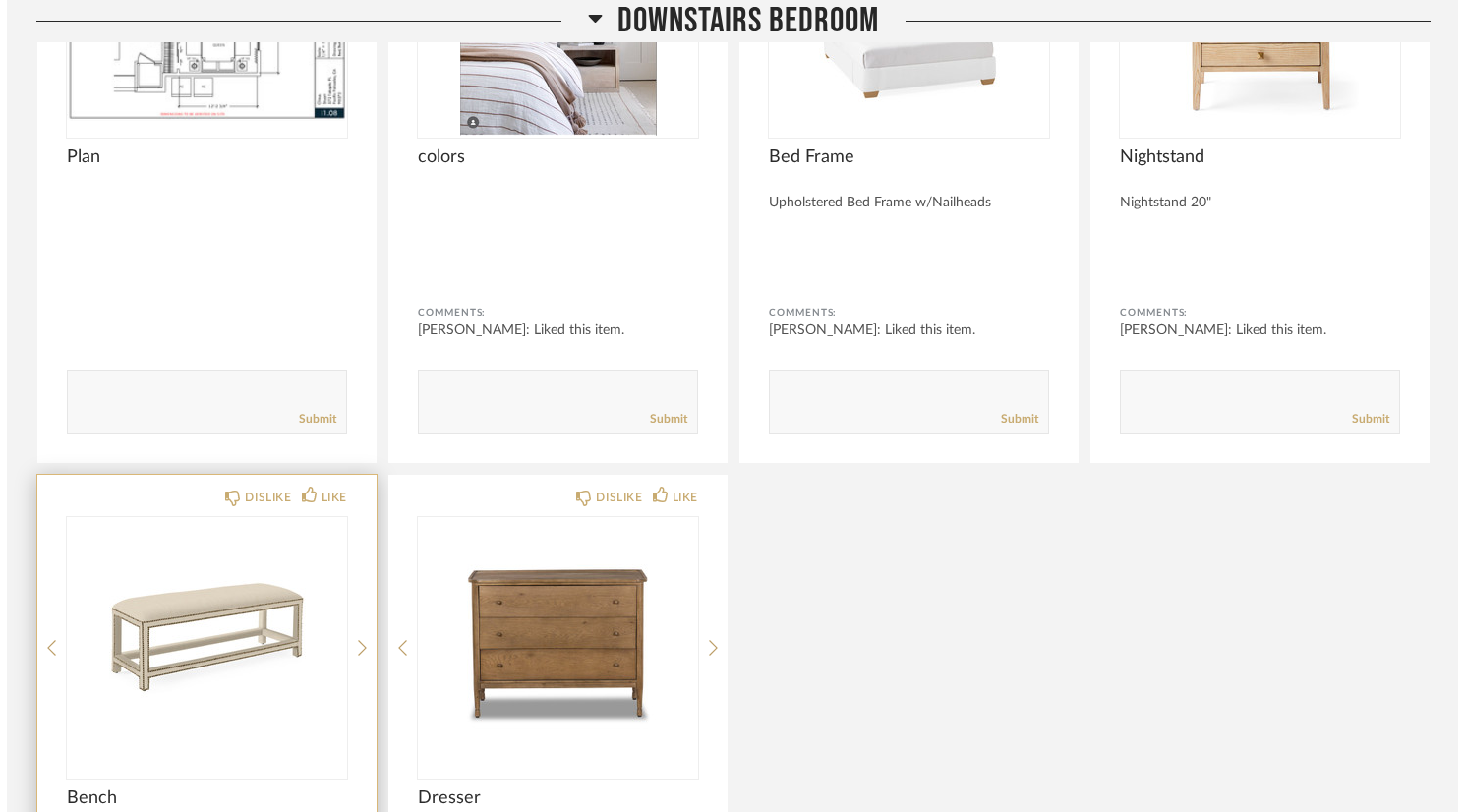
scroll to position [0, 0]
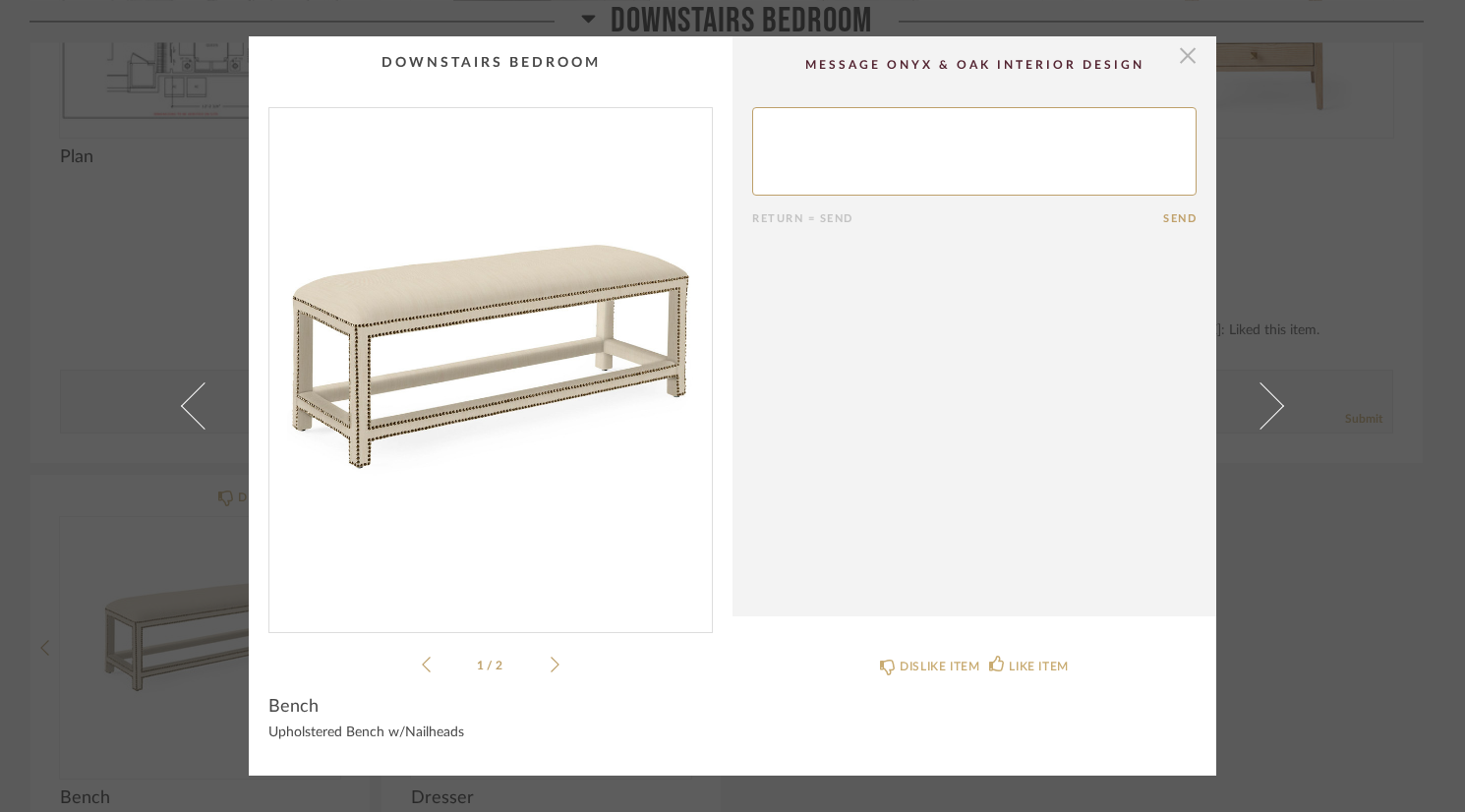
click at [1181, 52] on span "button" at bounding box center [1188, 57] width 40 height 40
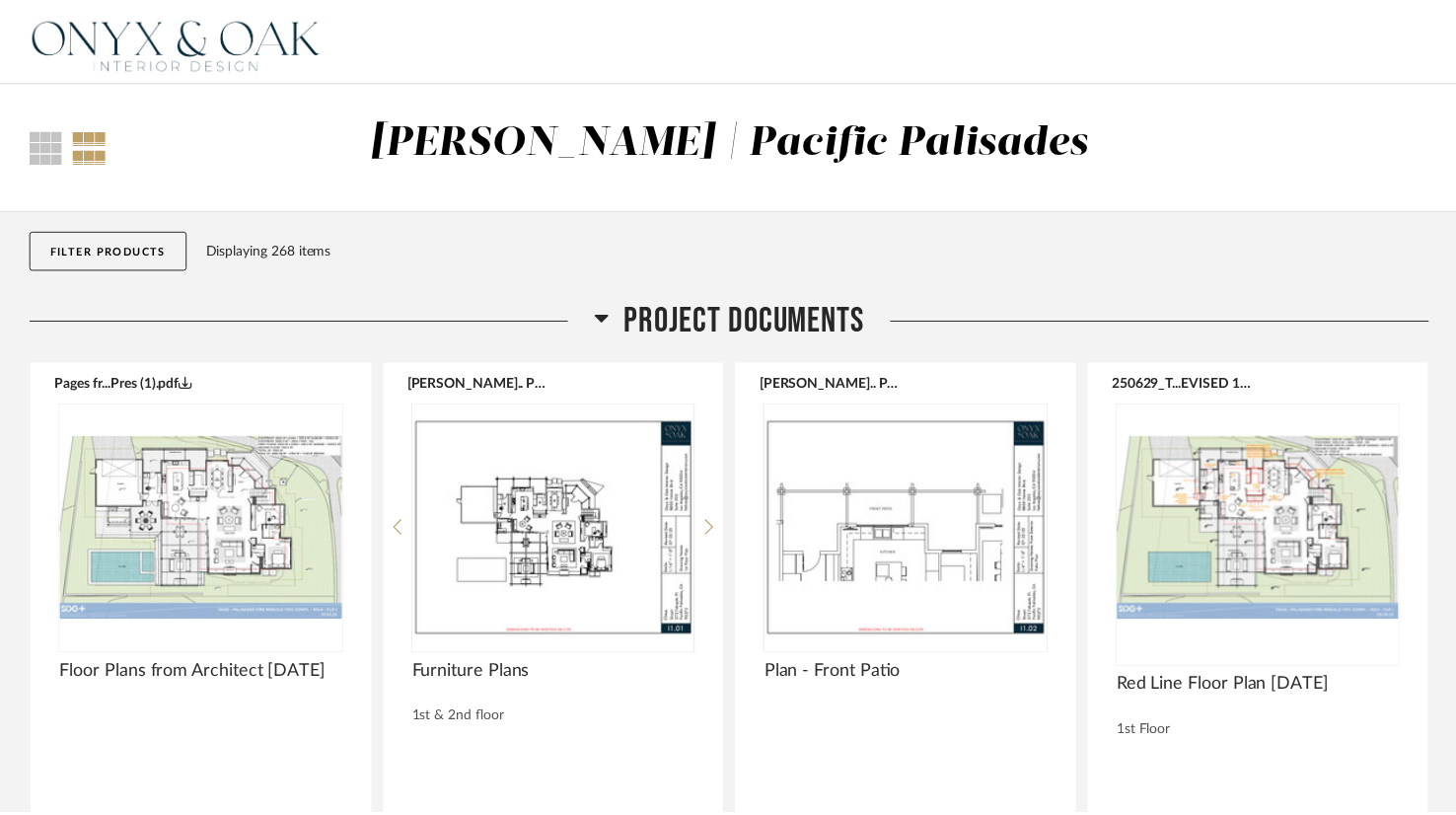
scroll to position [27298, 0]
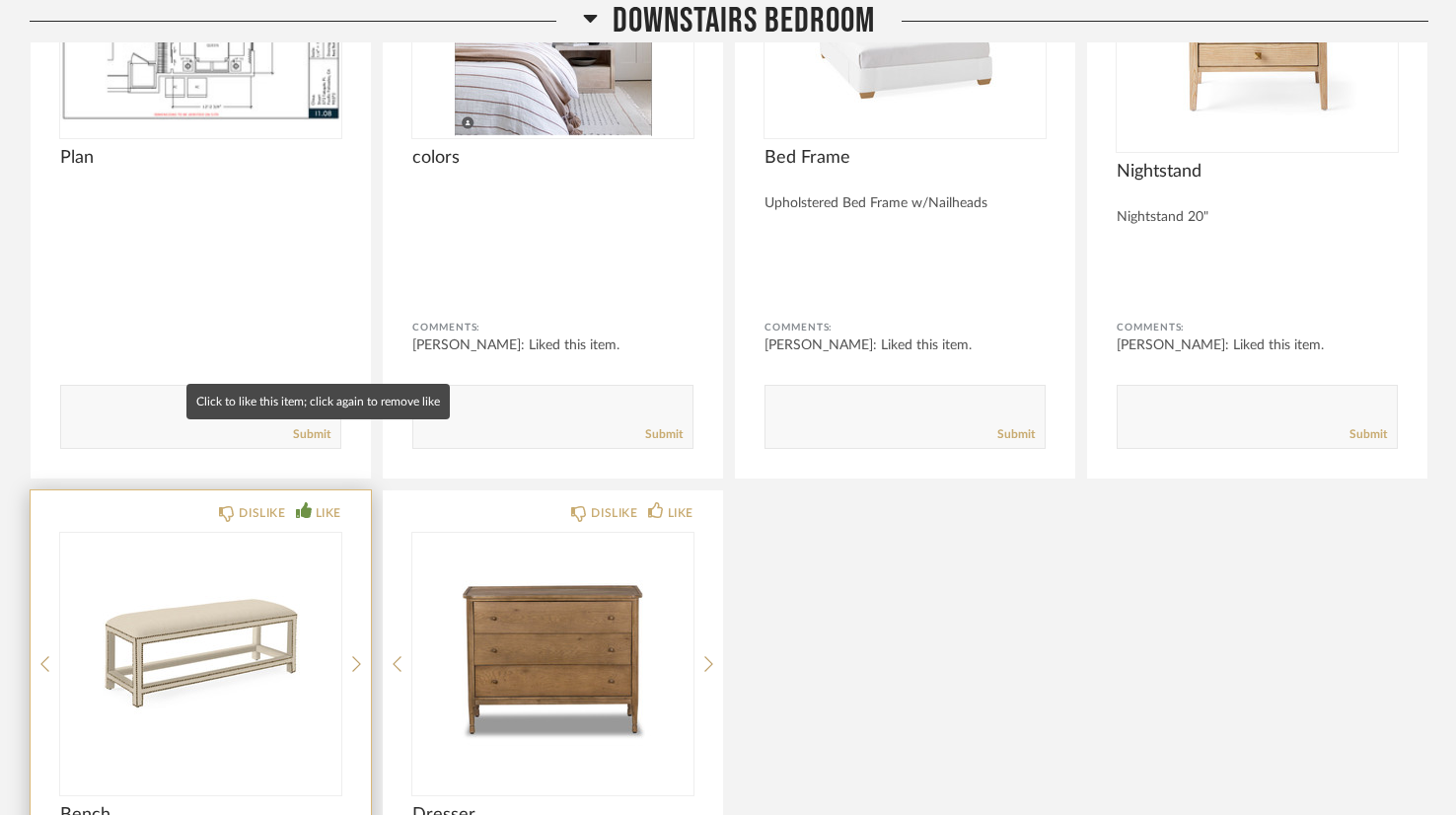
click at [323, 504] on div "LIKE" at bounding box center [329, 514] width 26 height 20
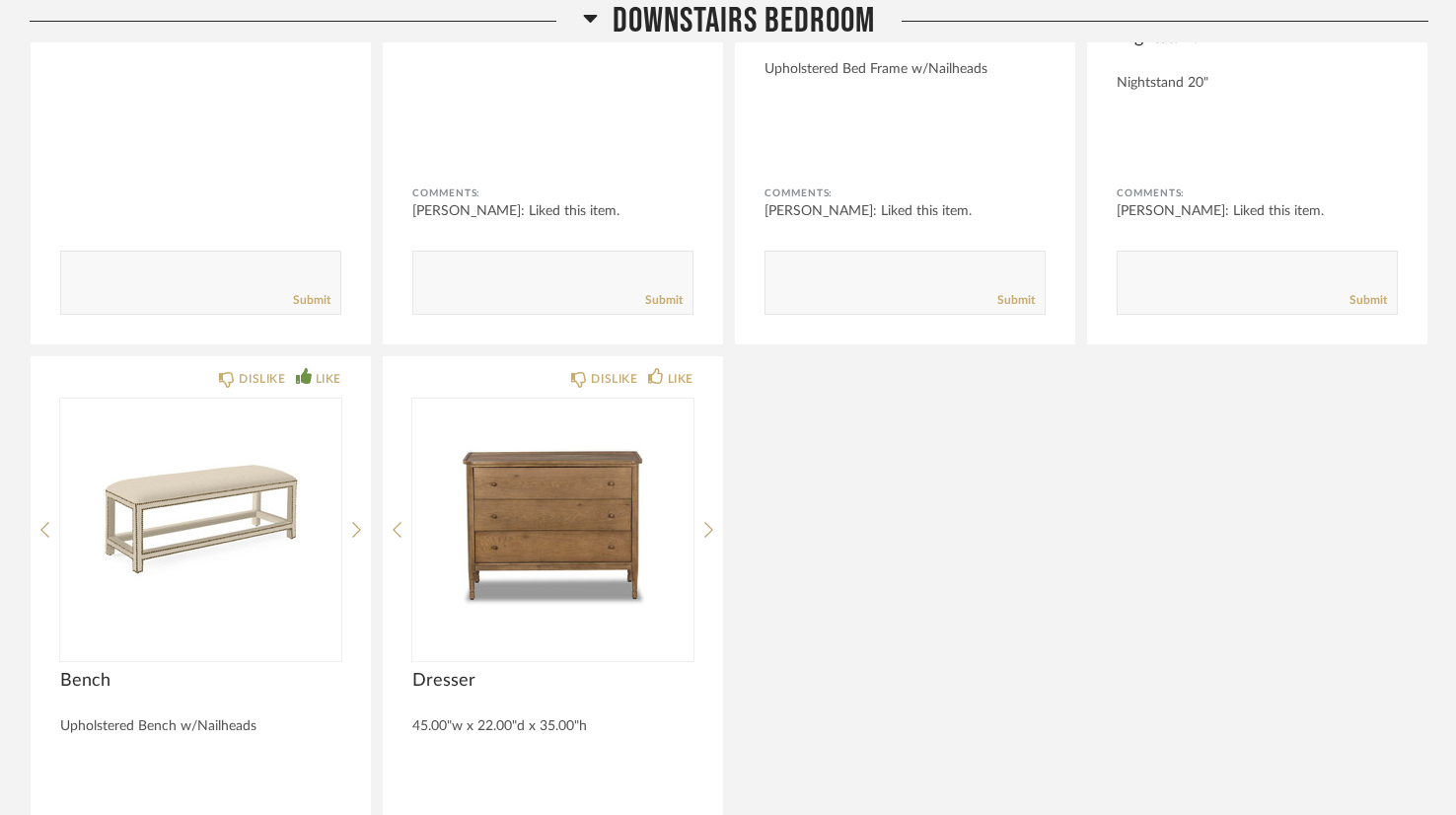
scroll to position [27446, 0]
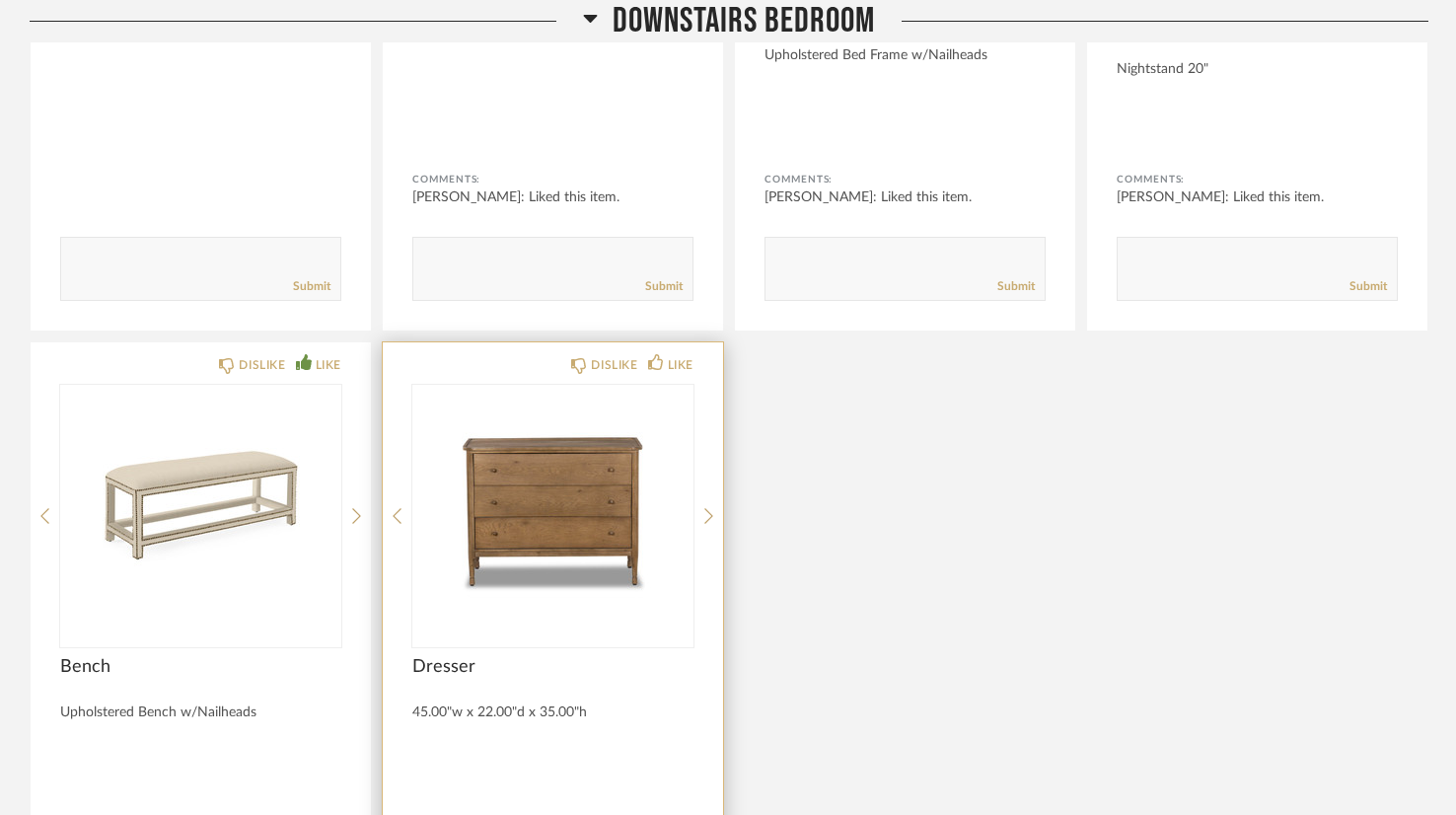
click at [574, 425] on img "0" at bounding box center [553, 508] width 281 height 246
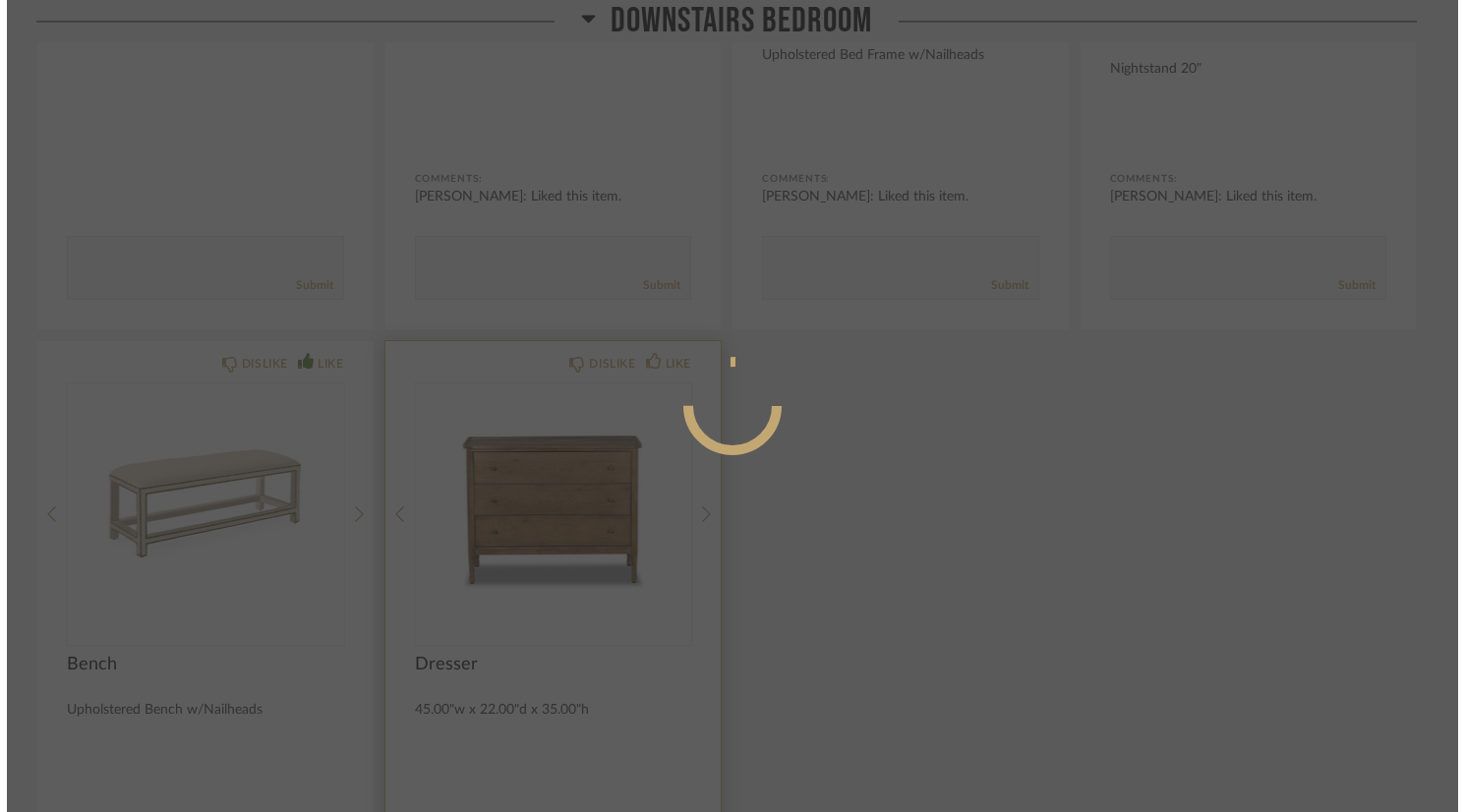
scroll to position [0, 0]
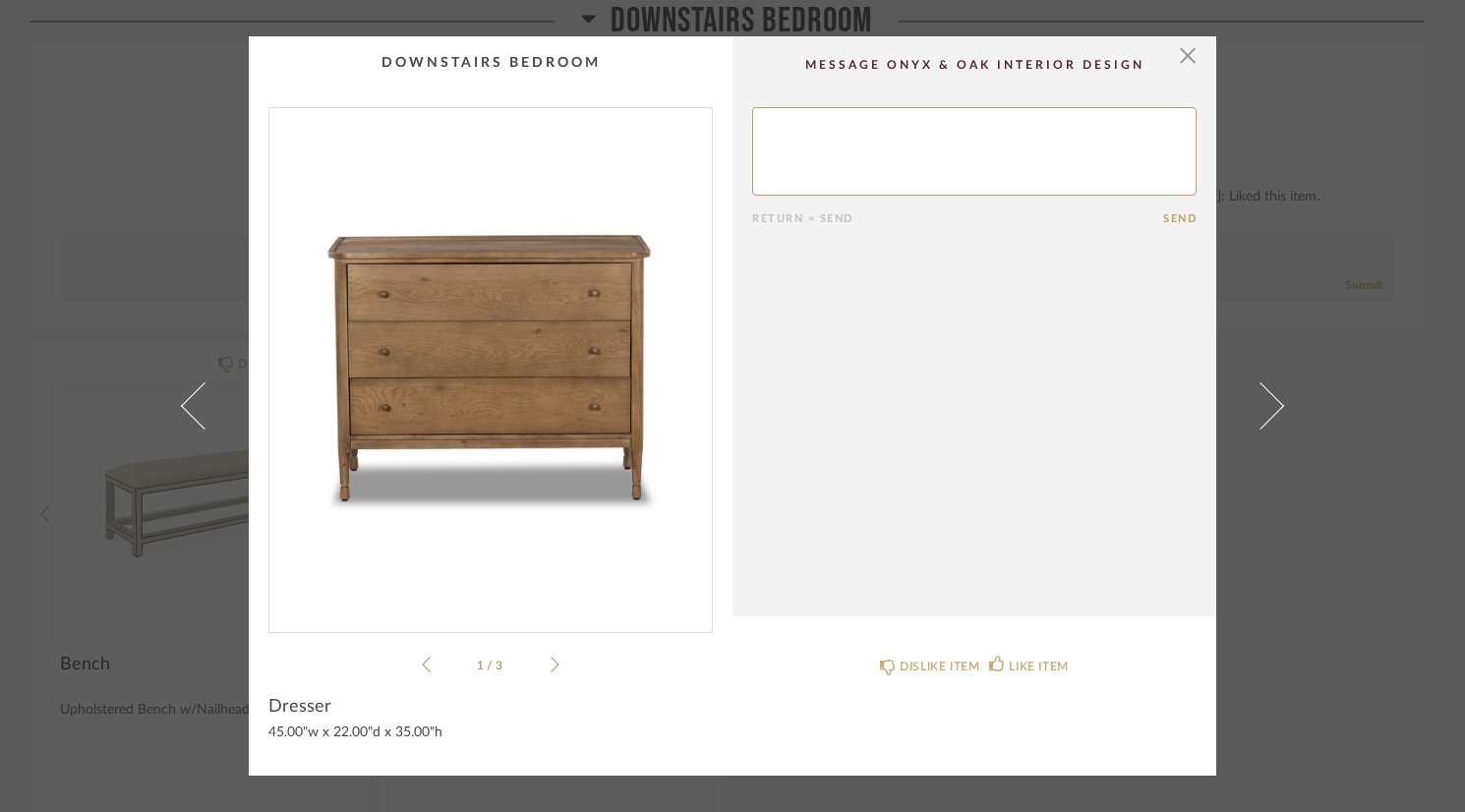
click at [551, 660] on icon at bounding box center [555, 665] width 9 height 18
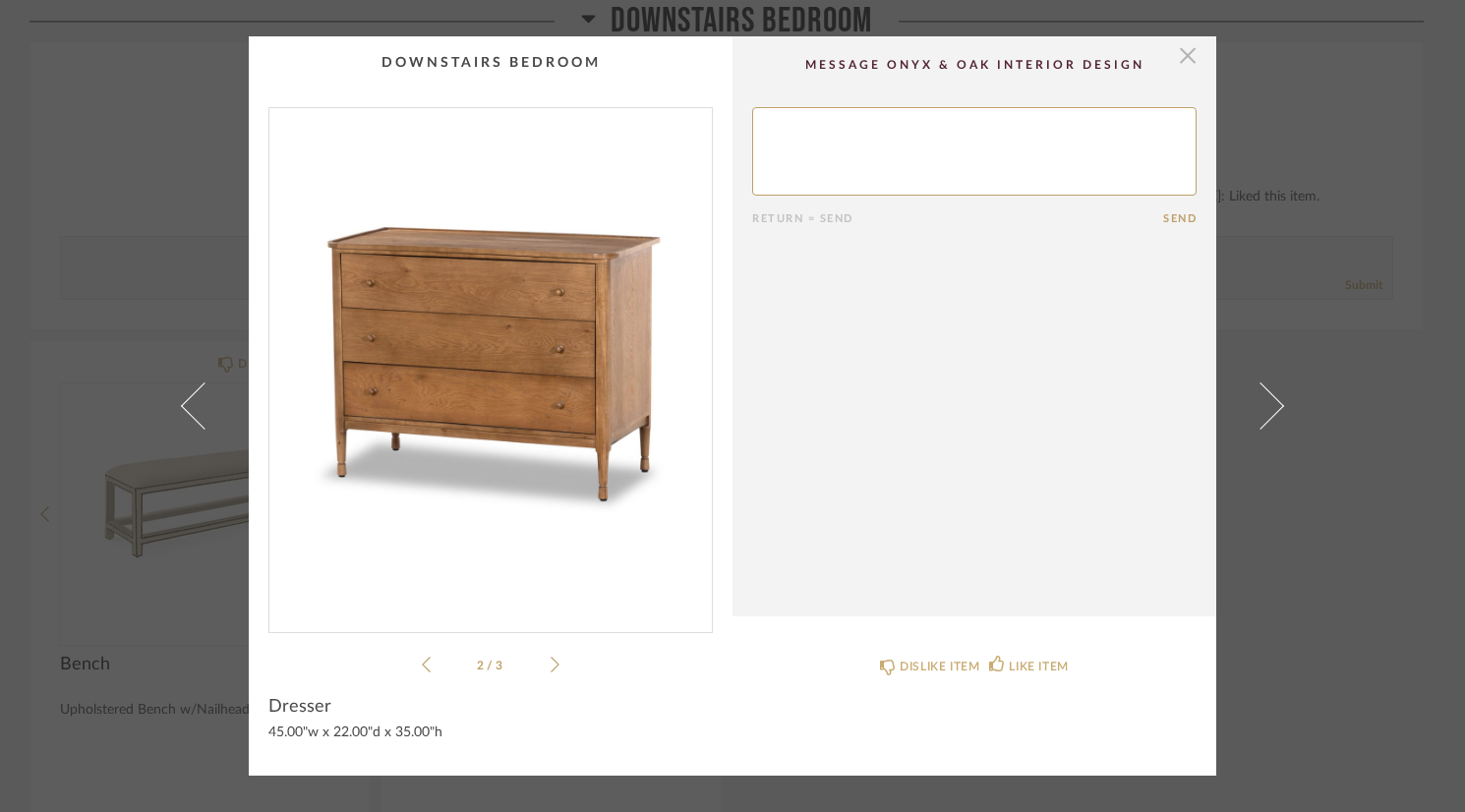
click at [1172, 60] on span "button" at bounding box center [1188, 57] width 40 height 40
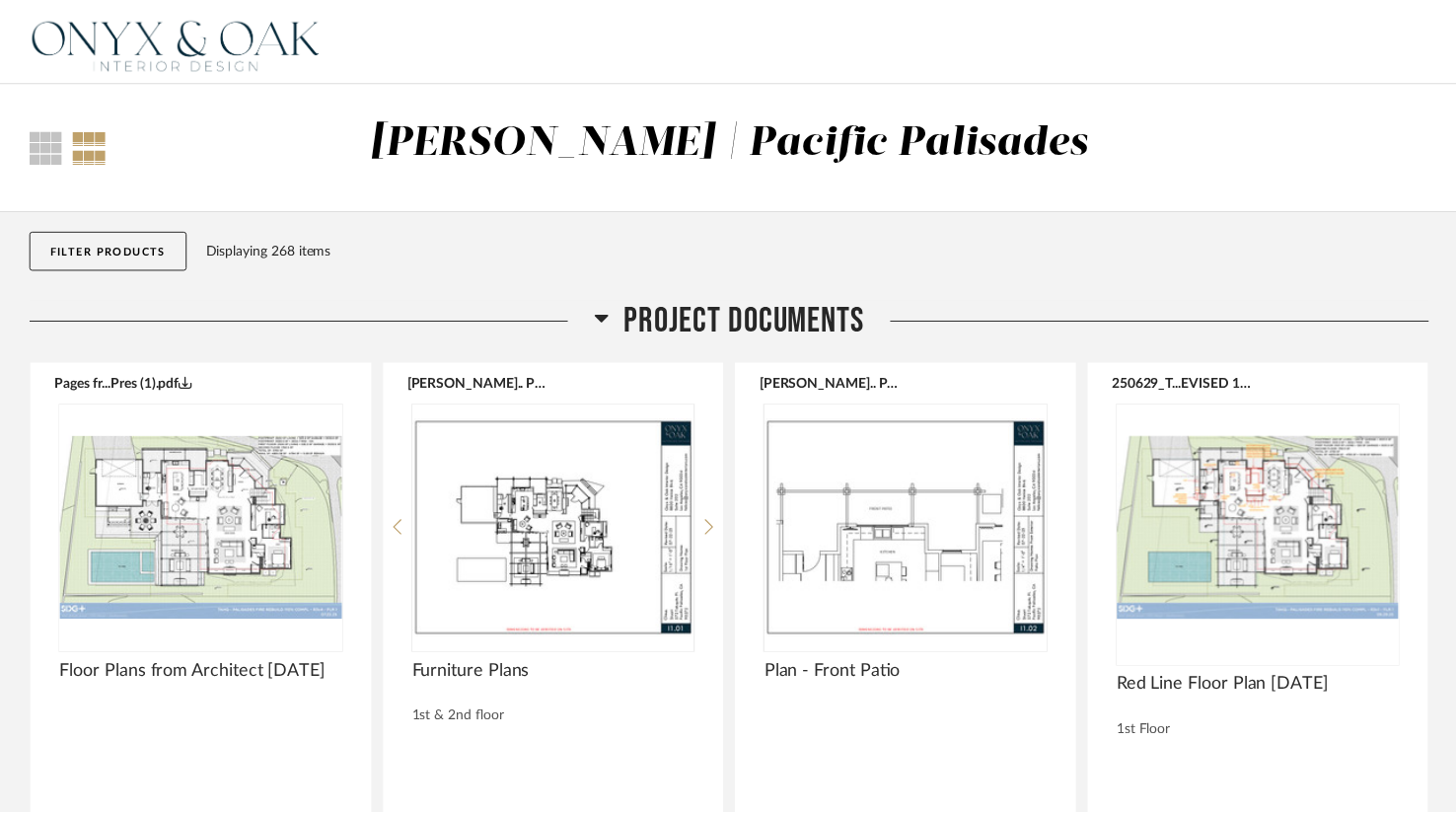
scroll to position [27446, 0]
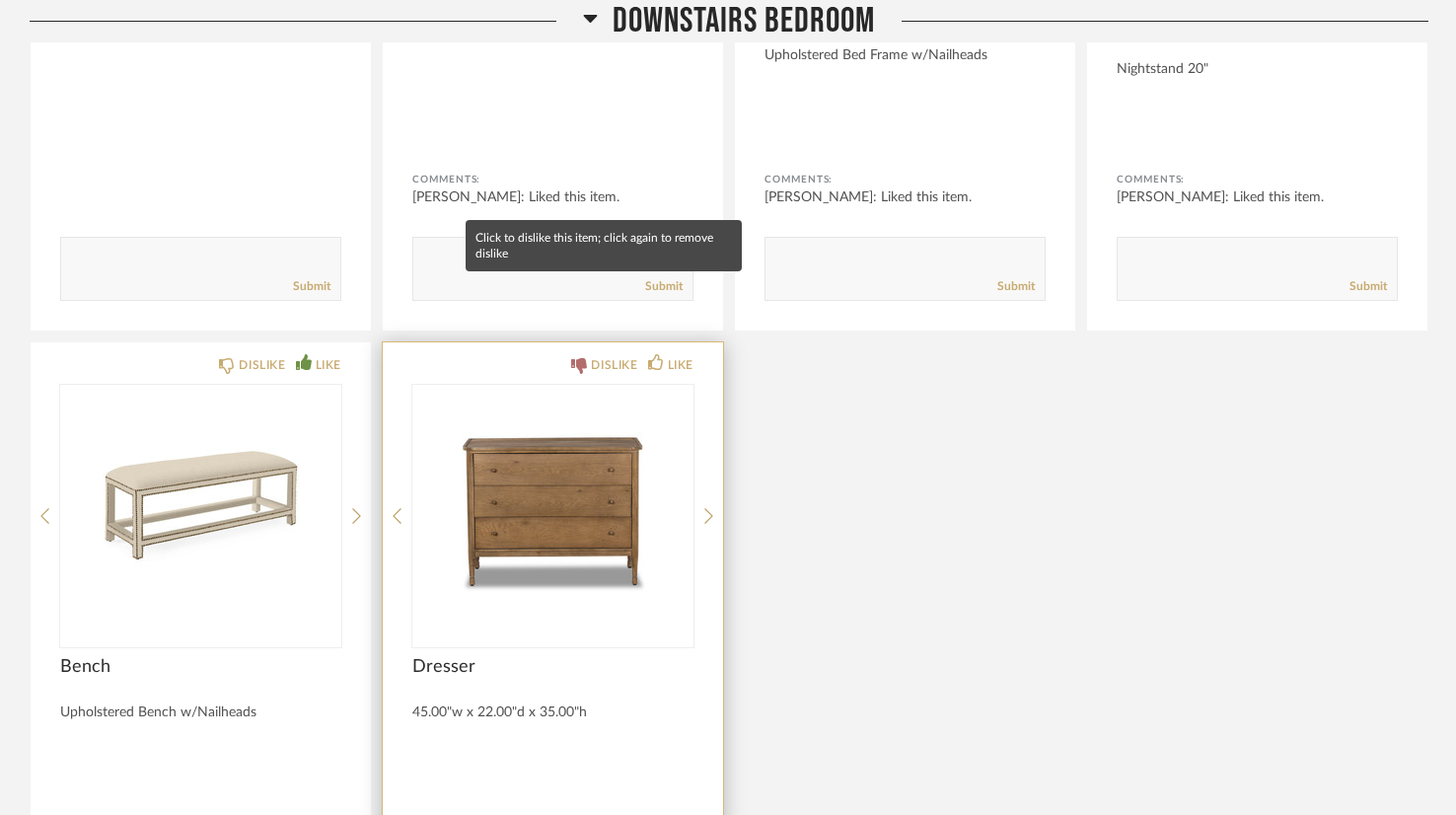
click at [608, 355] on div "DISLIKE" at bounding box center [614, 365] width 47 height 20
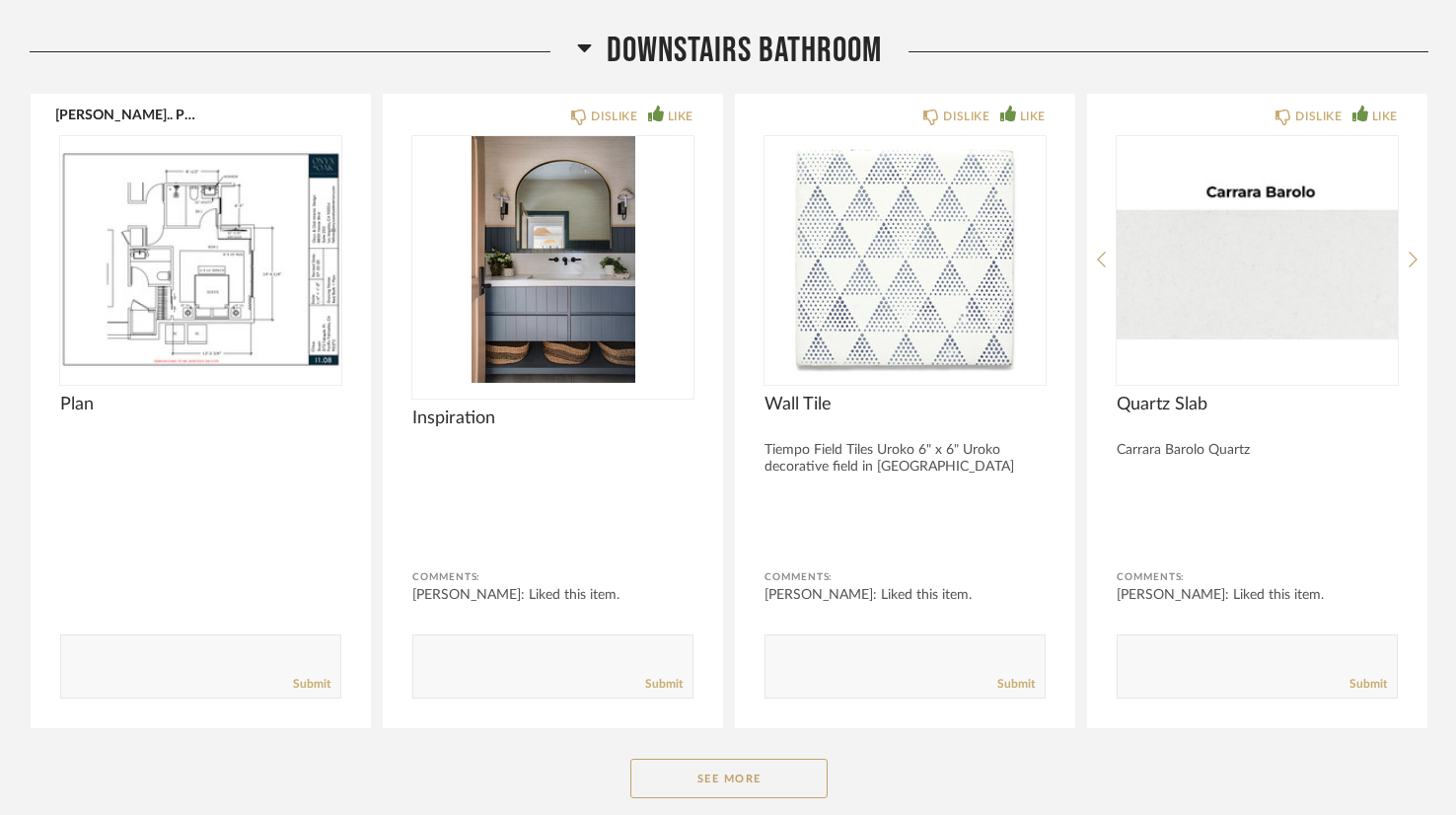
scroll to position [28500, 0]
click at [718, 757] on button "See More" at bounding box center [729, 777] width 197 height 40
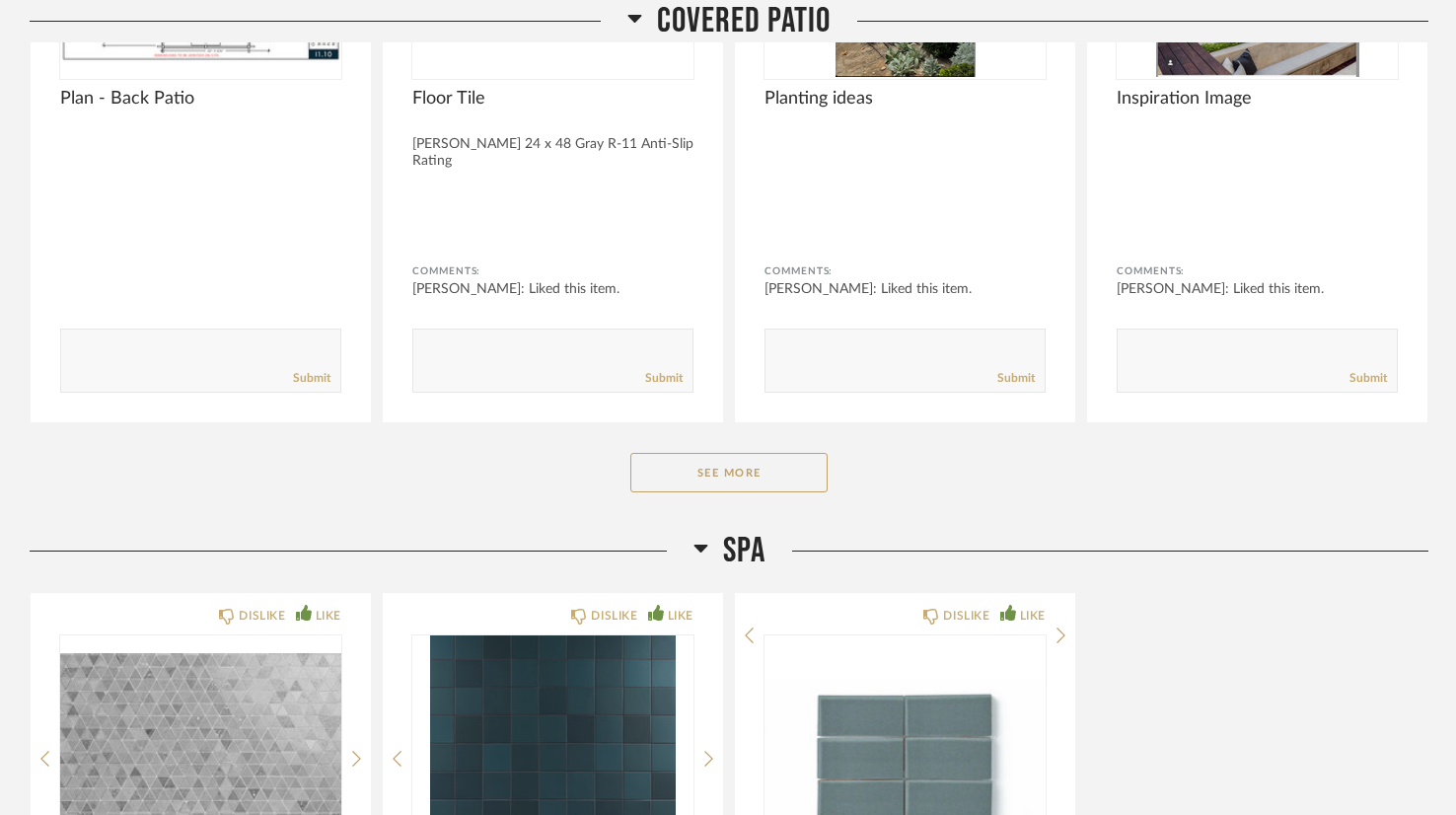
scroll to position [30870, 0]
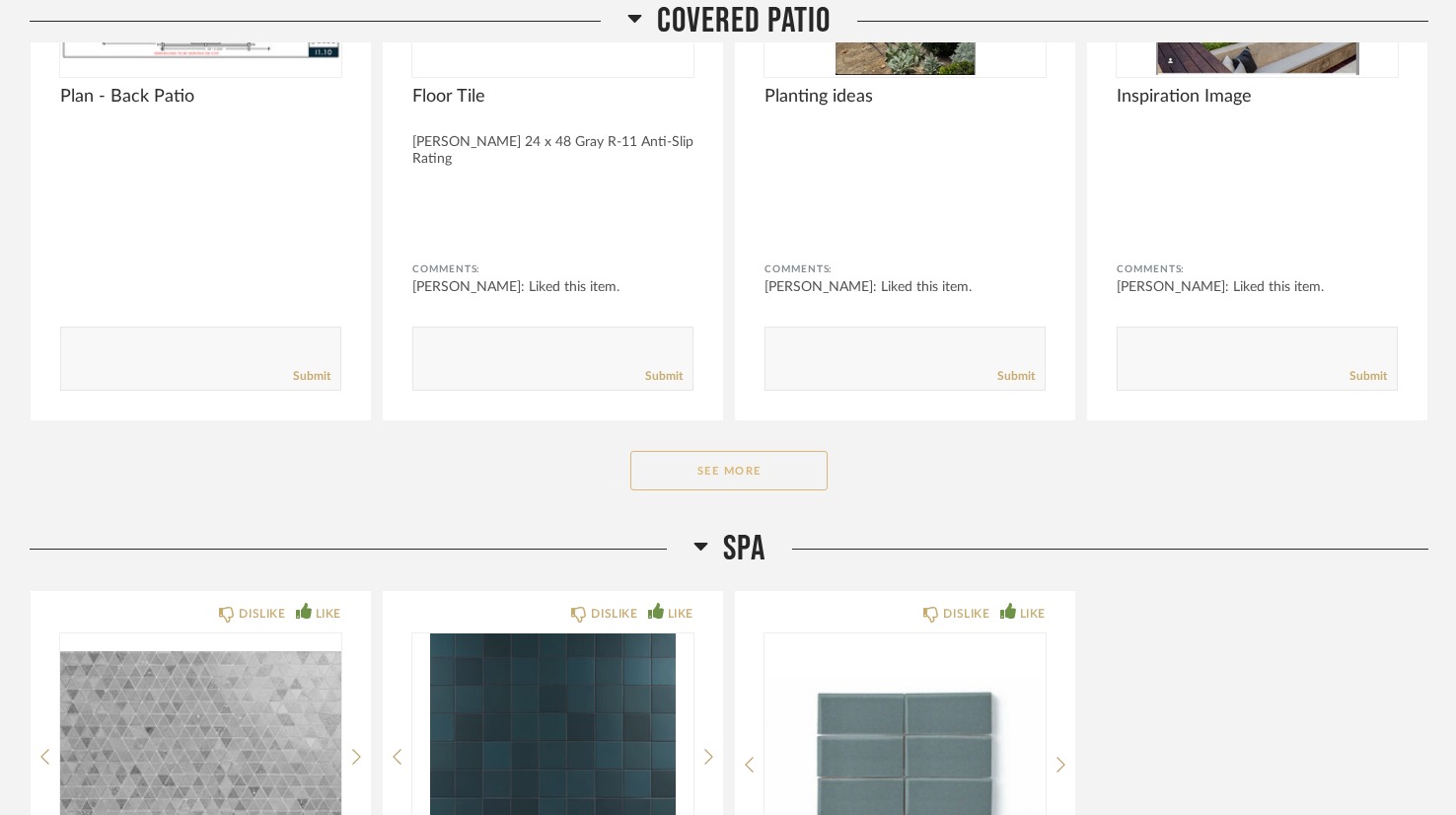
click at [804, 451] on button "See More" at bounding box center [729, 471] width 197 height 40
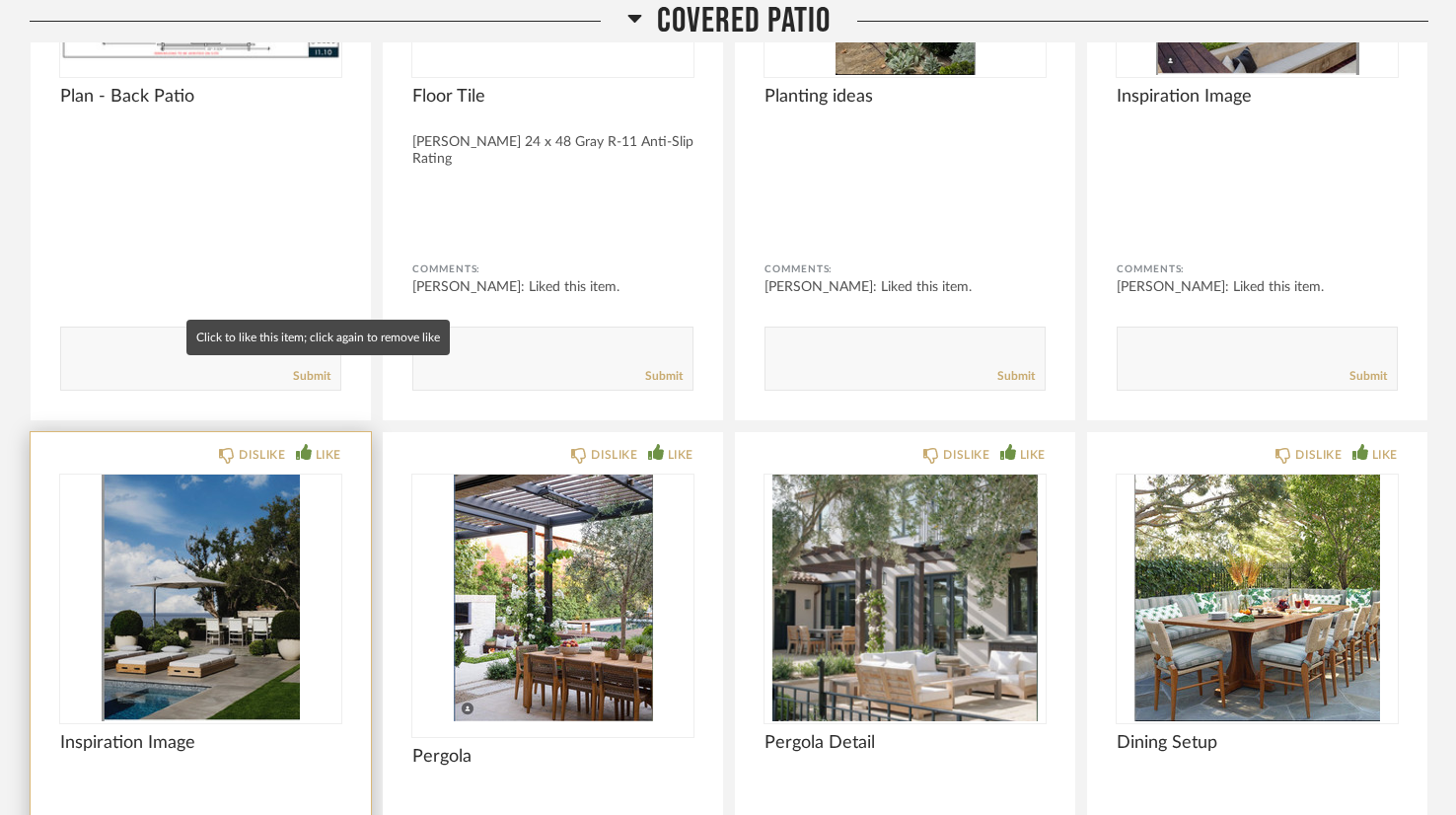
click at [335, 445] on div "LIKE" at bounding box center [329, 455] width 26 height 20
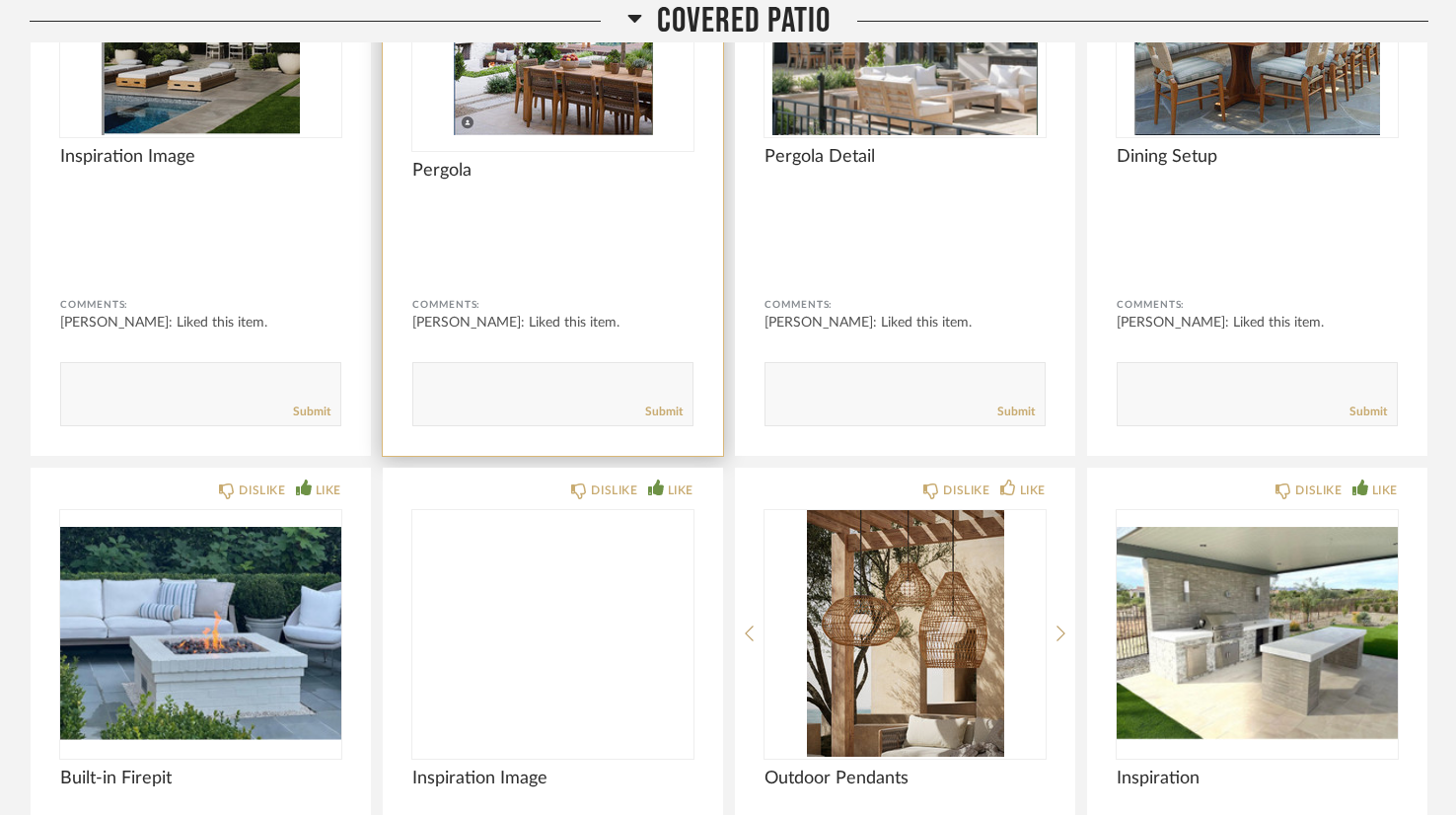
scroll to position [31457, 0]
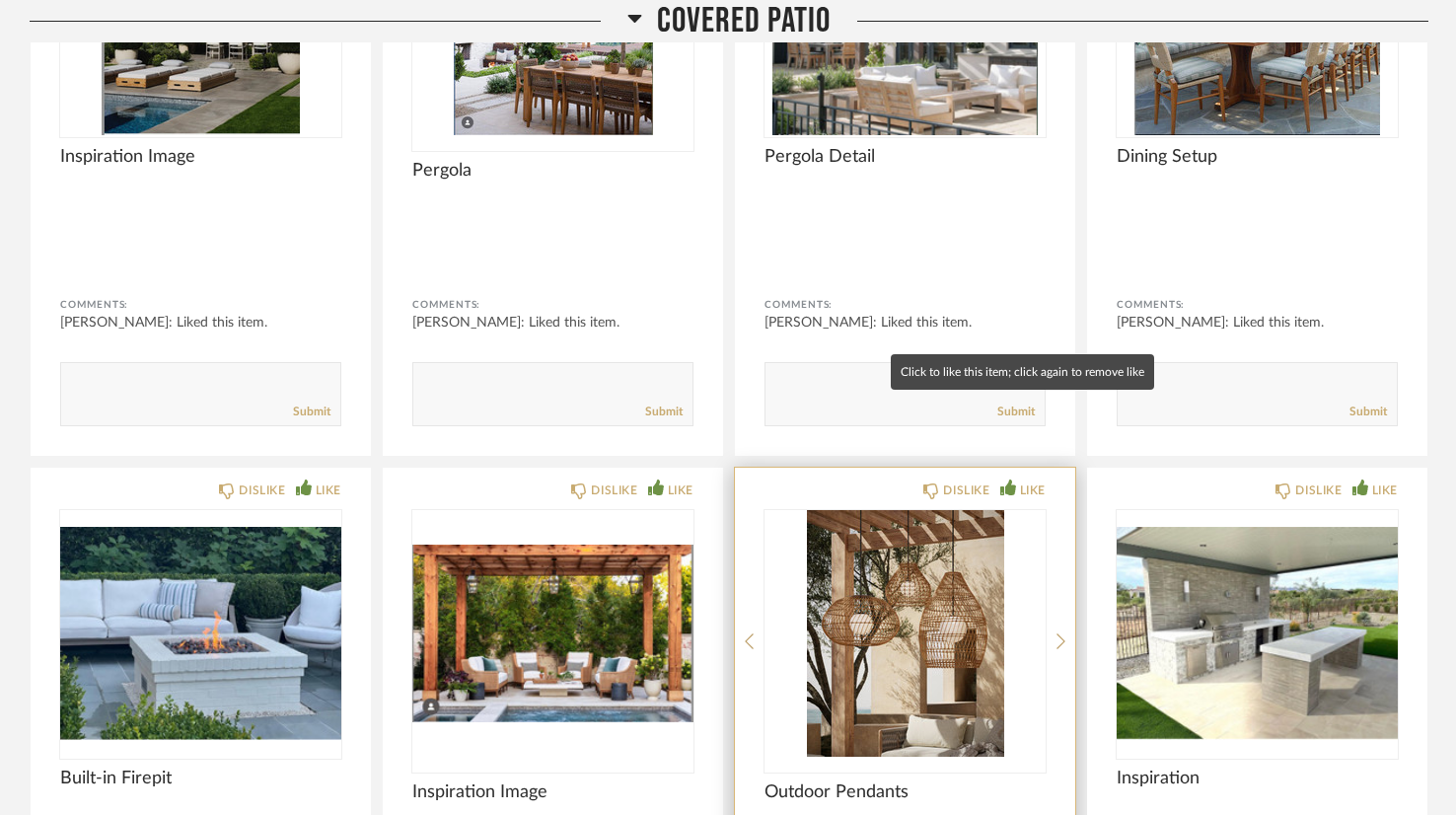
click at [1035, 481] on div "LIKE" at bounding box center [1033, 491] width 26 height 20
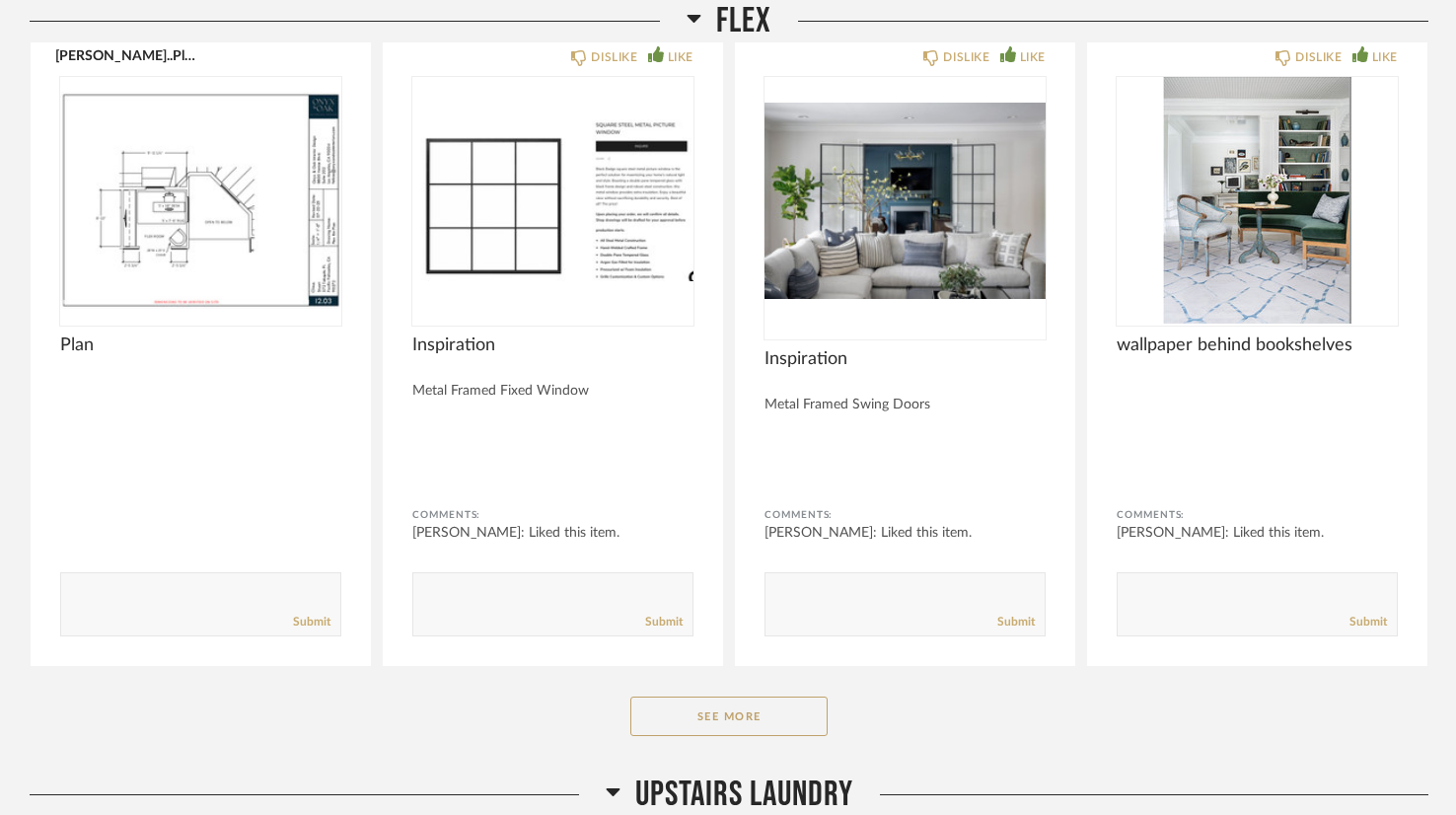
scroll to position [34740, 0]
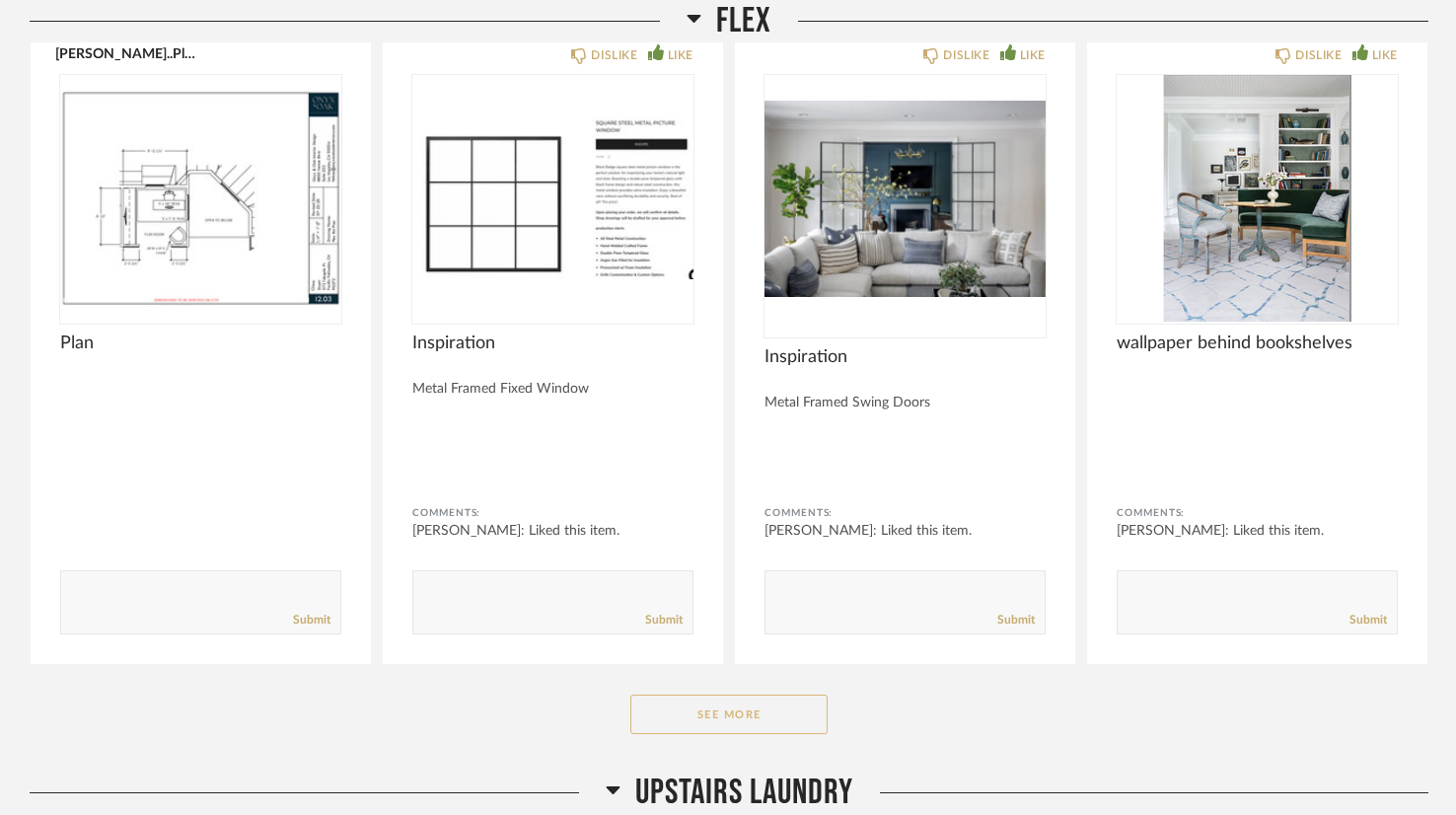
click at [780, 695] on button "See More" at bounding box center [729, 715] width 197 height 40
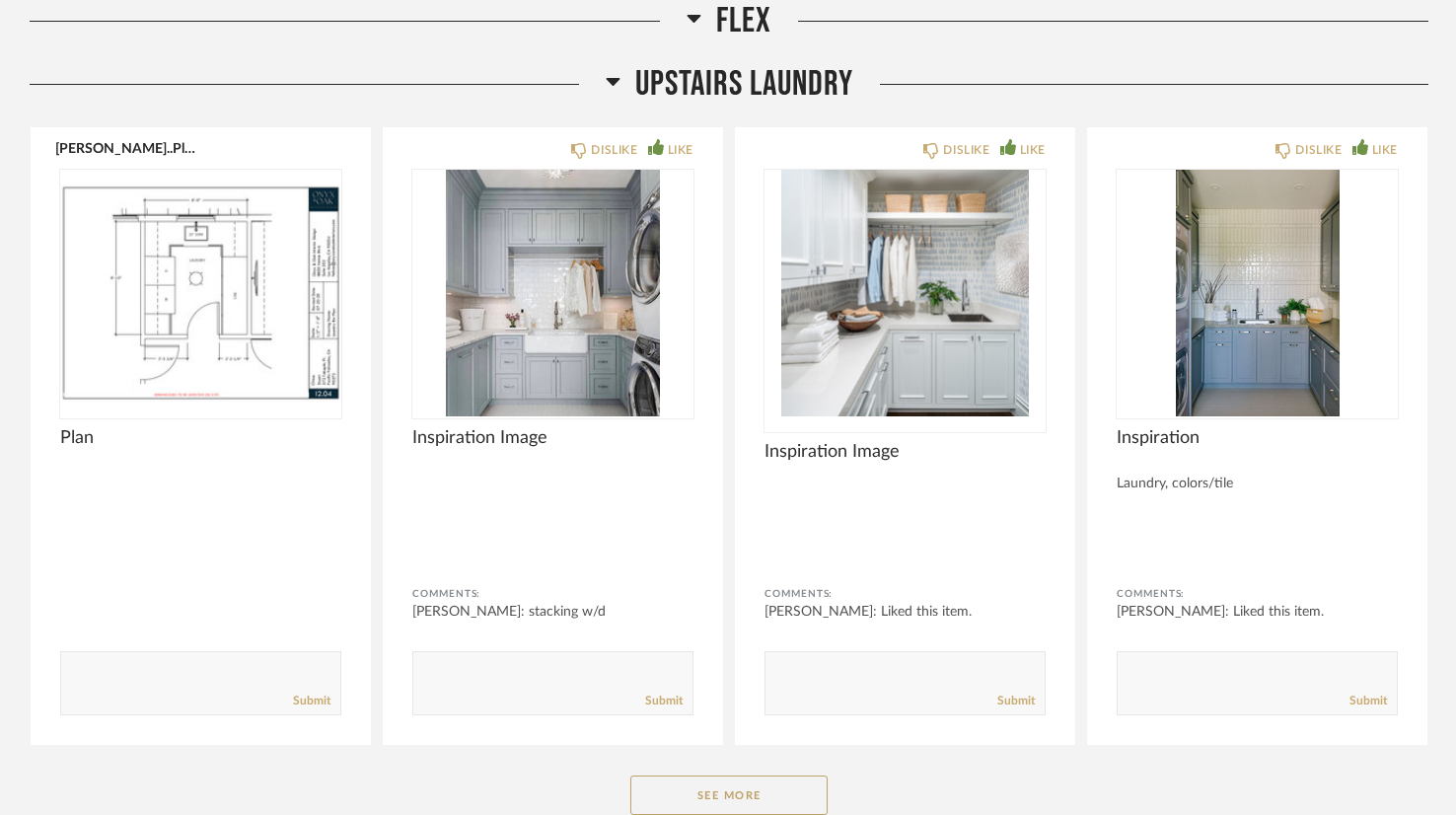
scroll to position [36745, 0]
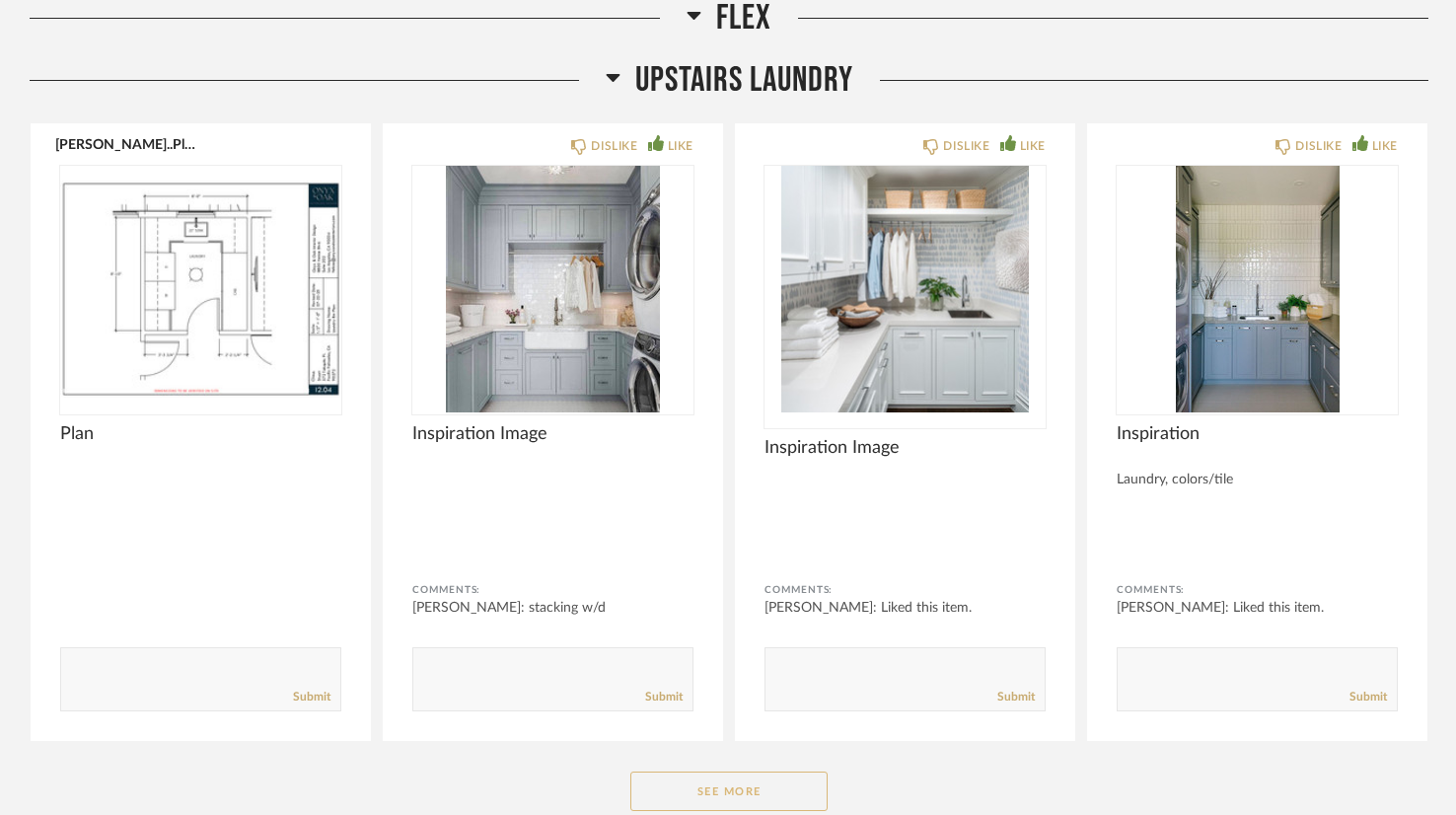
click at [771, 772] on button "See More" at bounding box center [729, 792] width 197 height 40
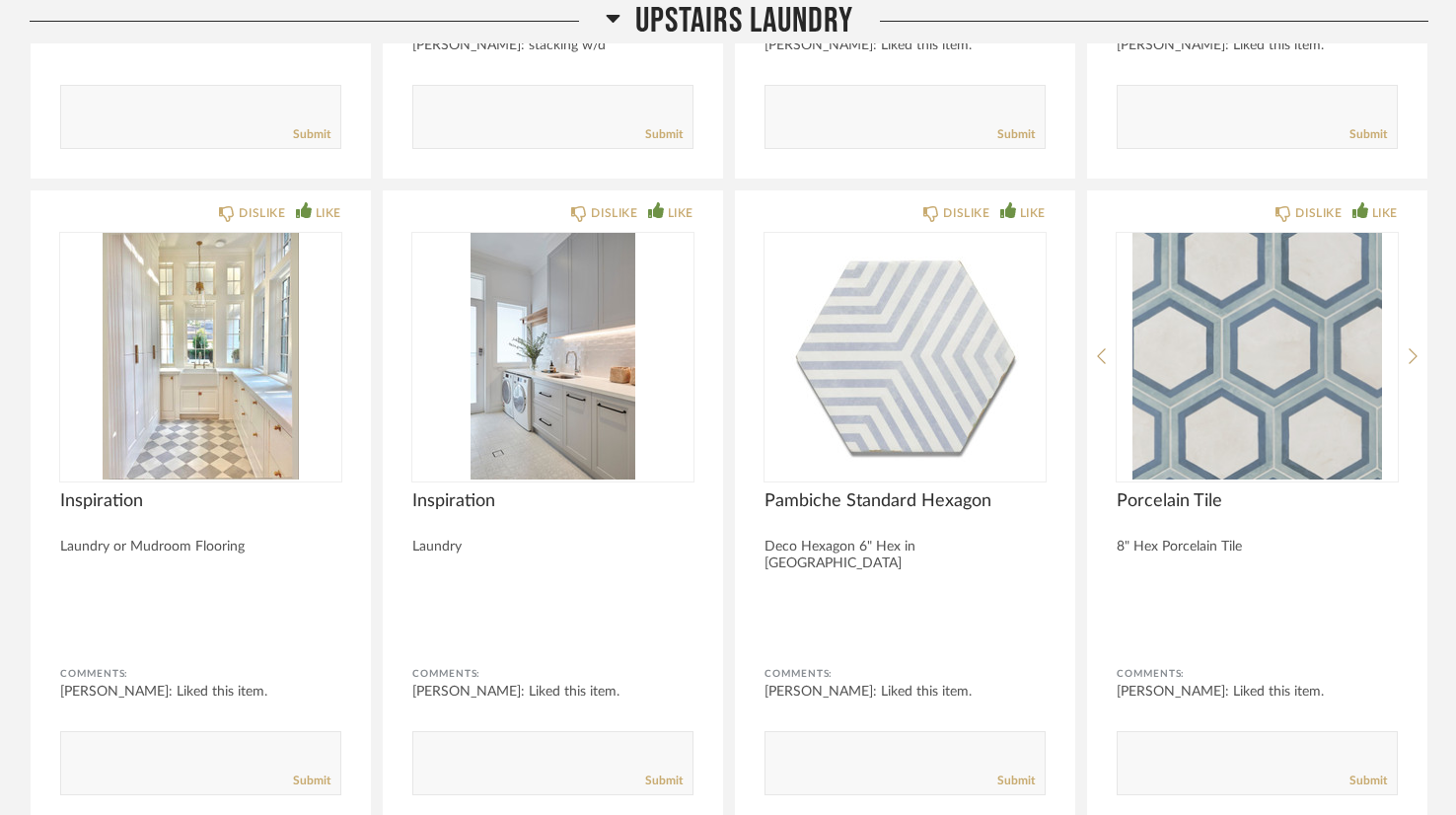
scroll to position [37307, 0]
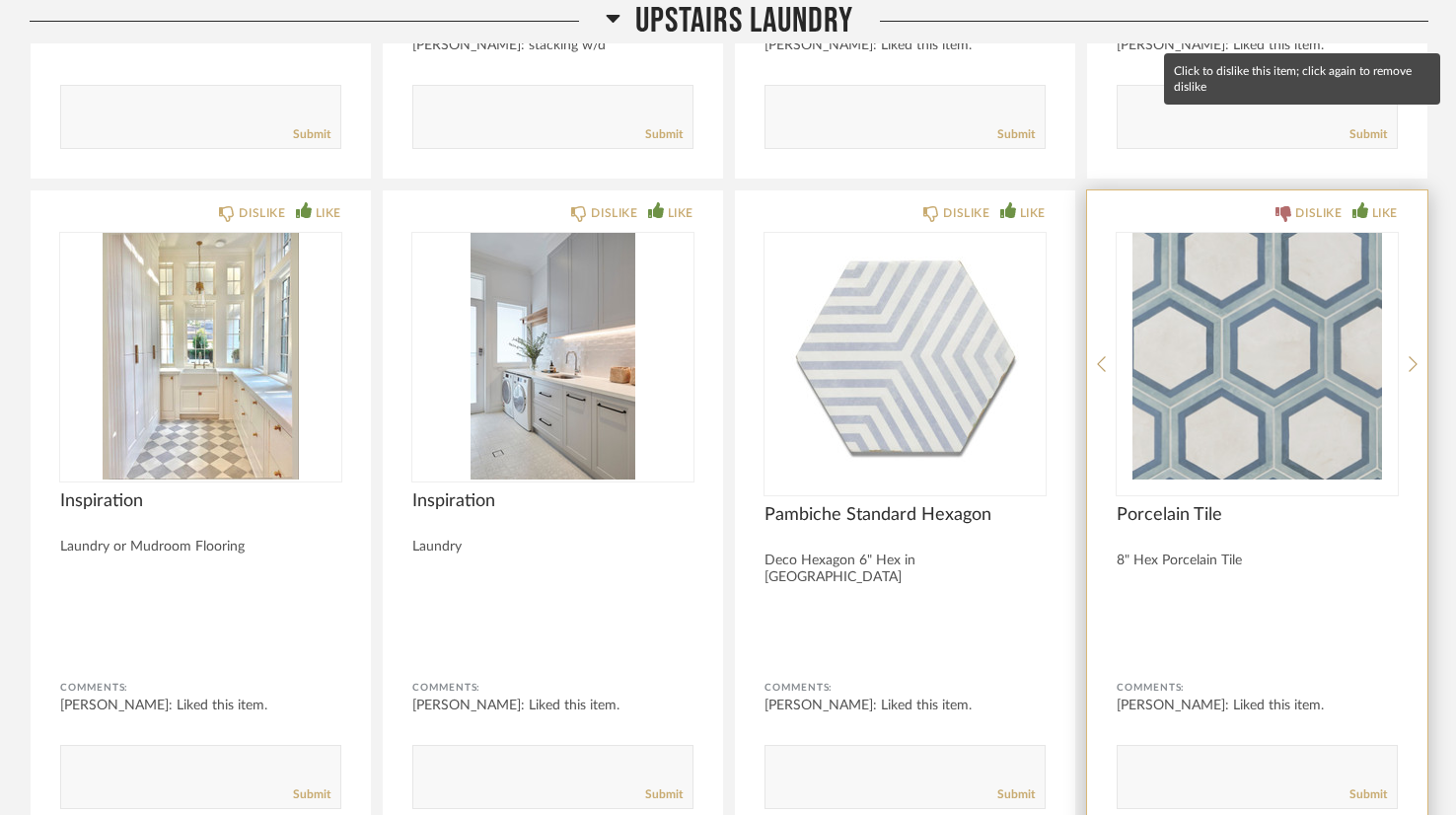
click at [1310, 204] on div "DISLIKE" at bounding box center [1318, 213] width 47 height 20
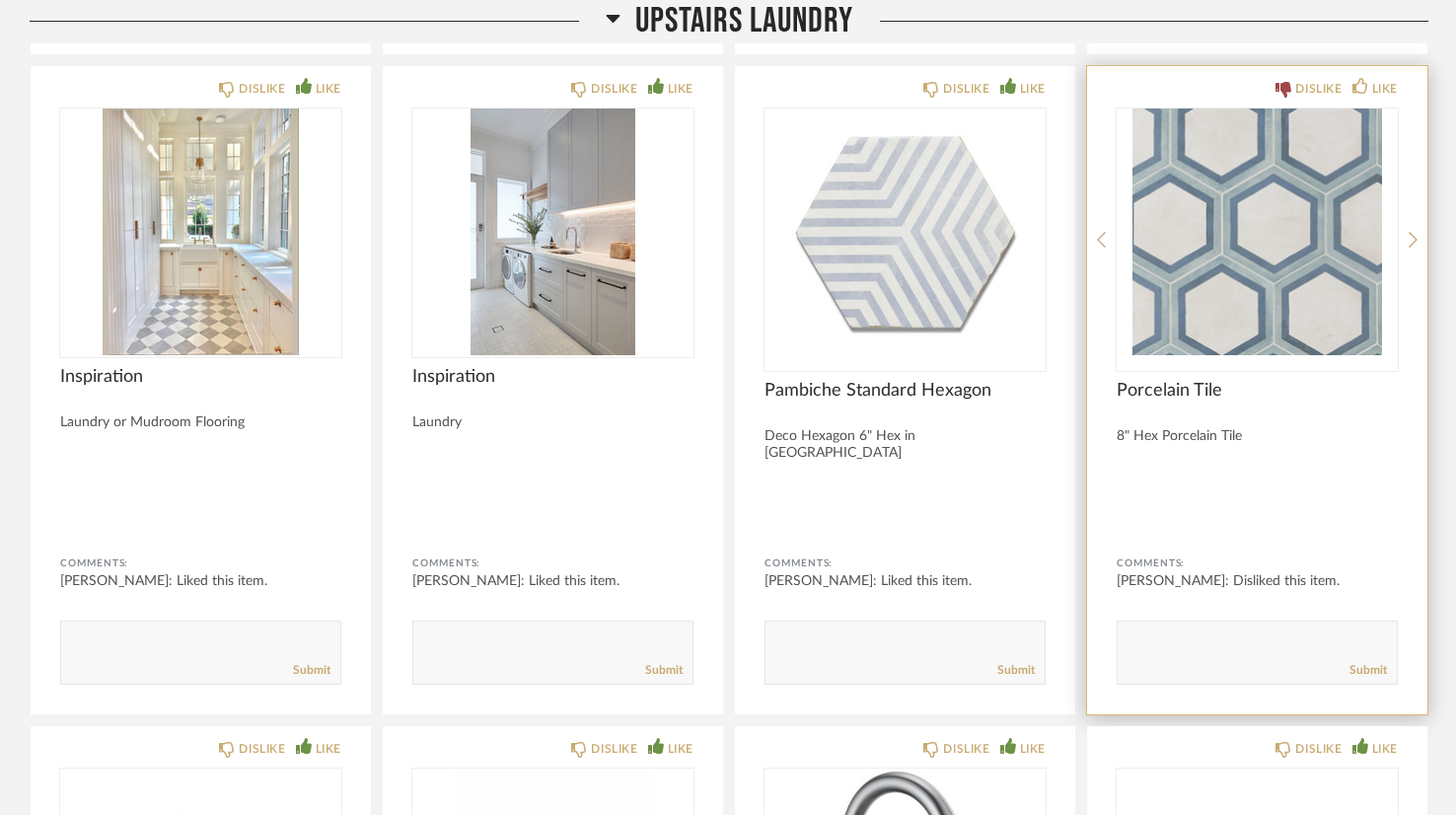
scroll to position [37430, 0]
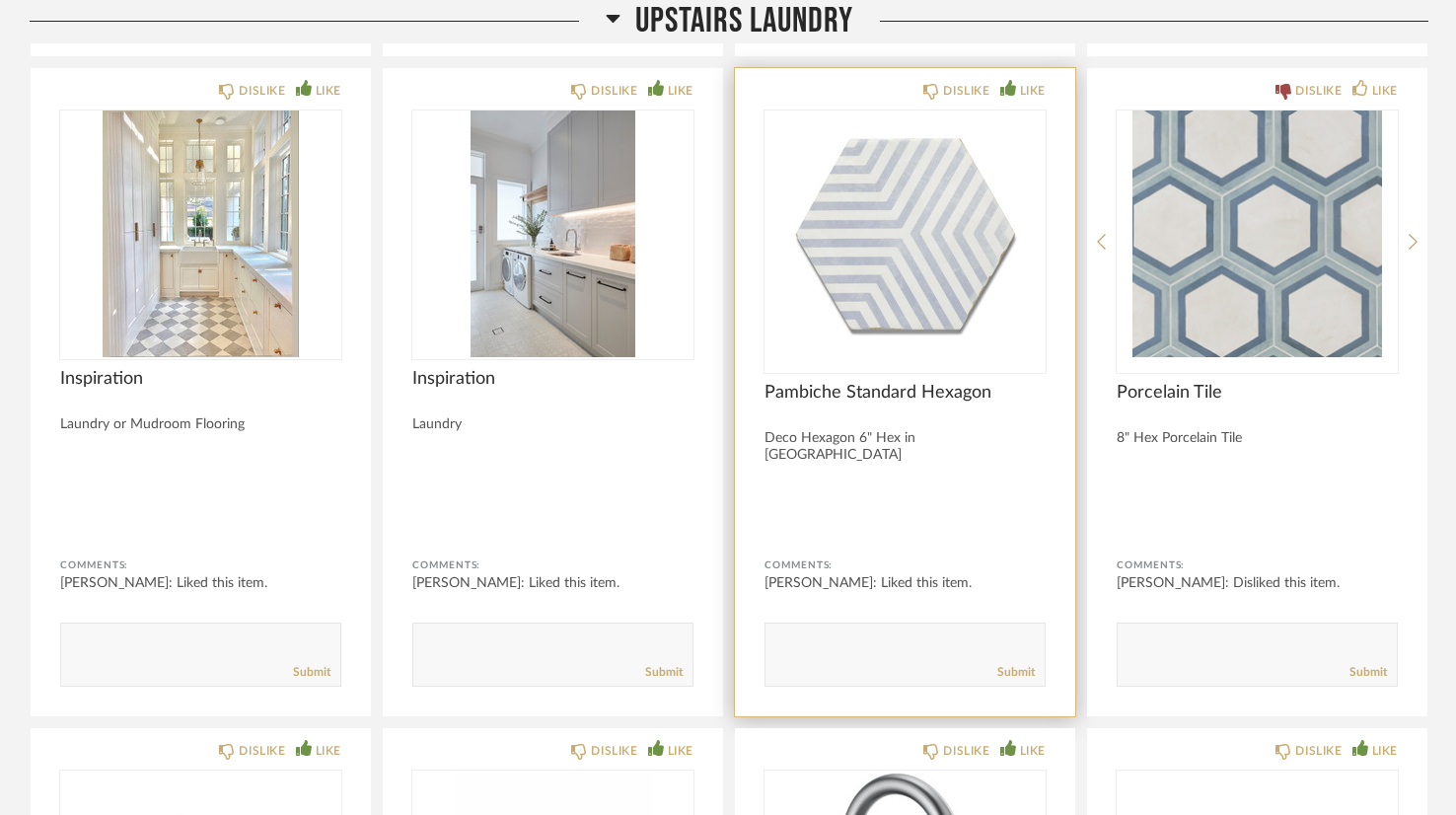
click at [891, 632] on textarea at bounding box center [906, 645] width 279 height 27
type textarea "Might like to see another floor option, Also wondering if the mud room floor wo…"
click at [1010, 664] on link "Submit" at bounding box center [1016, 672] width 38 height 17
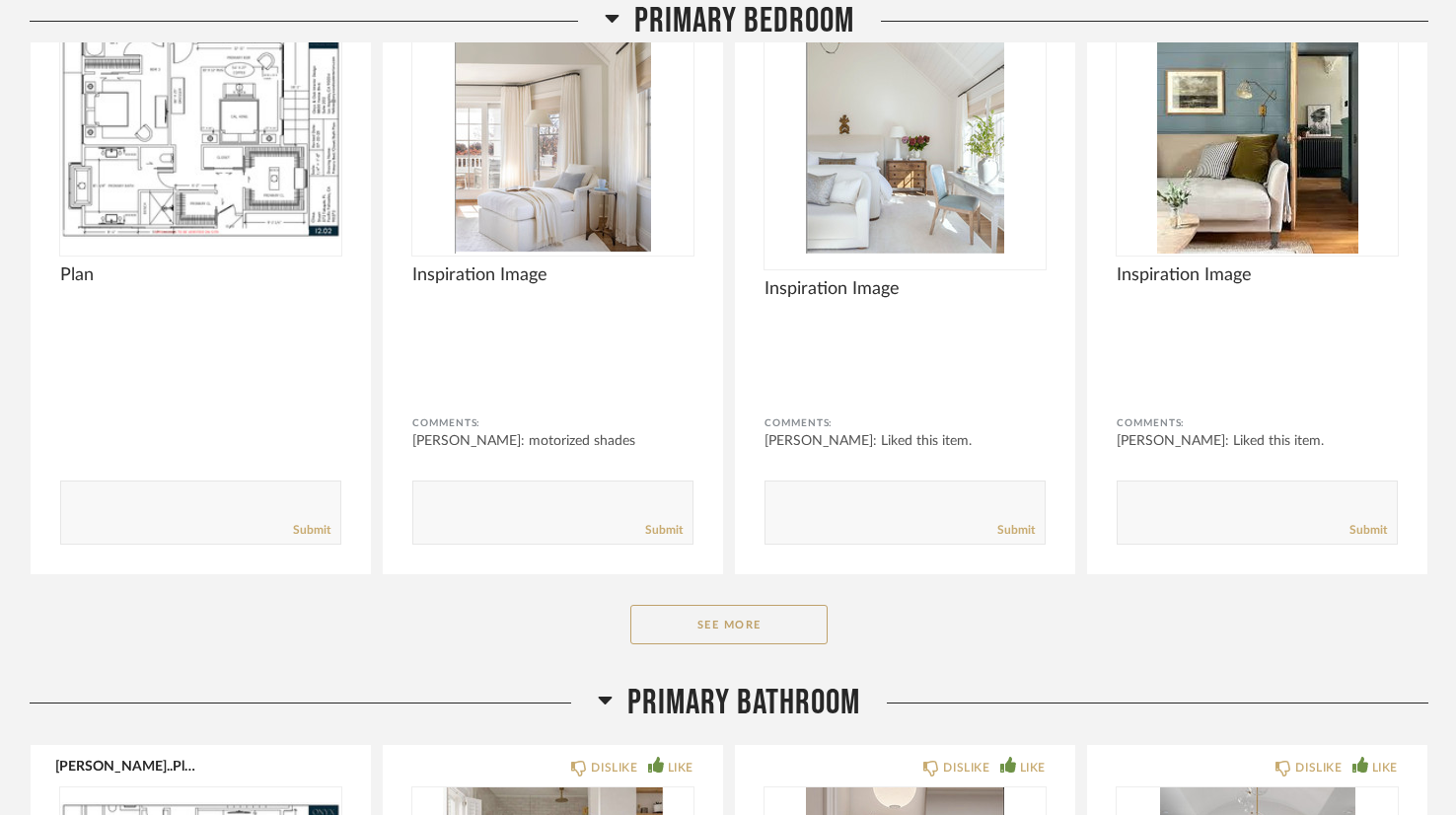
scroll to position [39667, 0]
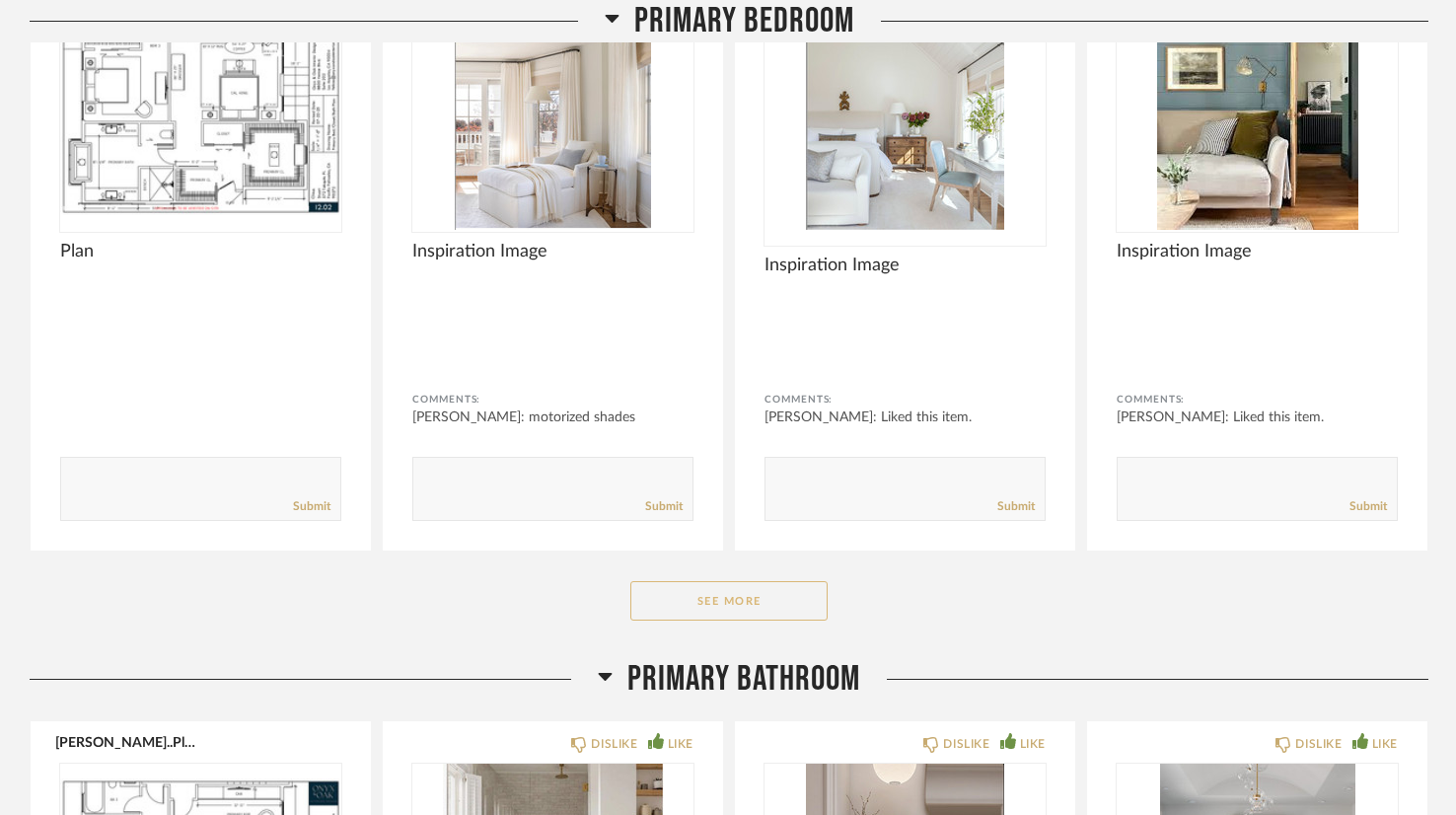
click at [778, 582] on button "See More" at bounding box center [729, 602] width 197 height 40
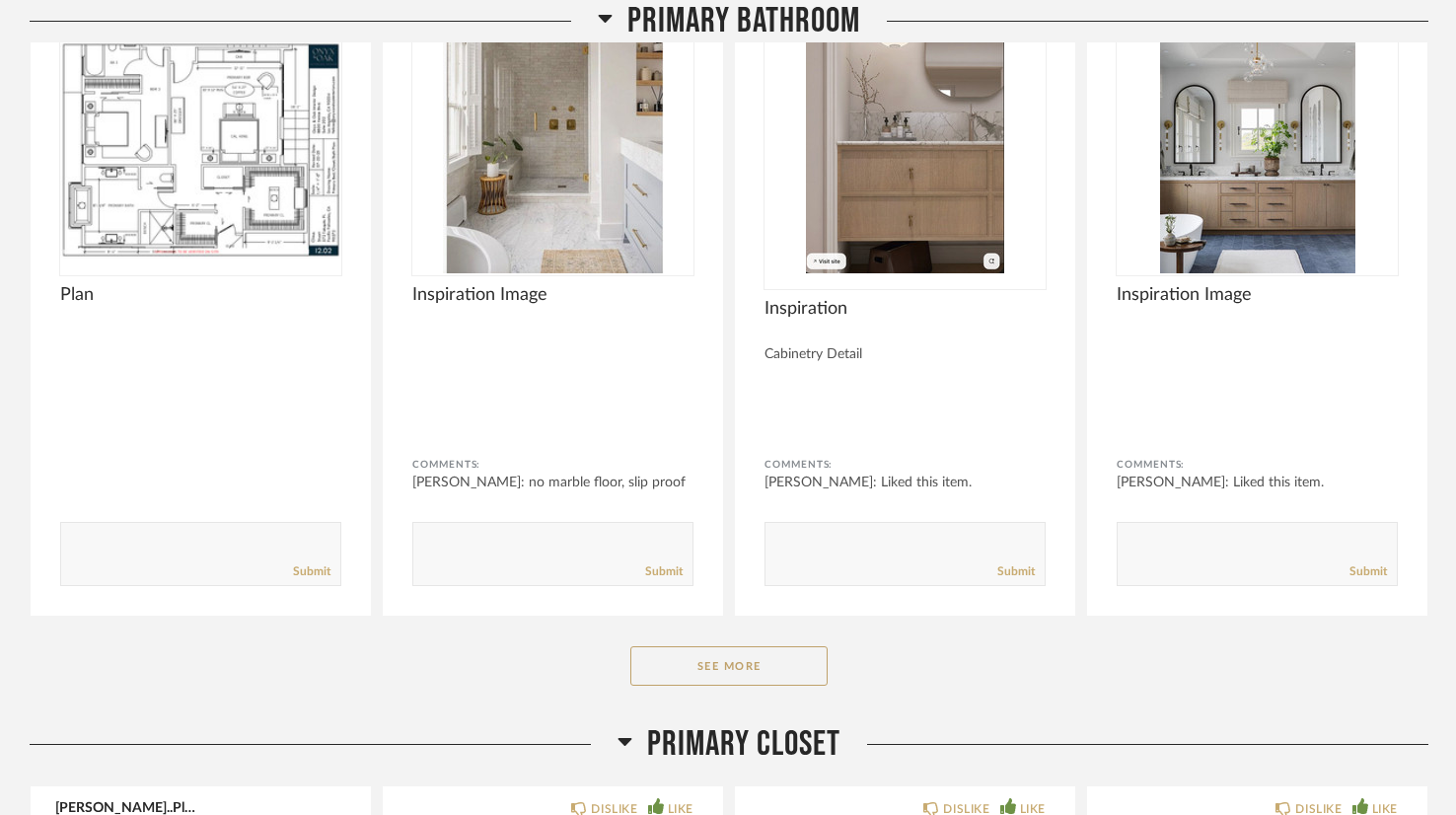
scroll to position [41060, 0]
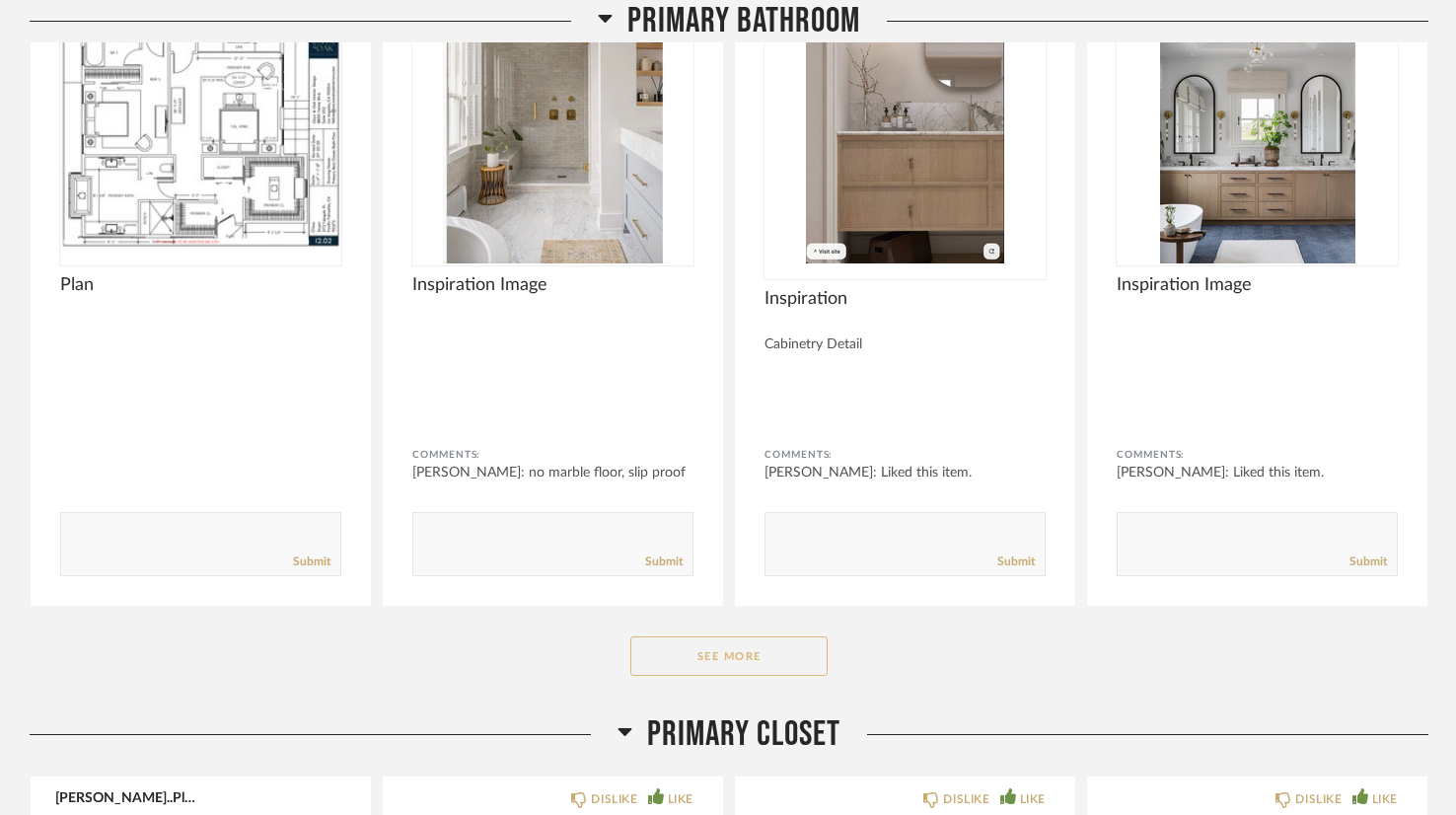
click at [770, 636] on button "See More" at bounding box center [729, 656] width 197 height 40
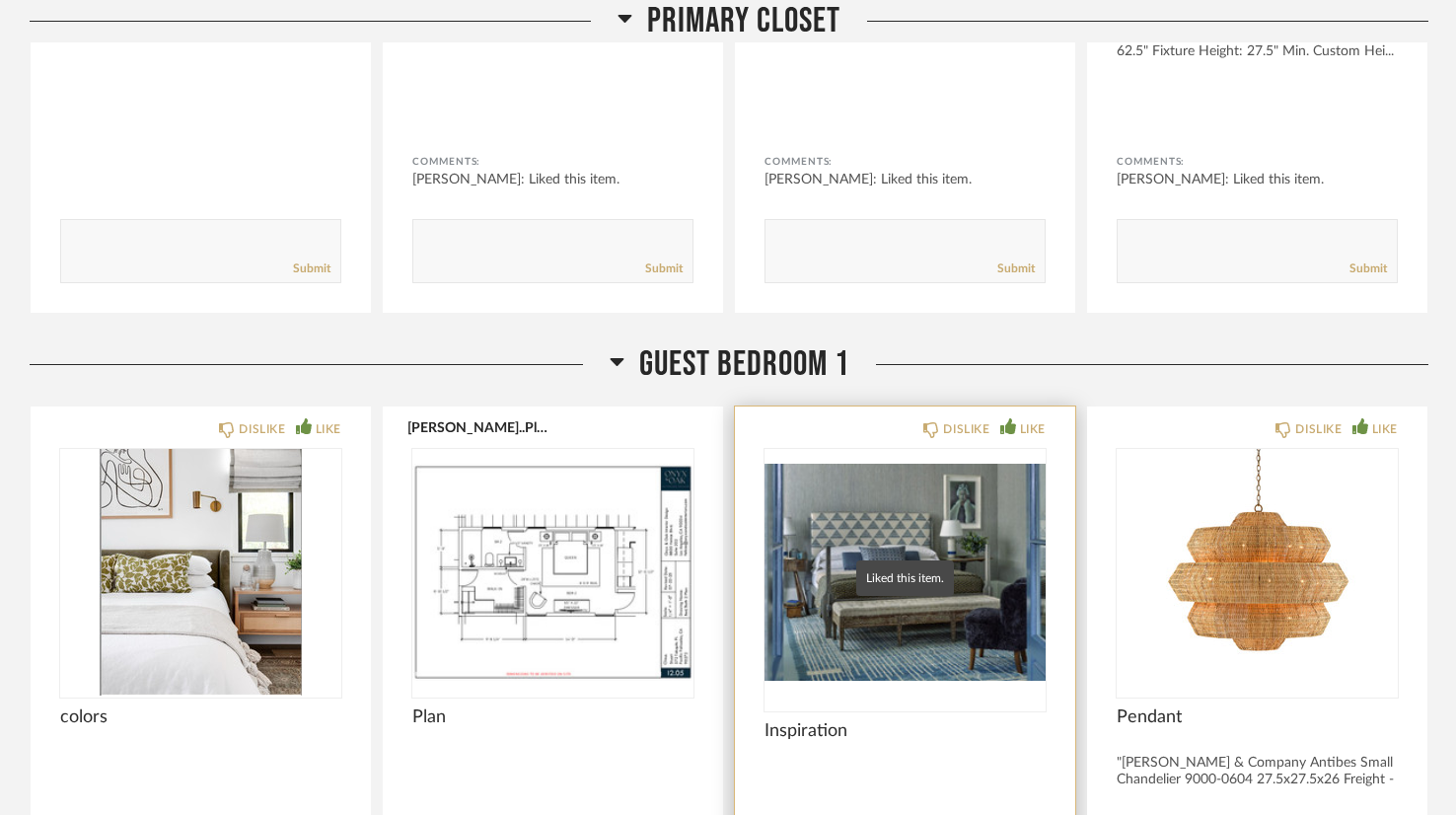
scroll to position [44394, 0]
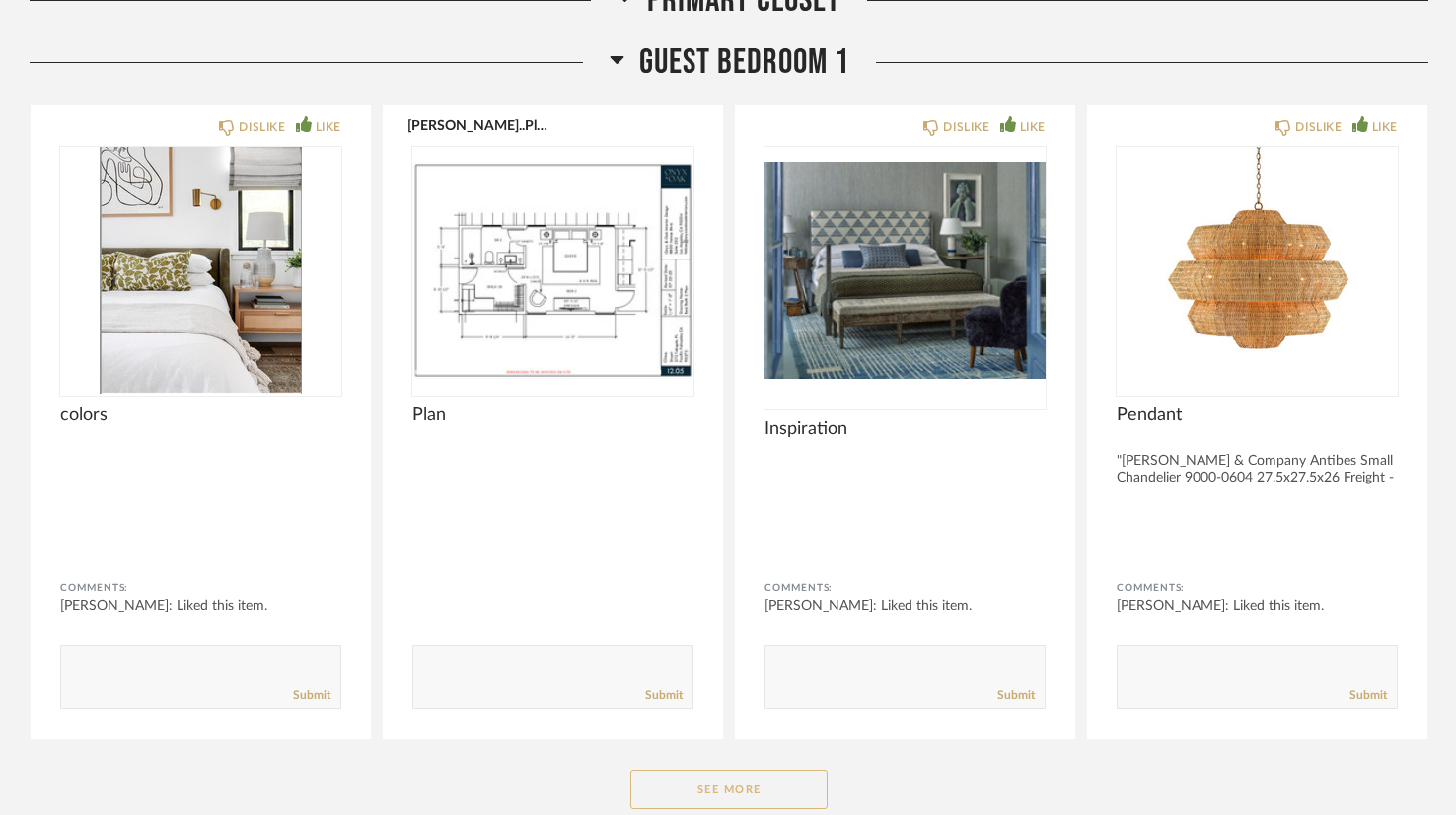
click at [764, 770] on button "See More" at bounding box center [729, 790] width 197 height 40
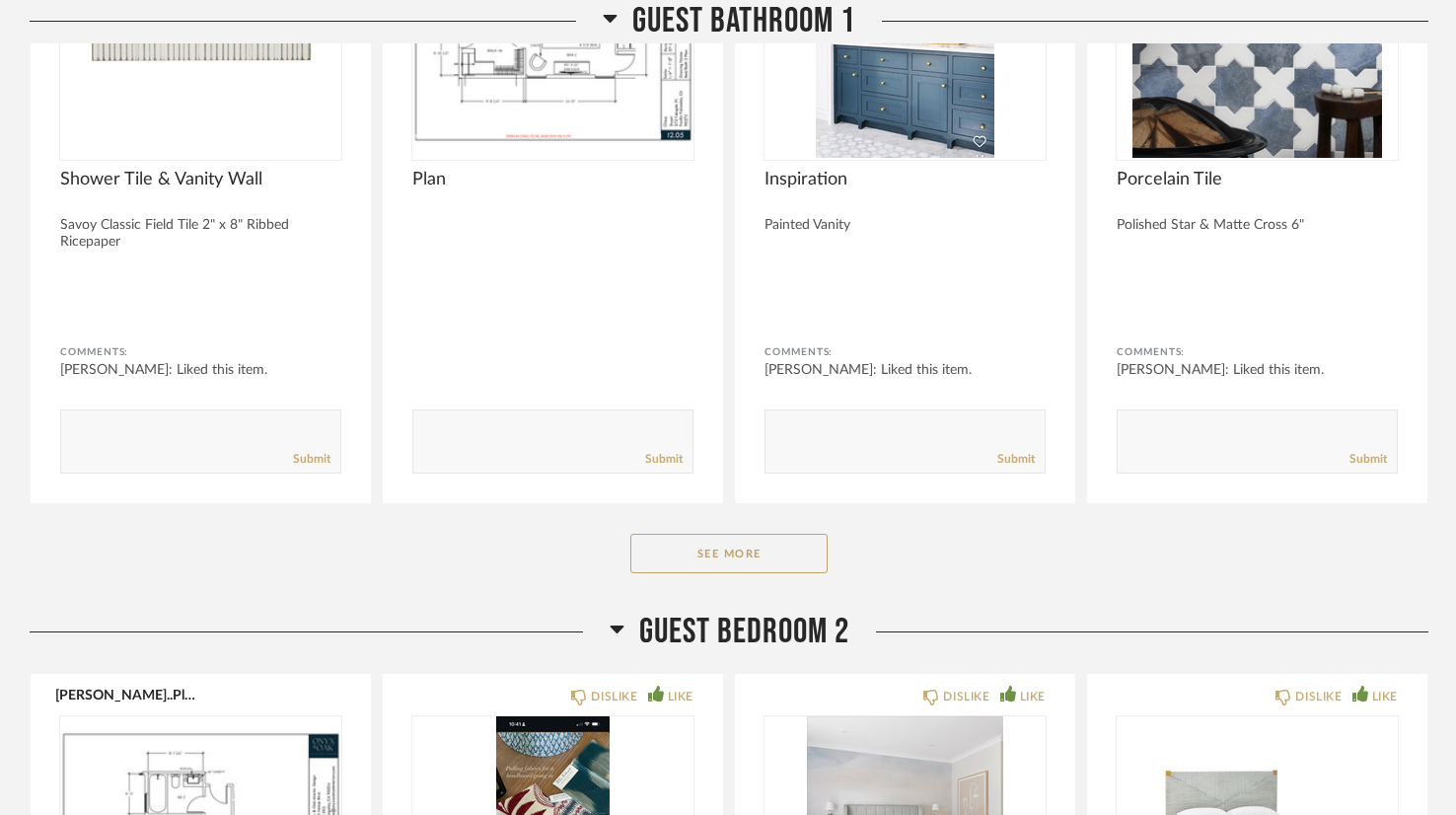
scroll to position [46068, 0]
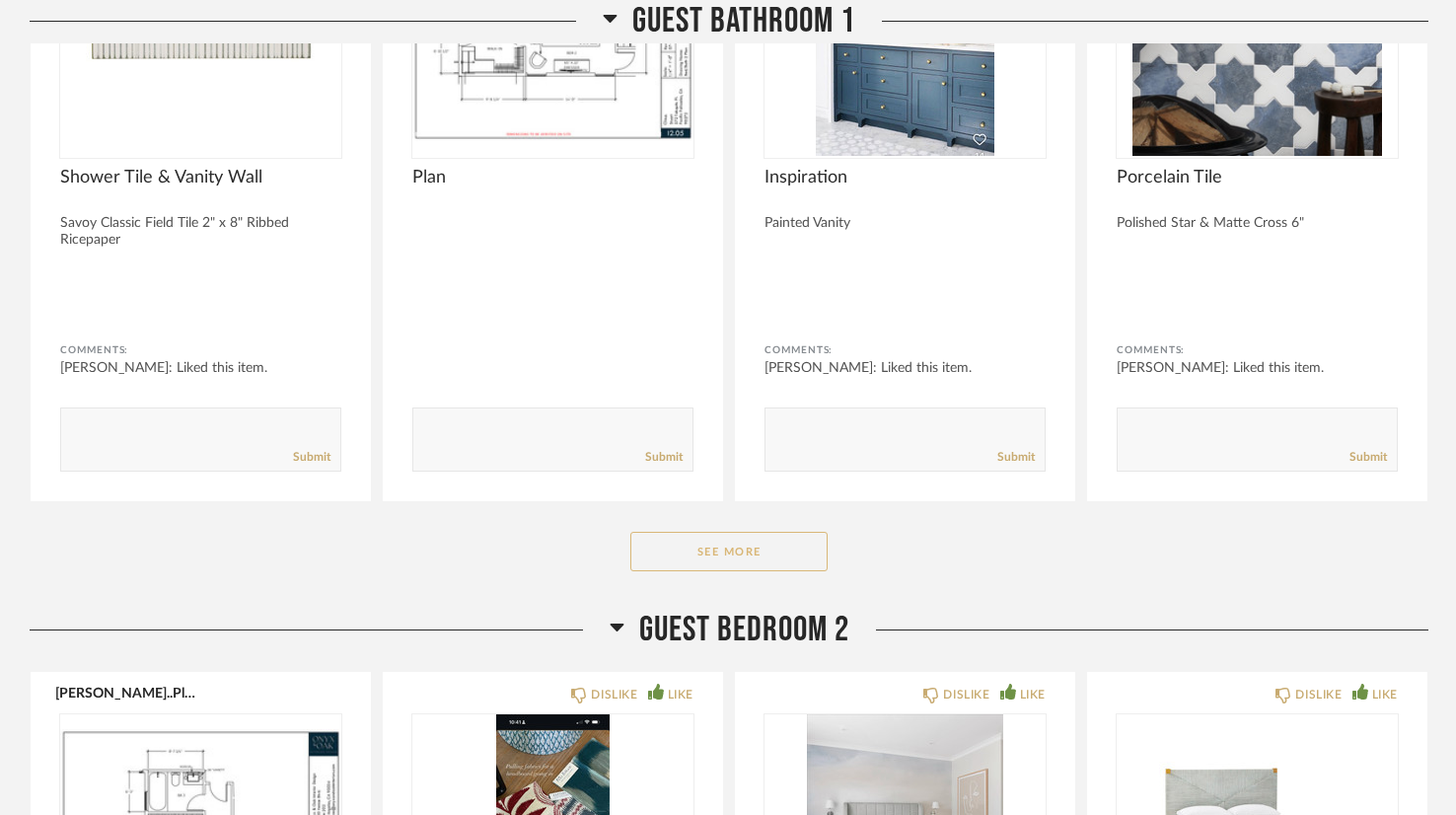
click at [747, 532] on button "See More" at bounding box center [729, 552] width 197 height 40
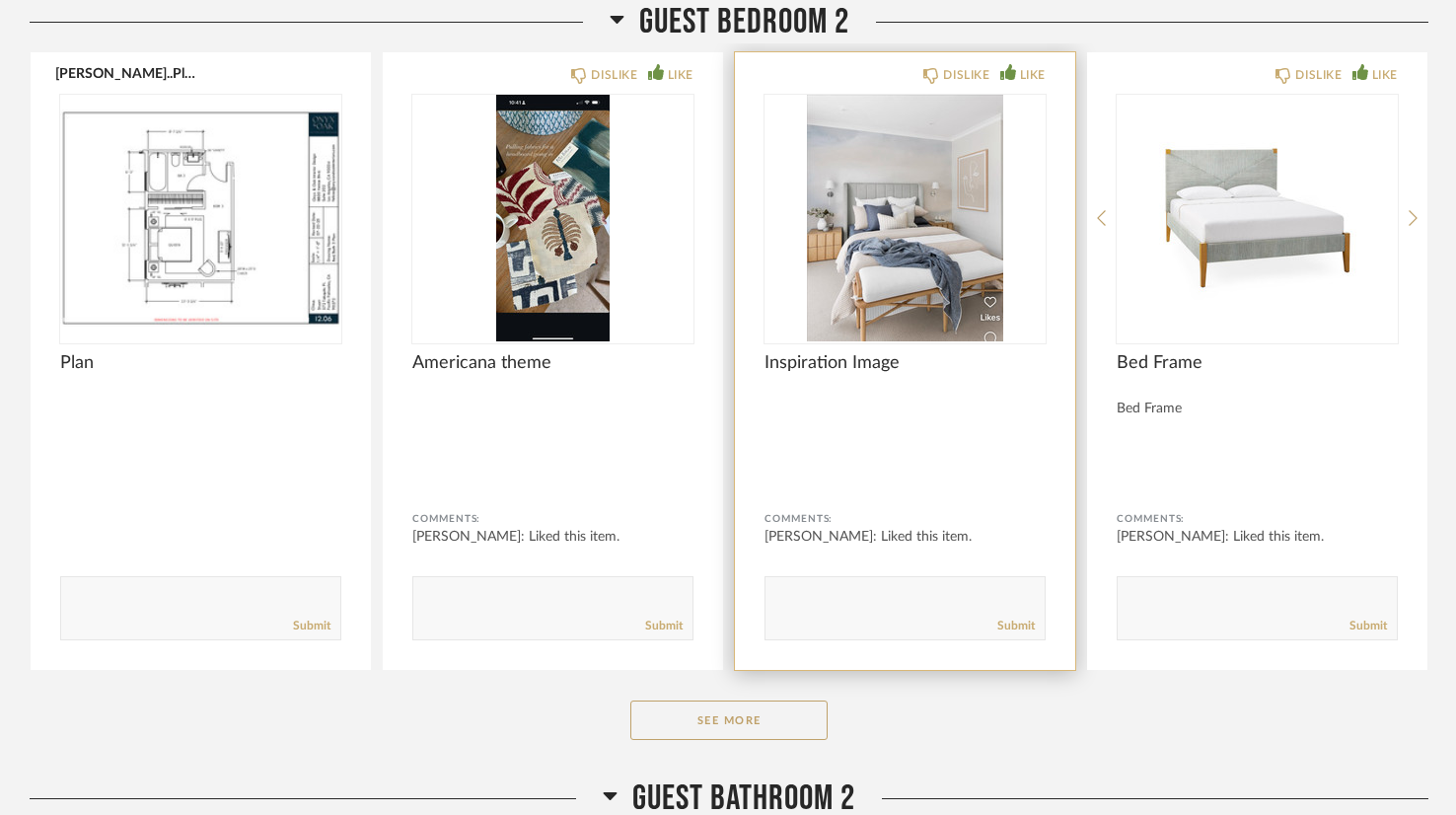
scroll to position [47965, 0]
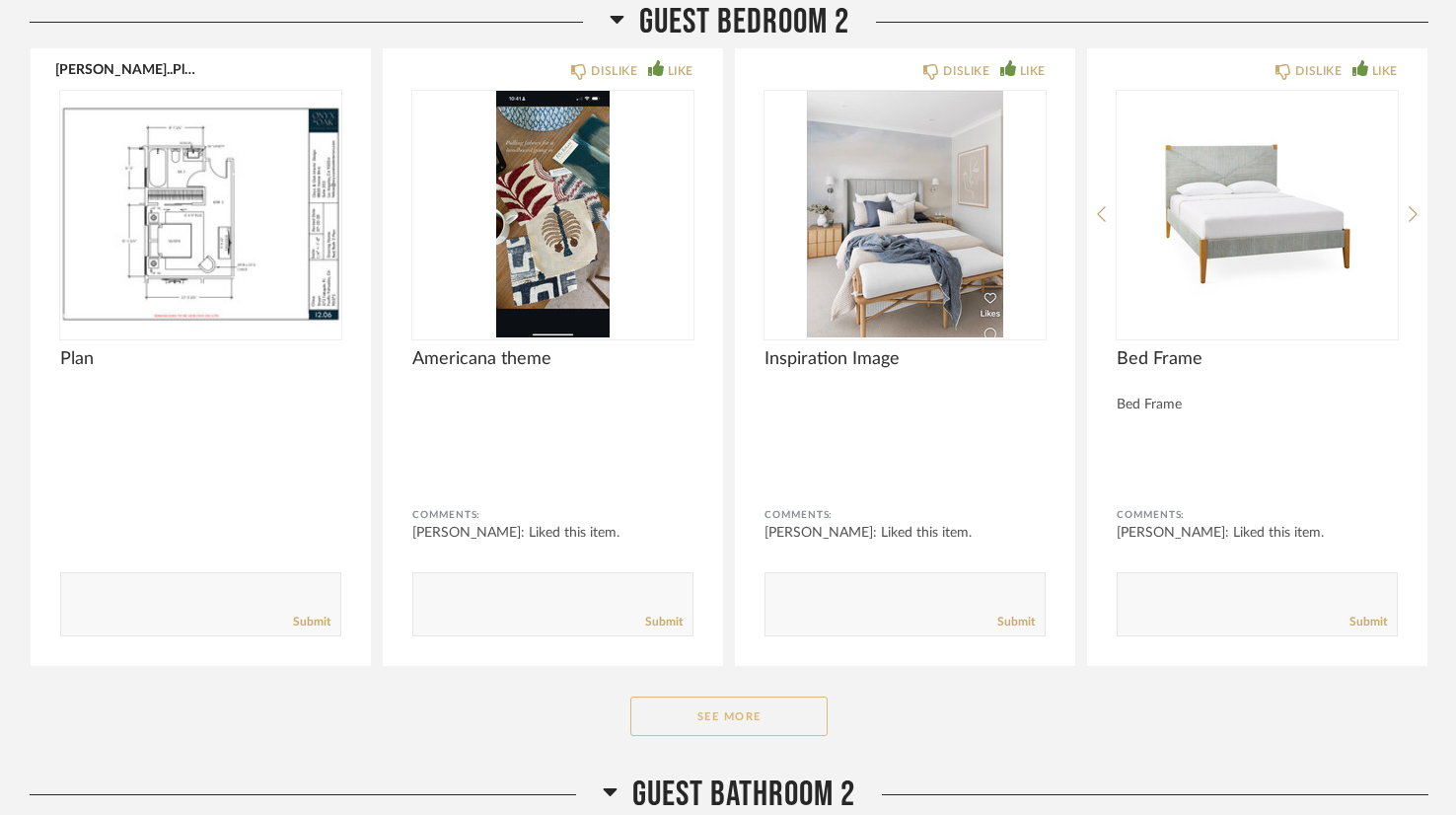
click at [755, 697] on button "See More" at bounding box center [729, 717] width 197 height 40
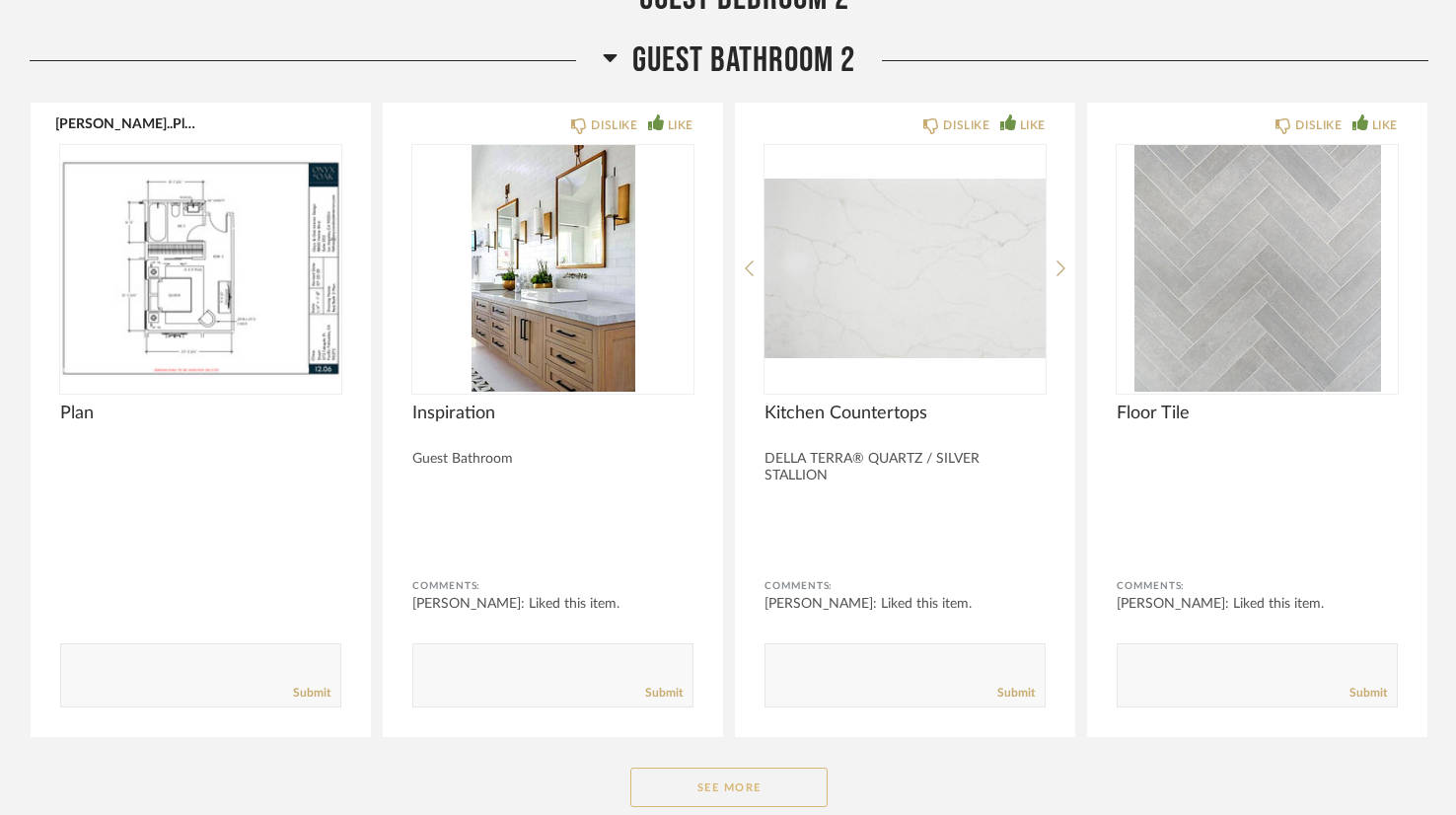
scroll to position [49329, 0]
click at [762, 768] on button "See More" at bounding box center [729, 788] width 197 height 40
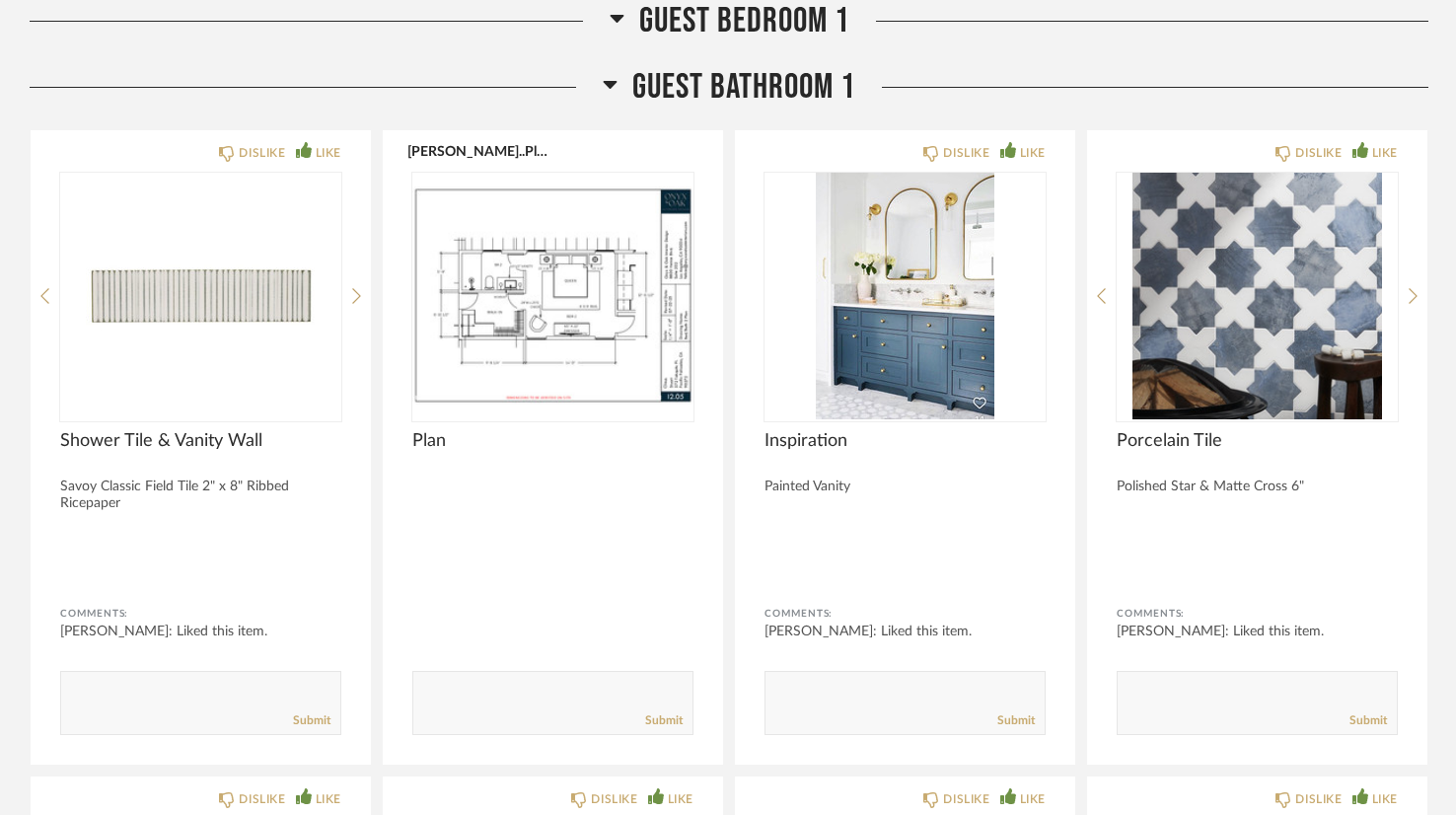
scroll to position [45804, 0]
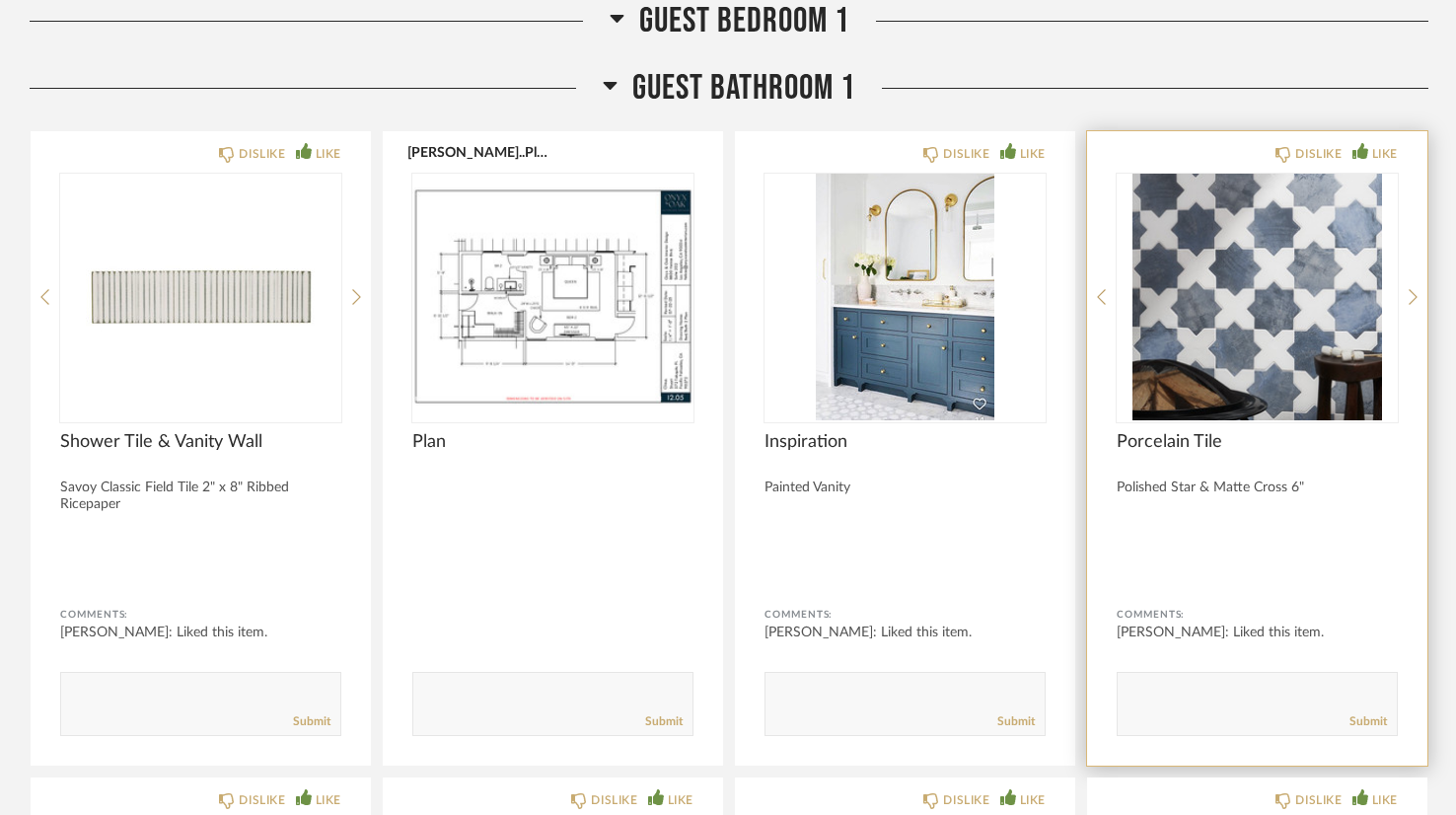
click at [1200, 682] on textarea at bounding box center [1258, 695] width 279 height 27
type textarea "j"
type textarea "Would love to see this in the more neutral color"
click at [1360, 713] on link "Submit" at bounding box center [1368, 721] width 38 height 17
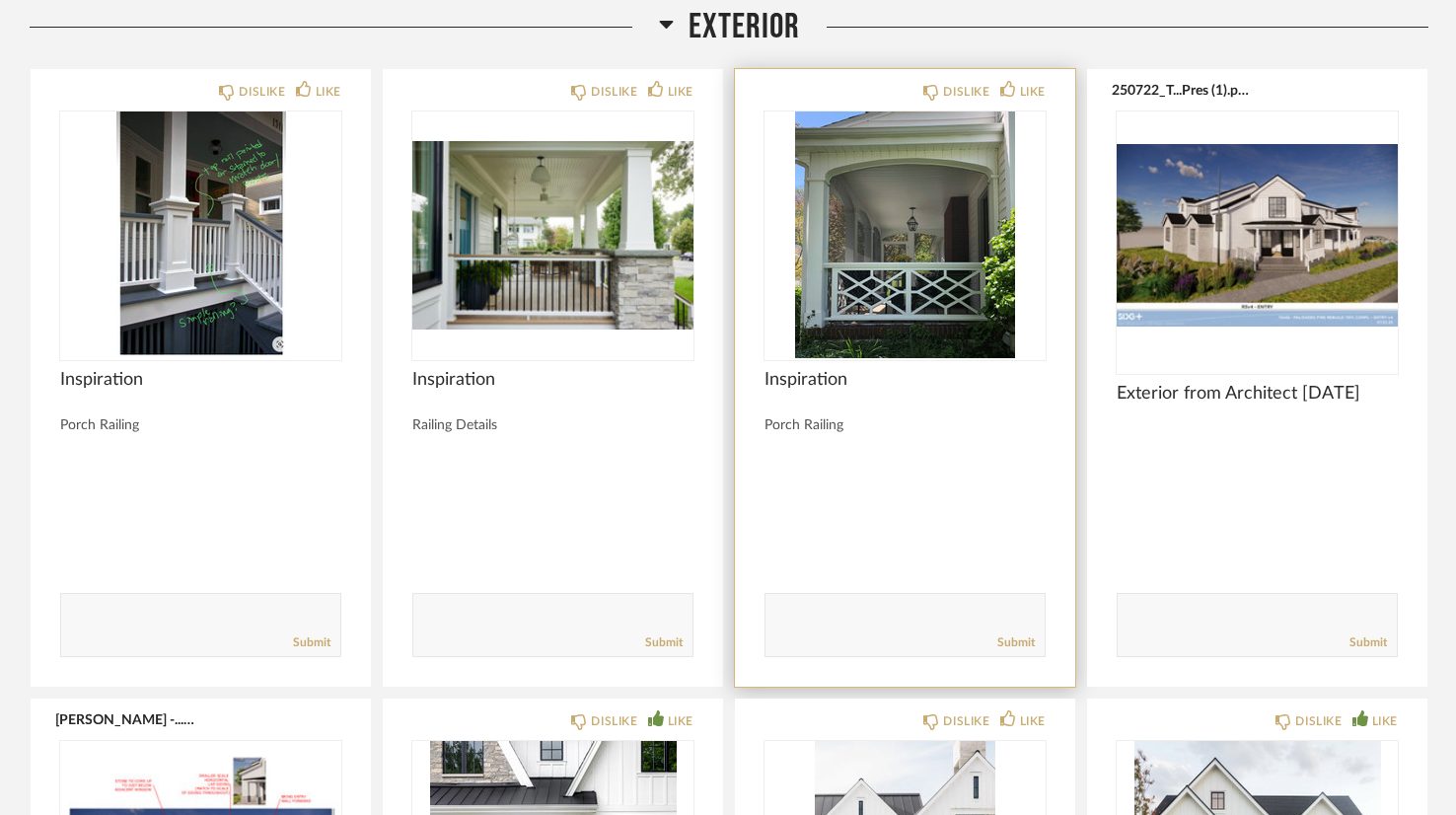
scroll to position [1094, 0]
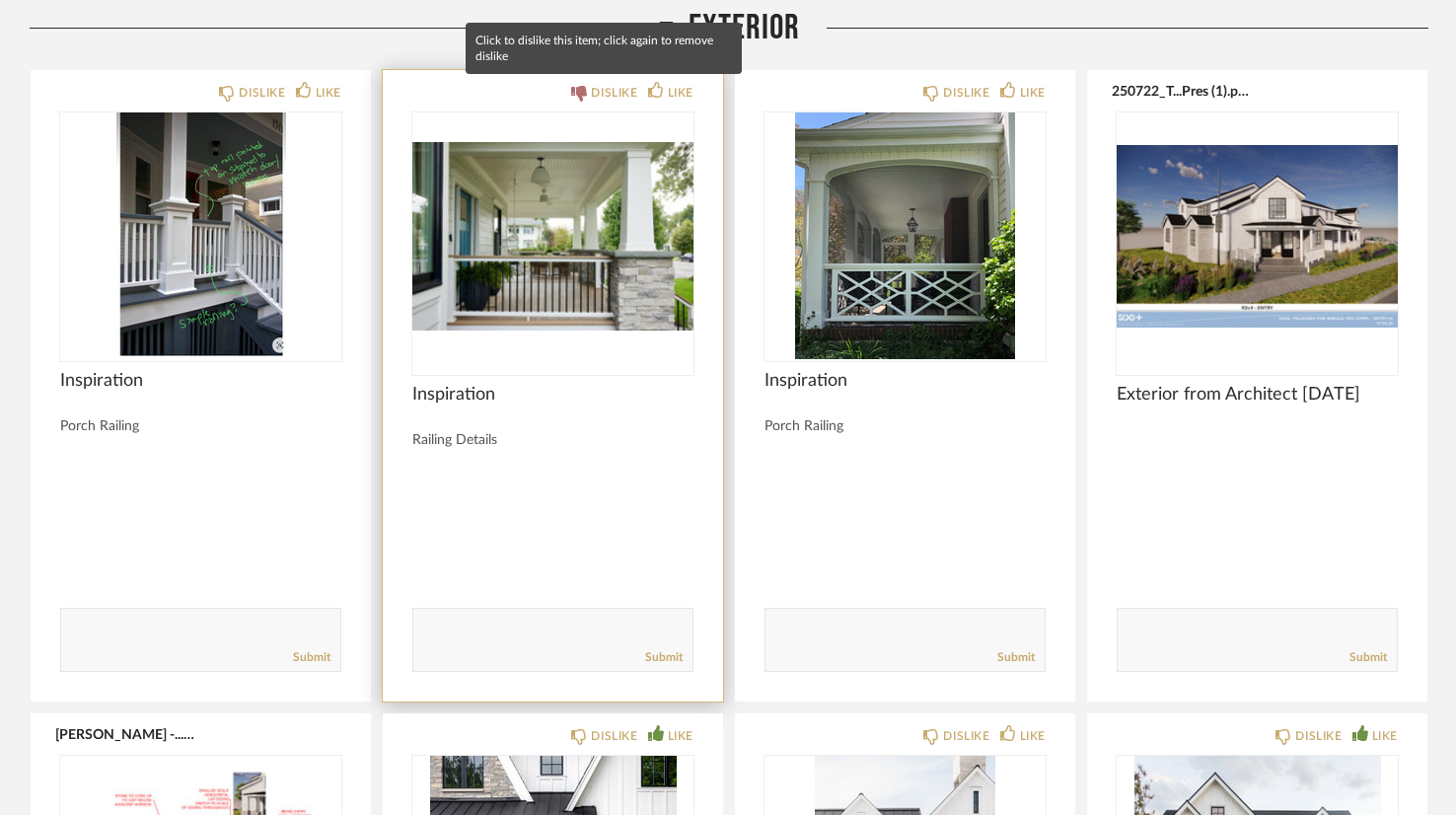
click at [615, 87] on div "DISLIKE" at bounding box center [614, 93] width 47 height 20
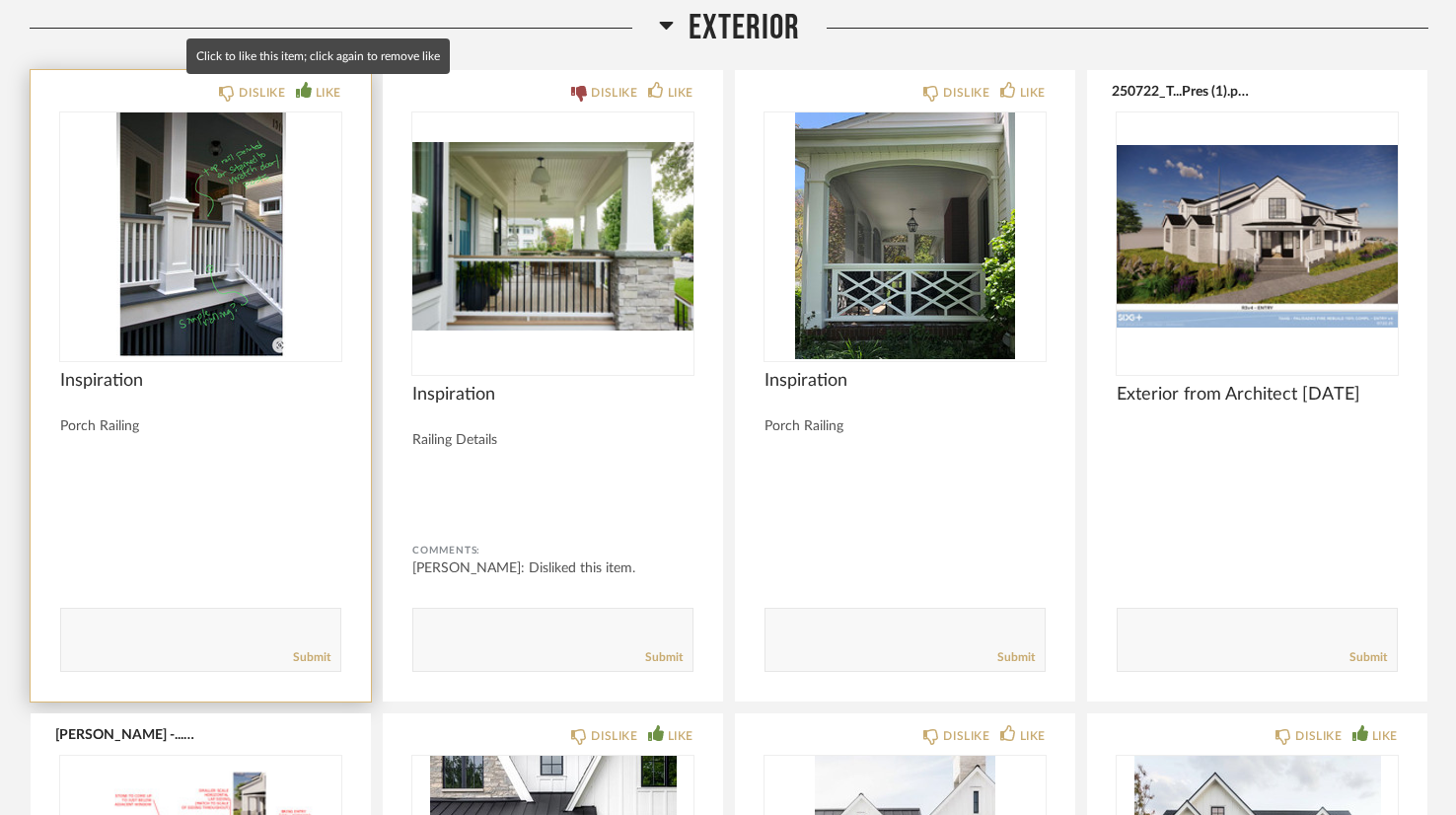
click at [326, 92] on div "LIKE" at bounding box center [329, 93] width 26 height 20
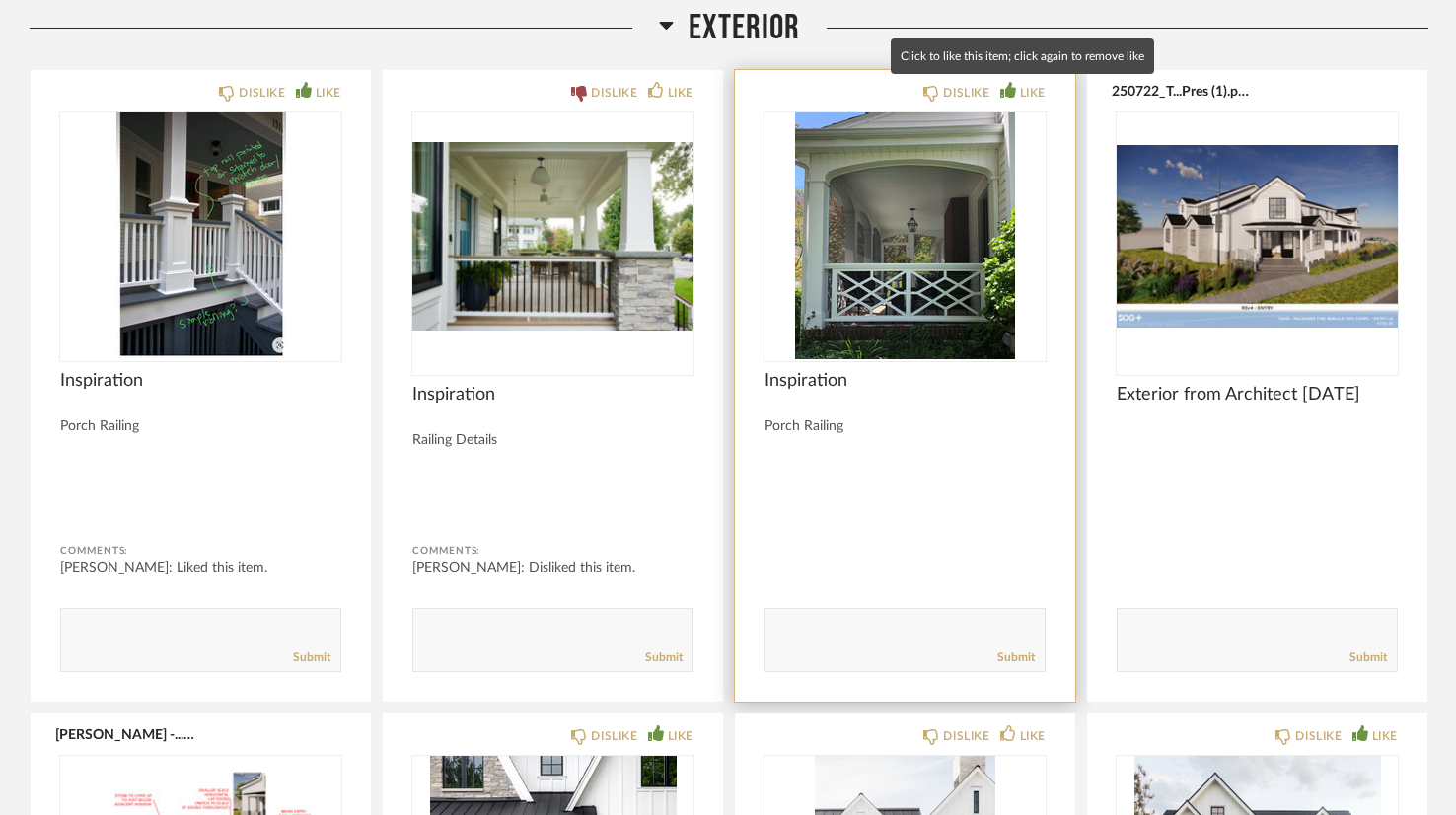
click at [1038, 88] on div "LIKE" at bounding box center [1033, 93] width 26 height 20
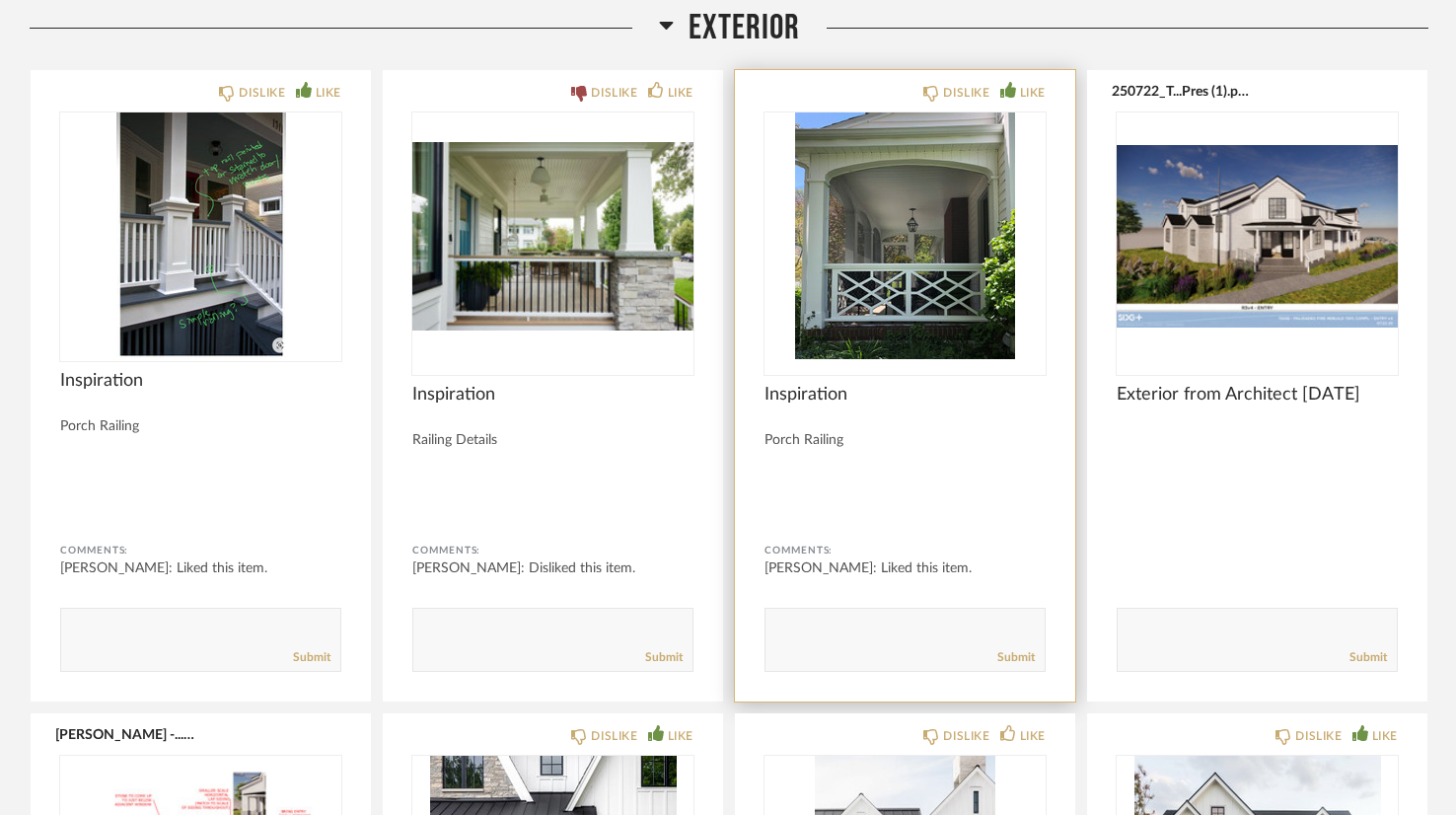
click at [844, 624] on textarea at bounding box center [906, 630] width 279 height 27
click at [839, 628] on textarea at bounding box center [906, 630] width 279 height 27
type textarea "LA Country Club has a great rail on their patio. I will try to get a photo"
click at [1016, 659] on link "Submit" at bounding box center [1016, 657] width 38 height 17
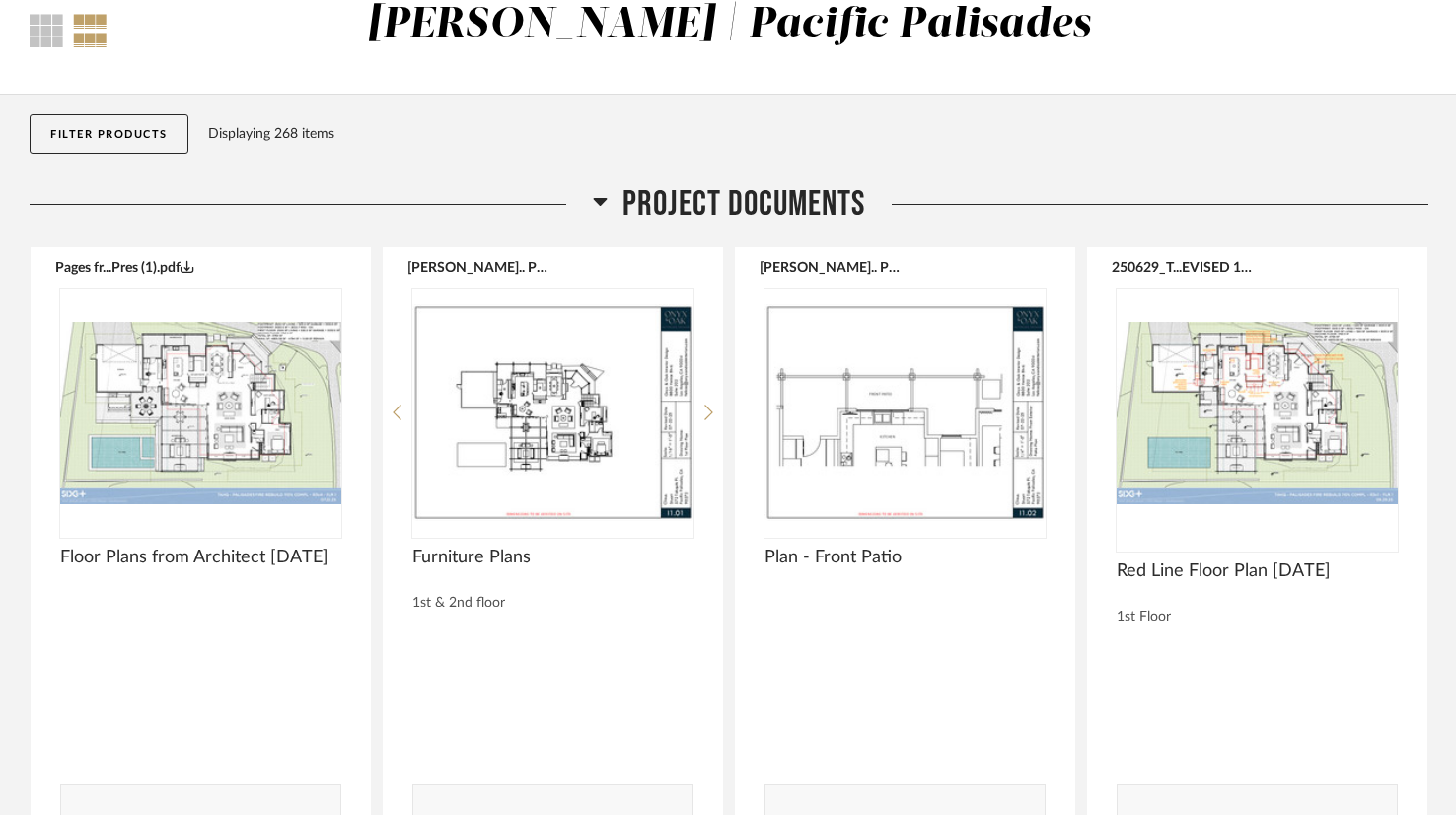
scroll to position [0, 0]
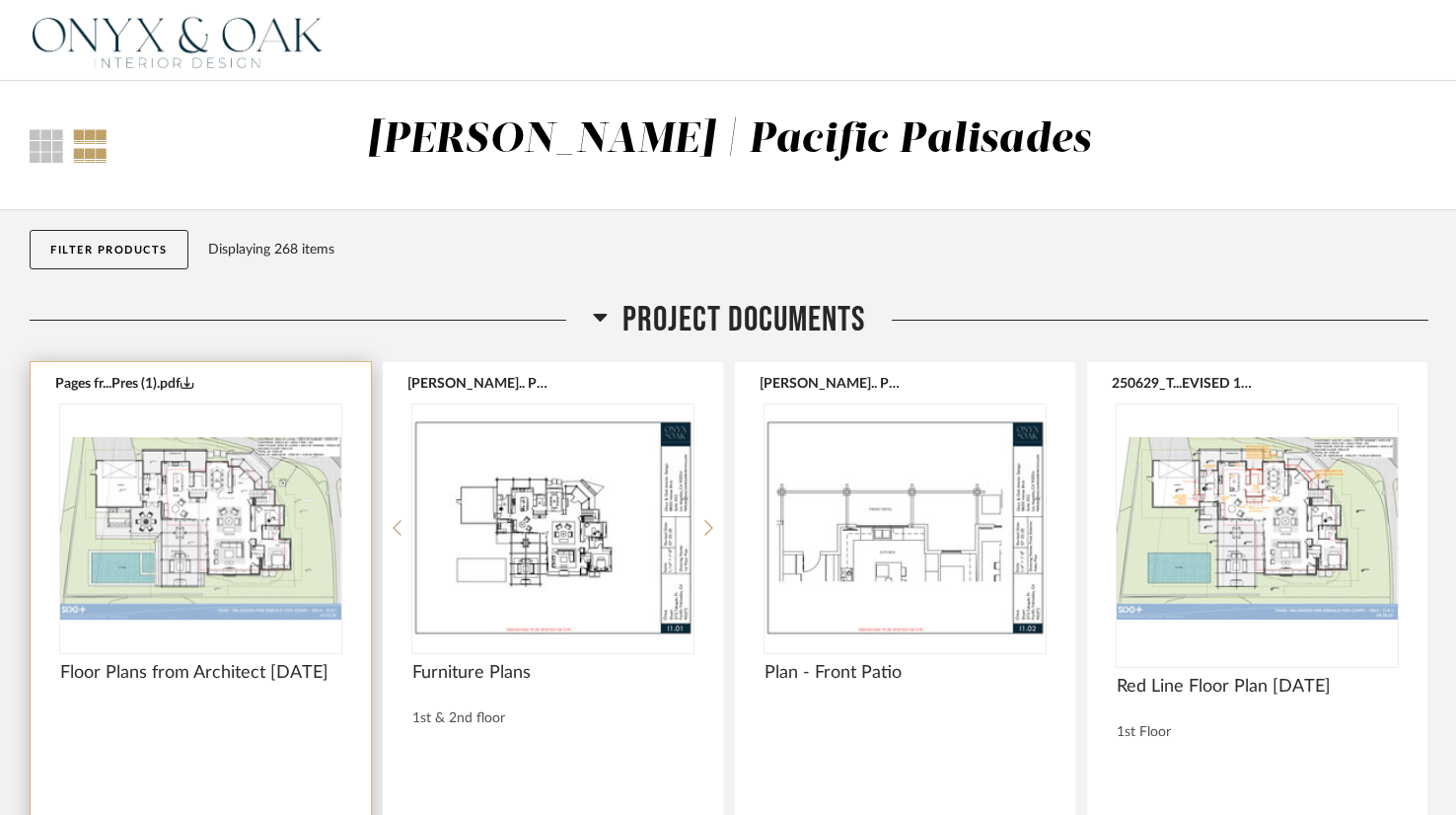
click at [223, 550] on img "0" at bounding box center [200, 528] width 281 height 246
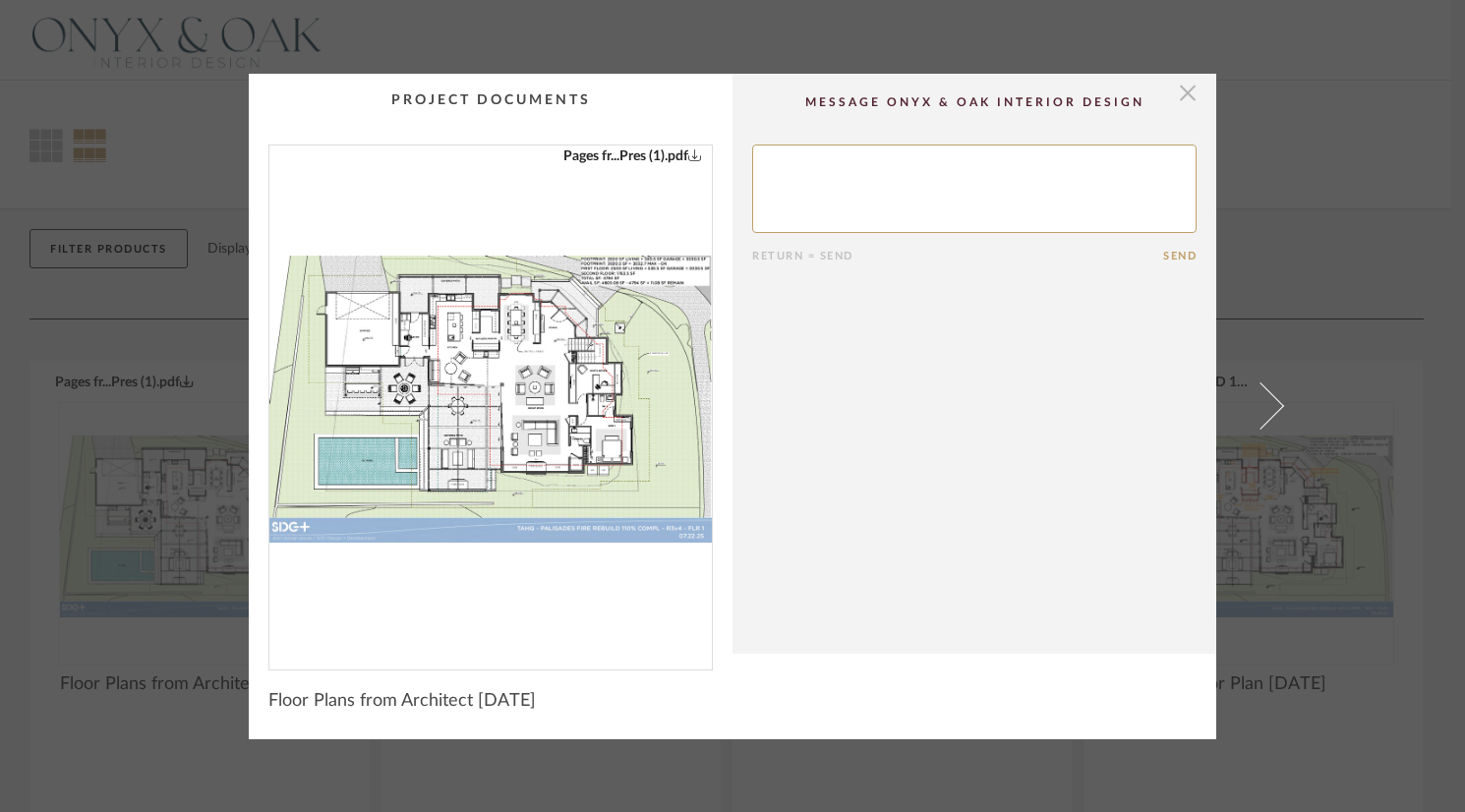
click at [1174, 97] on span "button" at bounding box center [1188, 93] width 40 height 40
